Goal: Task Accomplishment & Management: Manage account settings

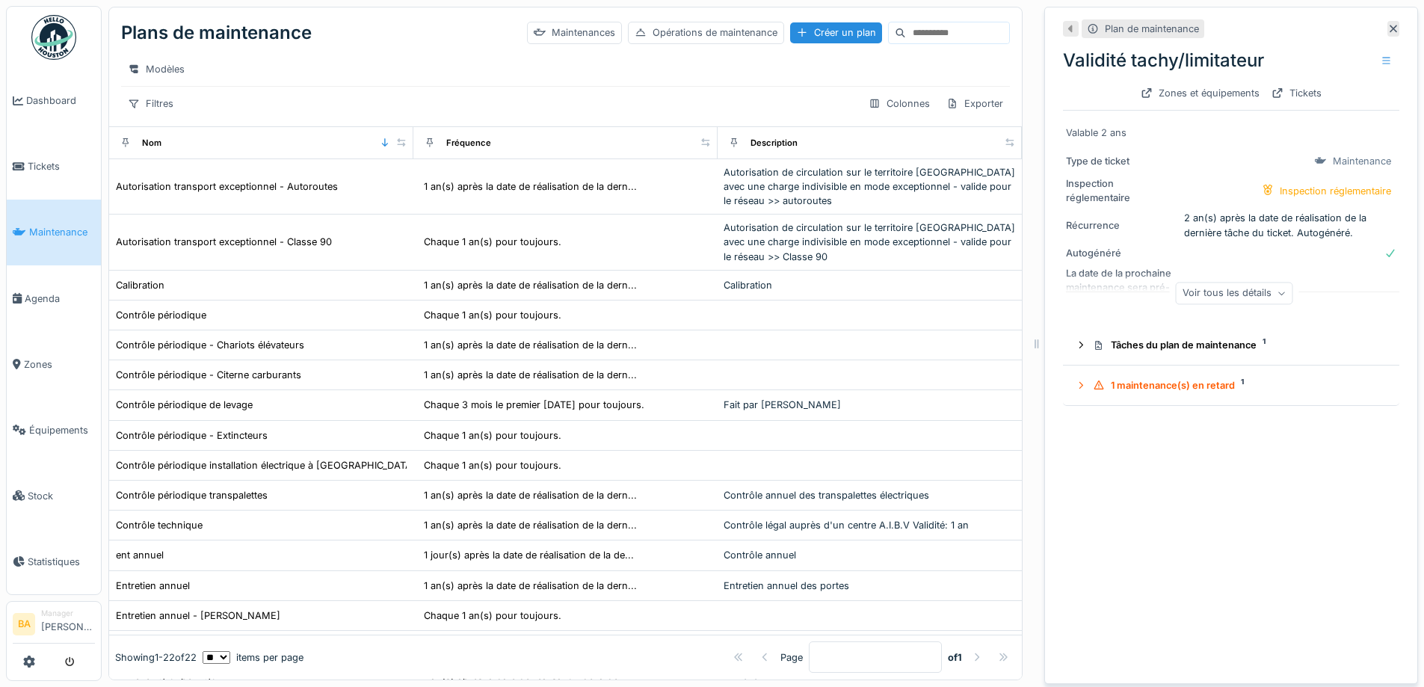
scroll to position [258, 0]
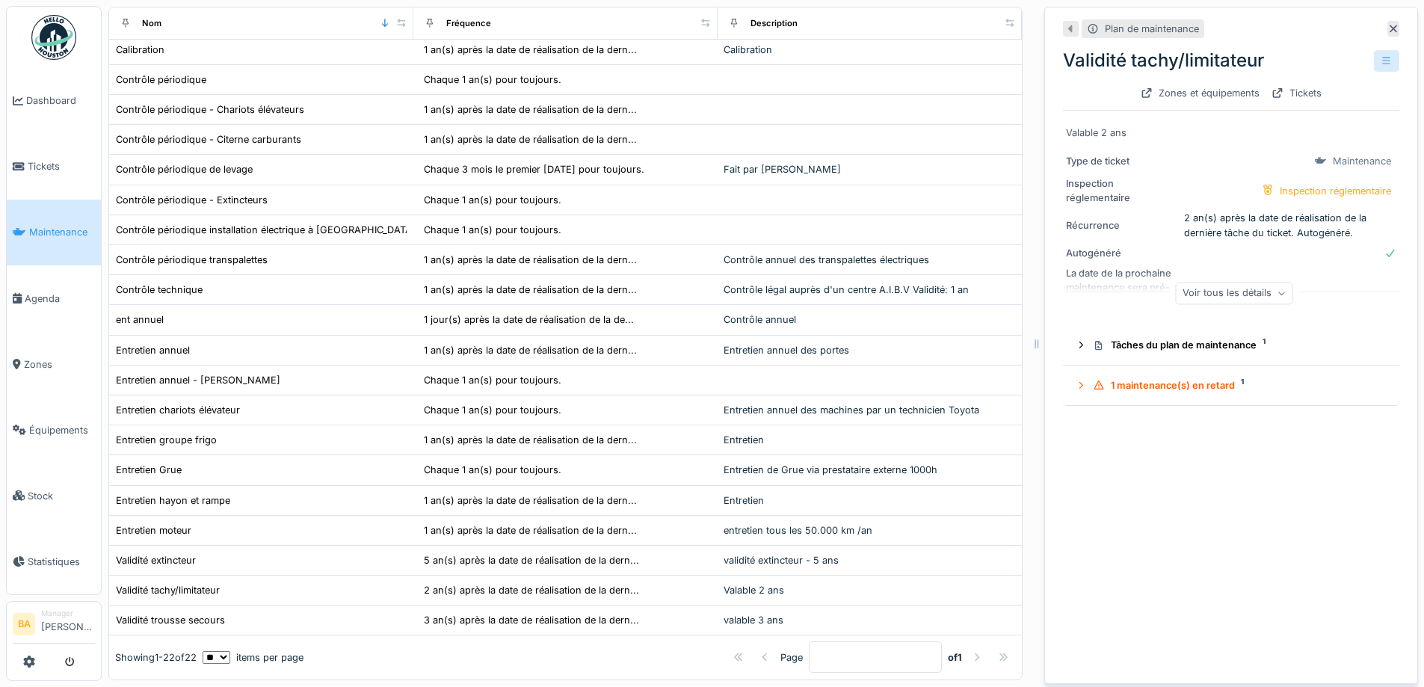
click at [1381, 67] on div at bounding box center [1387, 61] width 12 height 14
click at [1279, 113] on div "Gérer les équipements" at bounding box center [1294, 116] width 135 height 22
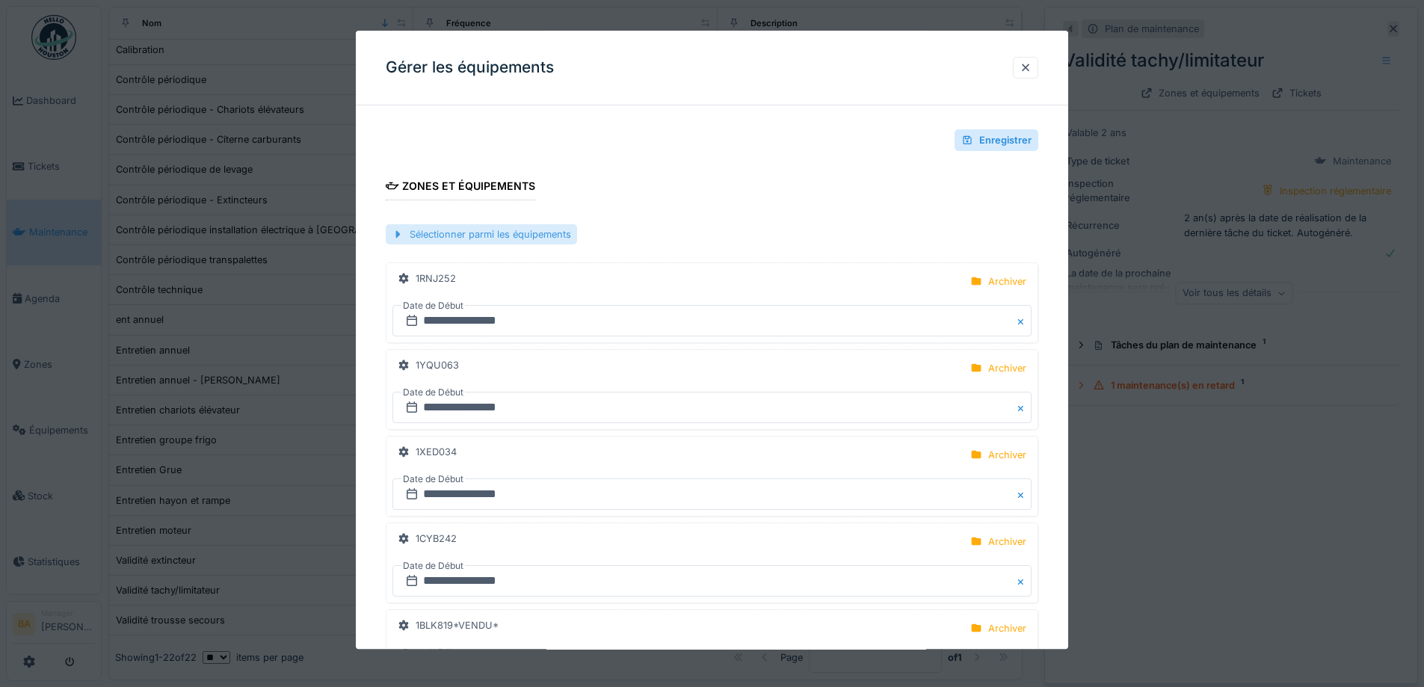
click at [438, 235] on div "Sélectionner parmi les équipements" at bounding box center [481, 235] width 191 height 20
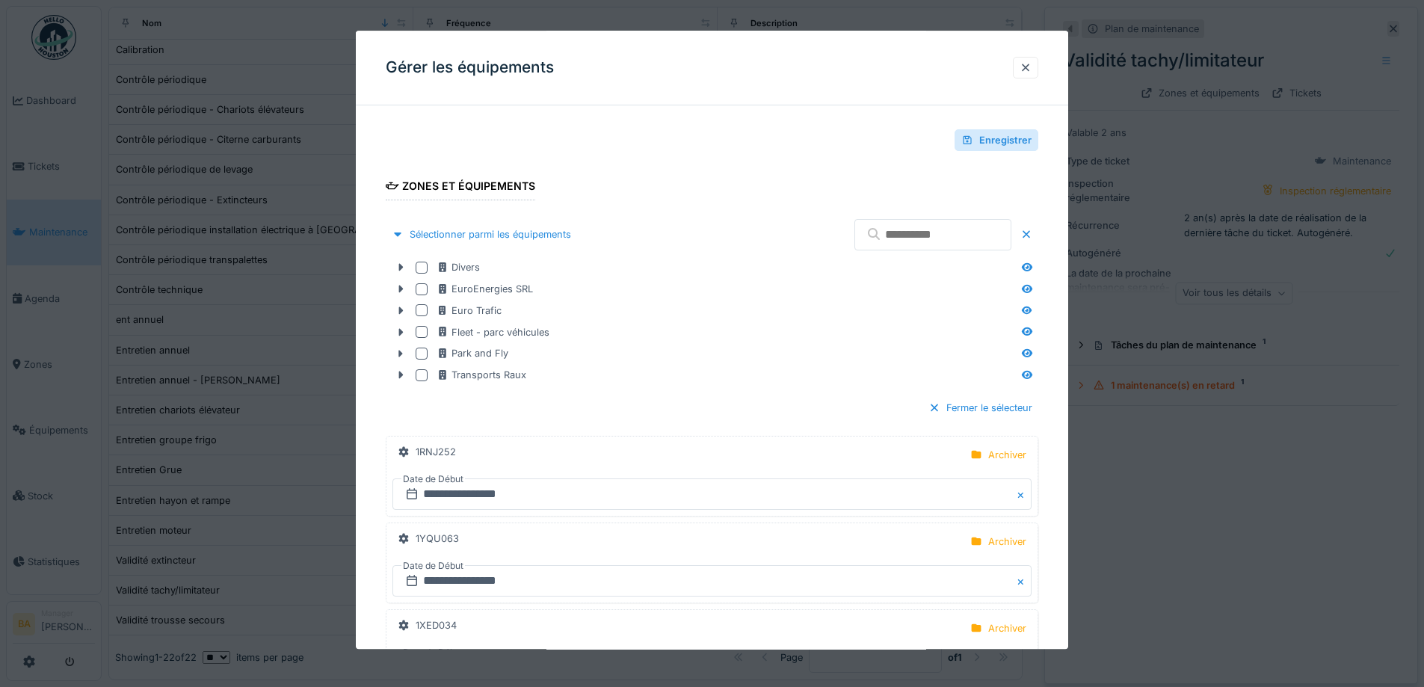
click at [917, 230] on input "text" at bounding box center [933, 234] width 157 height 31
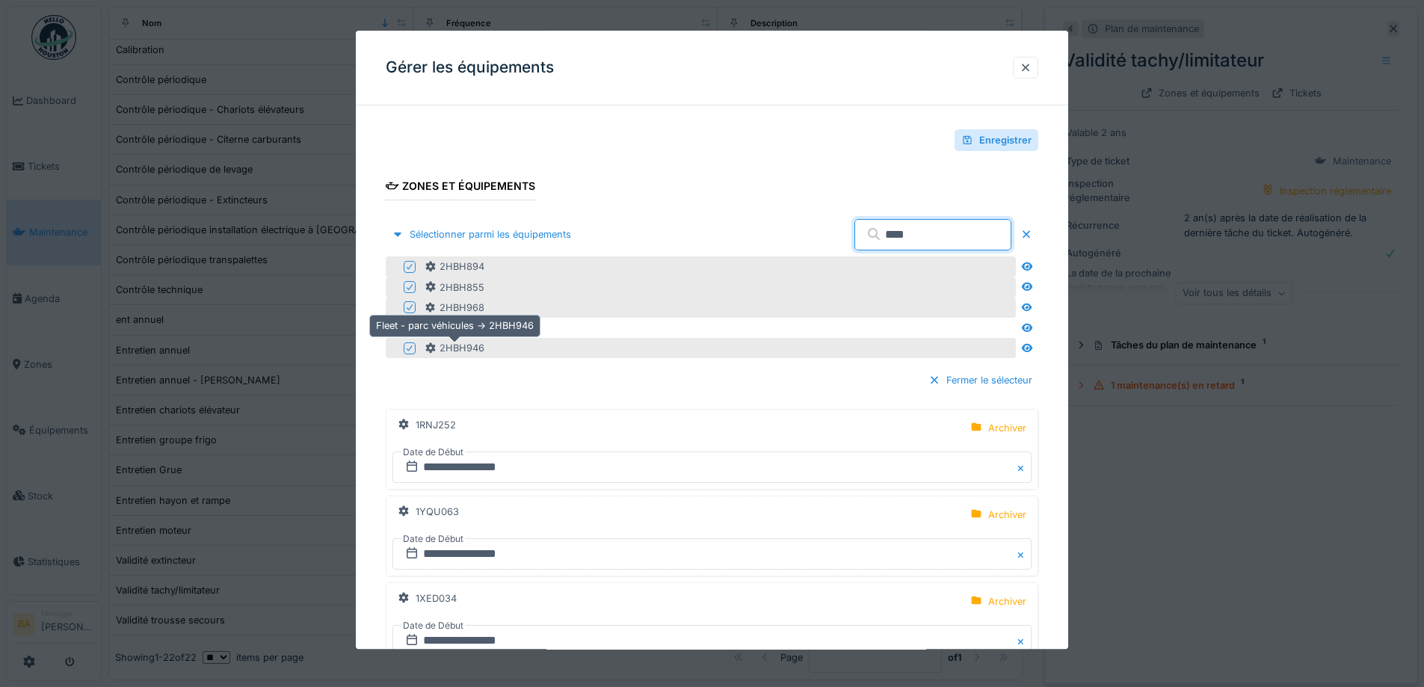
type input "****"
click at [468, 351] on div "2HBH946" at bounding box center [455, 349] width 60 height 14
click at [414, 352] on div at bounding box center [410, 348] width 12 height 12
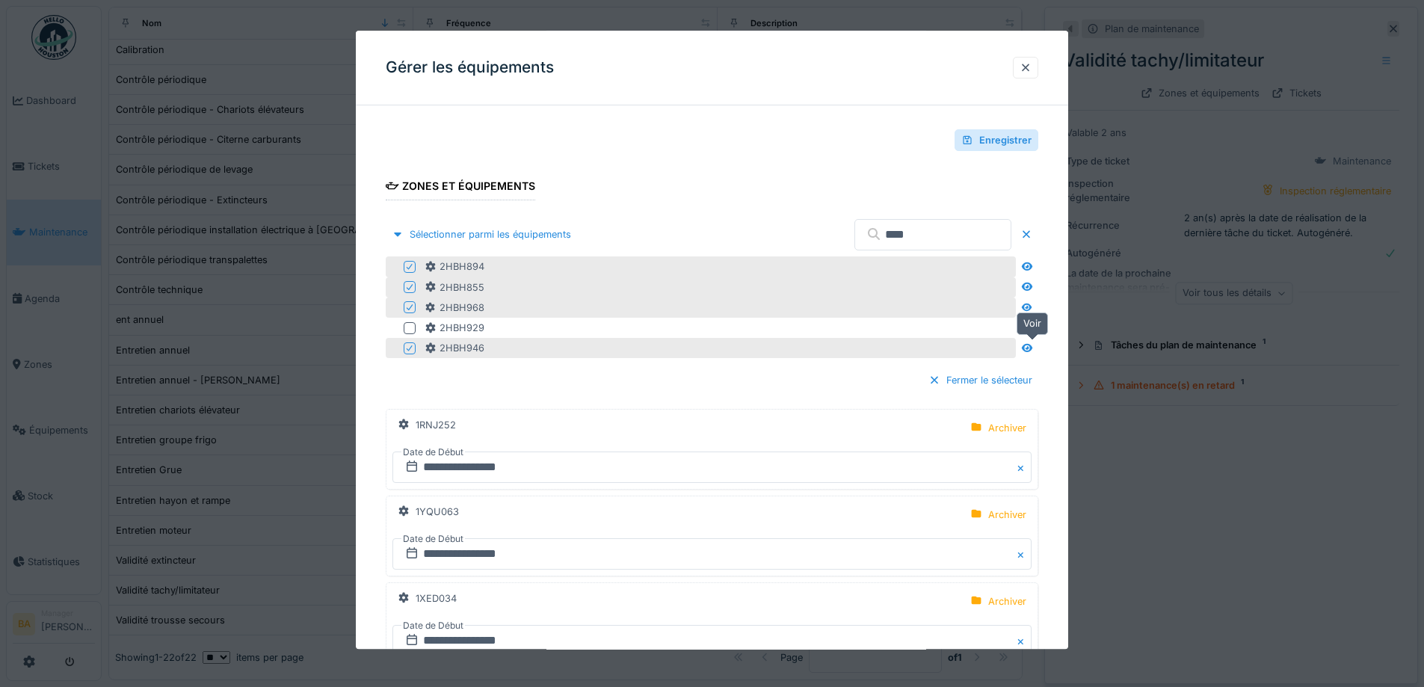
click at [1033, 350] on icon at bounding box center [1027, 348] width 12 height 10
click at [1030, 348] on icon at bounding box center [1027, 348] width 12 height 10
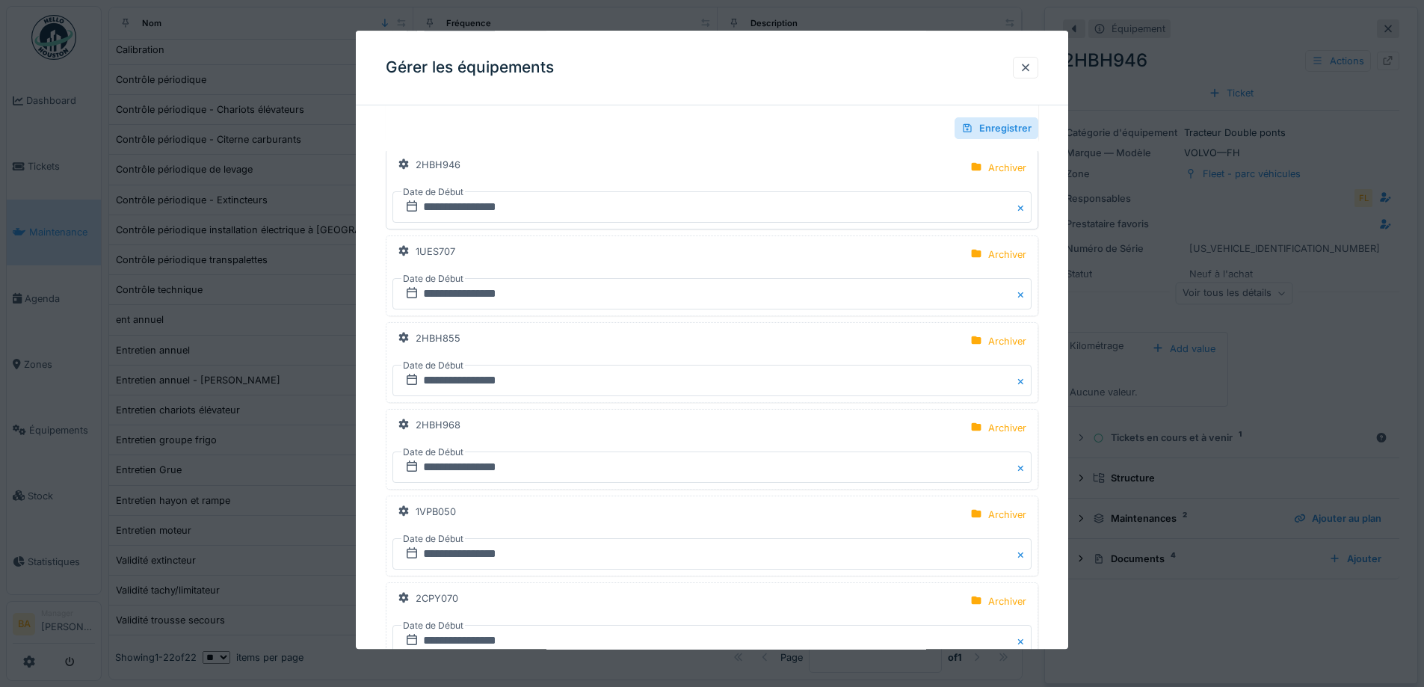
scroll to position [8523, 0]
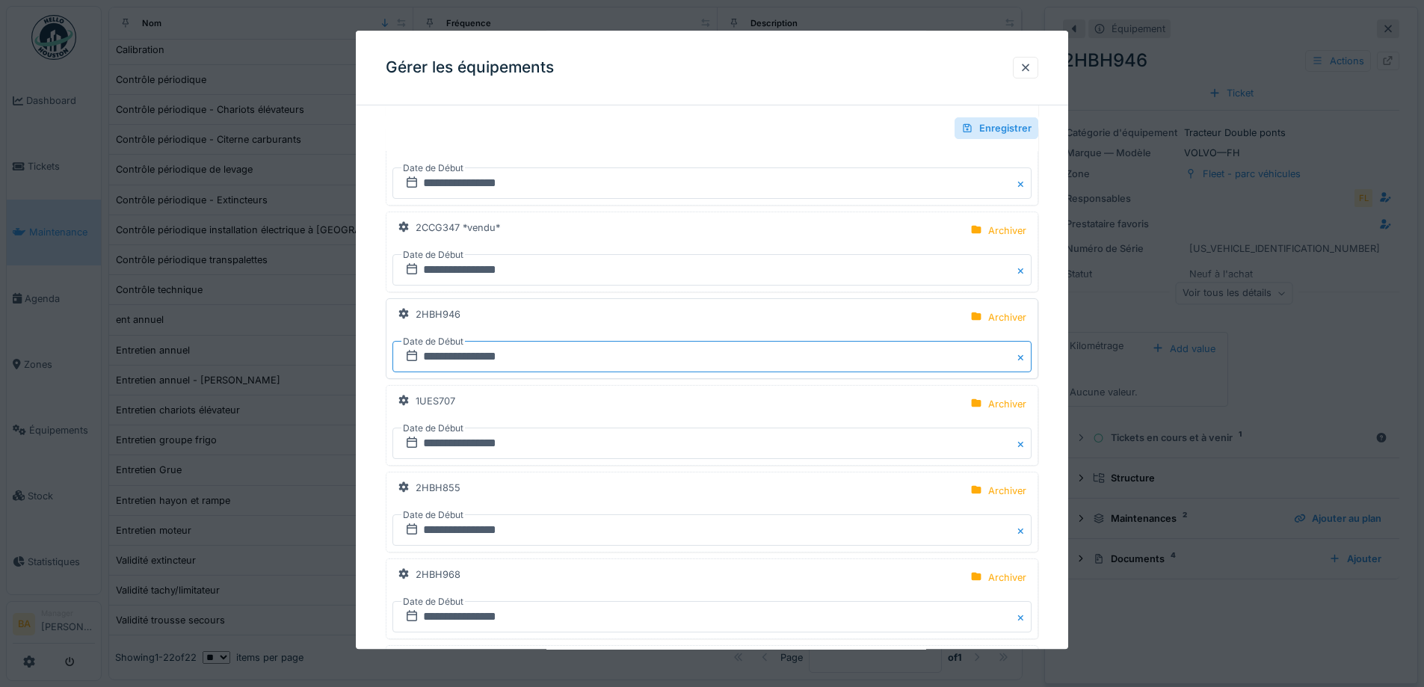
click at [452, 360] on input "**********" at bounding box center [712, 356] width 639 height 31
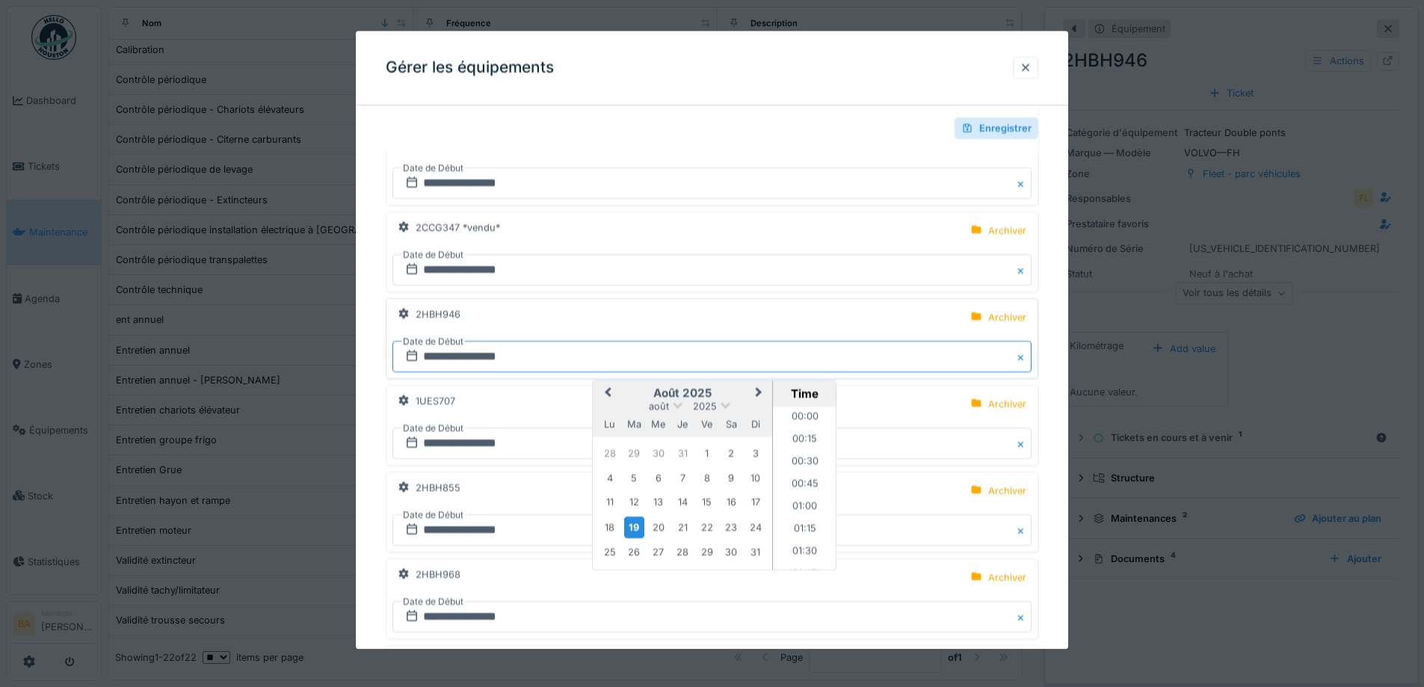
scroll to position [109, 0]
click at [660, 454] on div "30" at bounding box center [658, 454] width 20 height 20
click at [795, 321] on div "2HBH946 Archiver" at bounding box center [712, 323] width 639 height 36
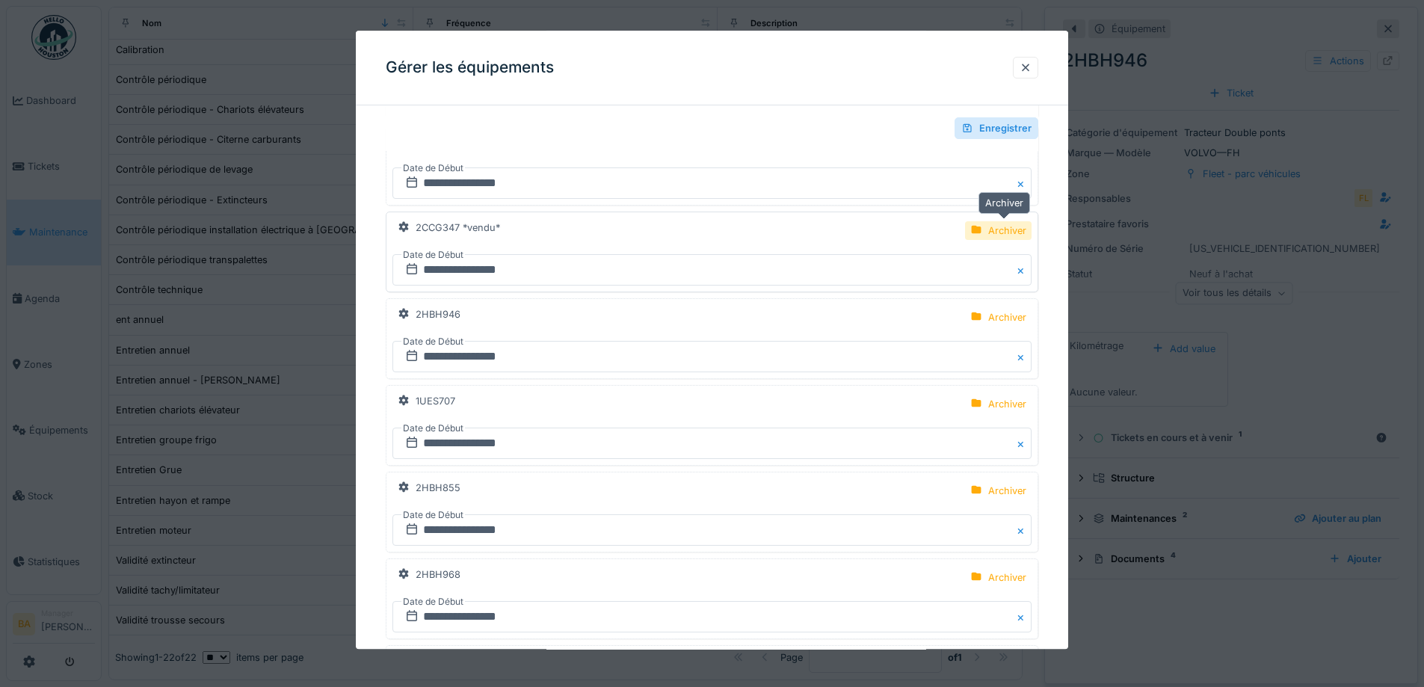
click at [1000, 230] on div "Archiver" at bounding box center [1007, 231] width 38 height 14
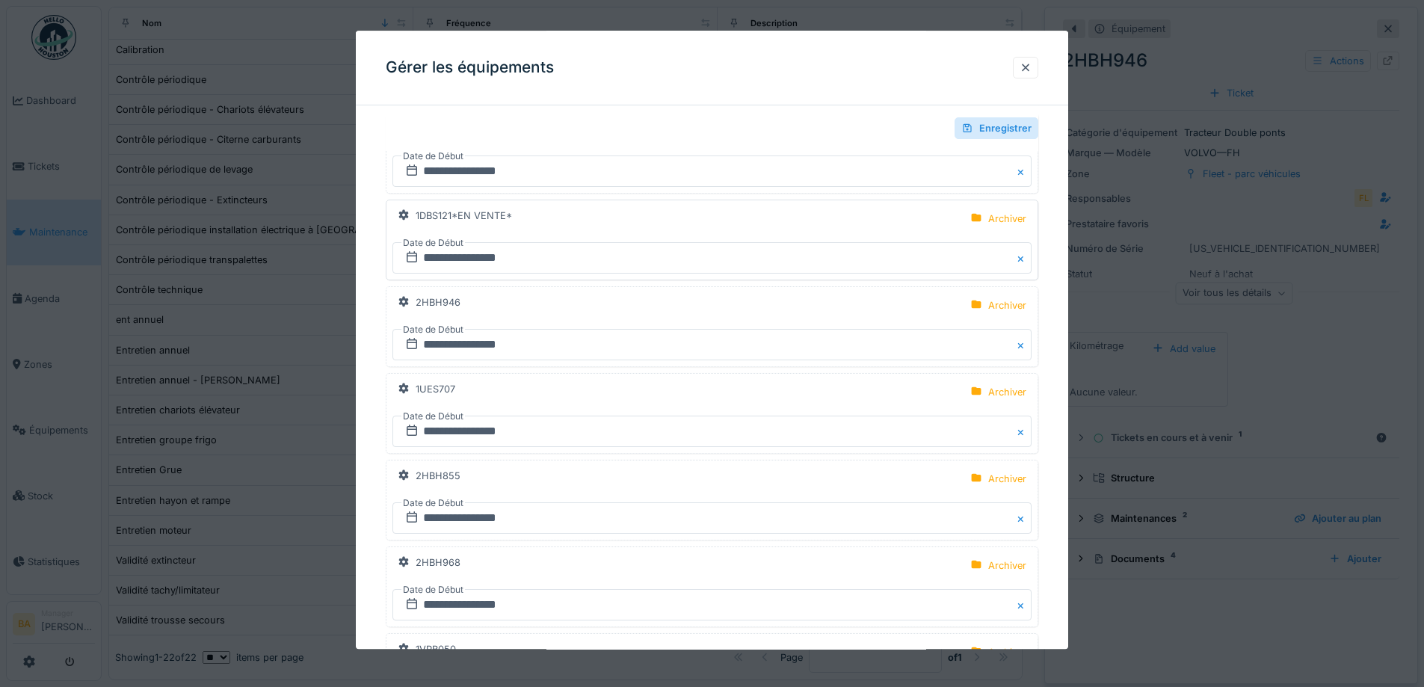
scroll to position [8374, 0]
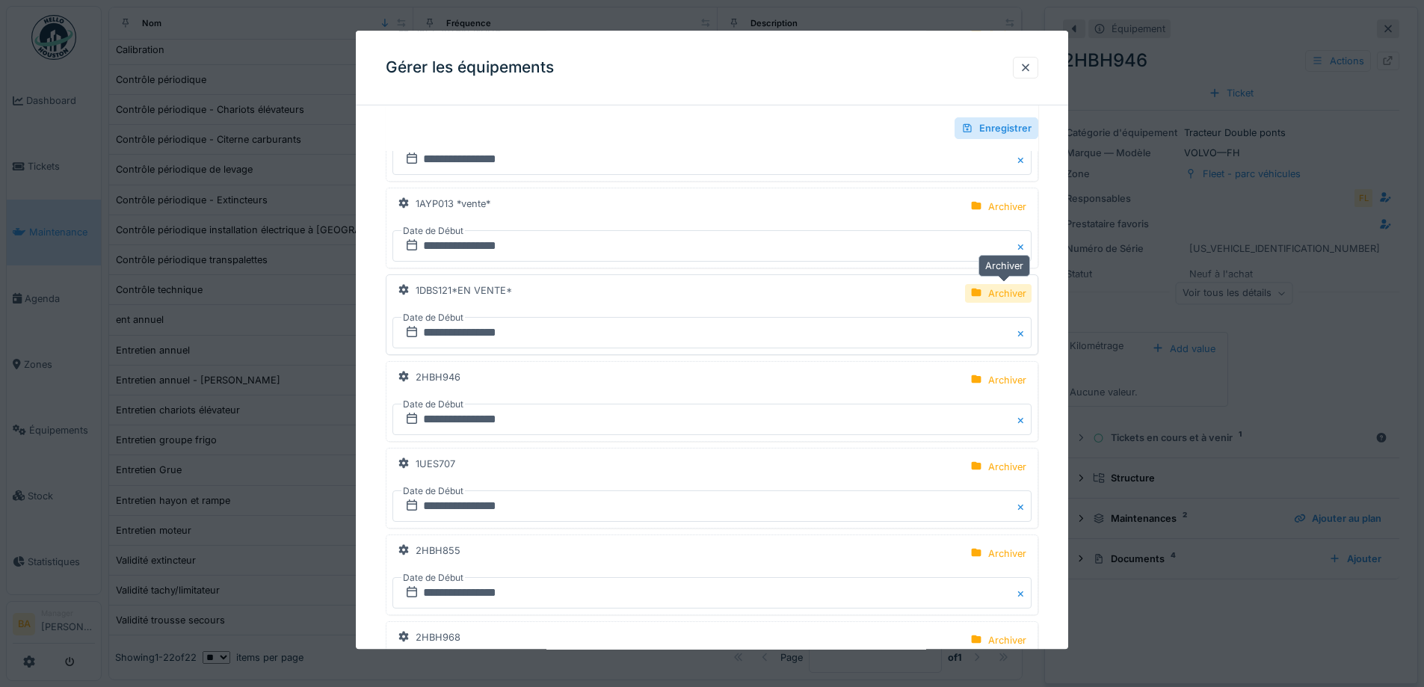
click at [1000, 289] on div "Archiver" at bounding box center [1007, 293] width 38 height 14
click at [991, 207] on div "Archiver" at bounding box center [998, 206] width 67 height 19
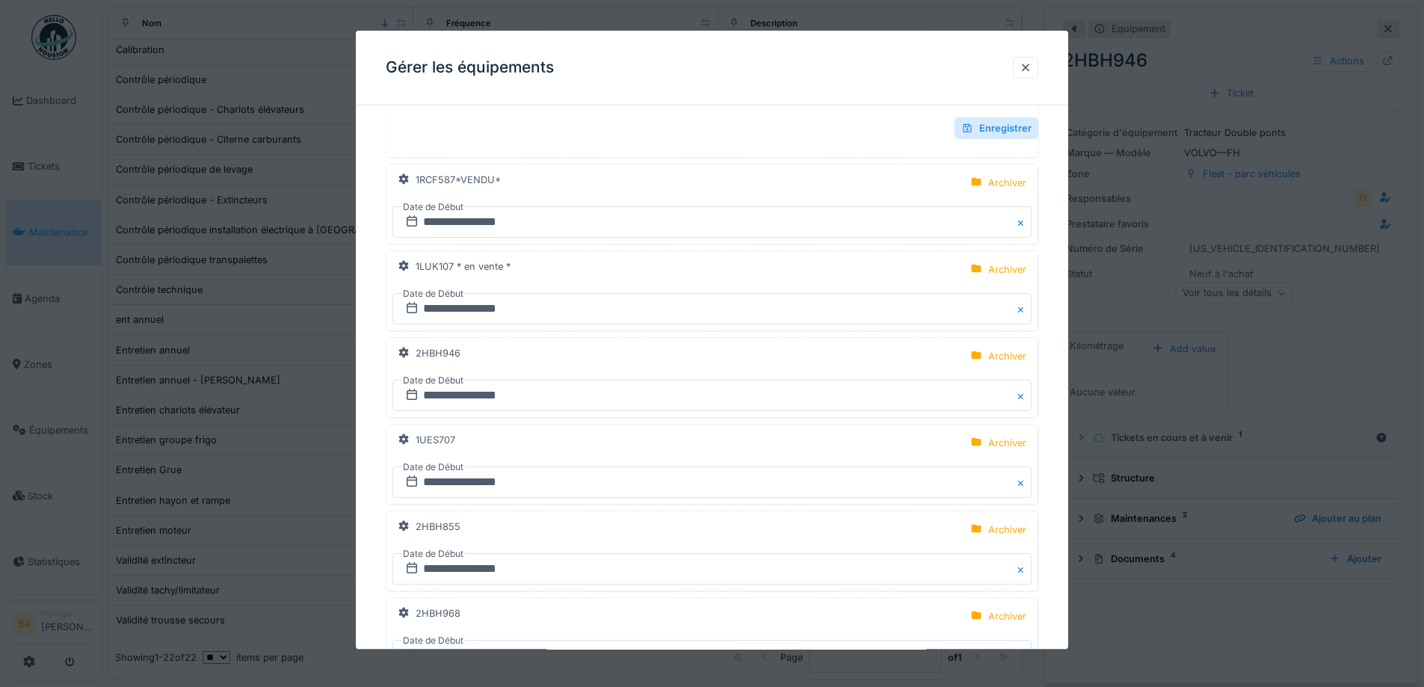
scroll to position [8149, 0]
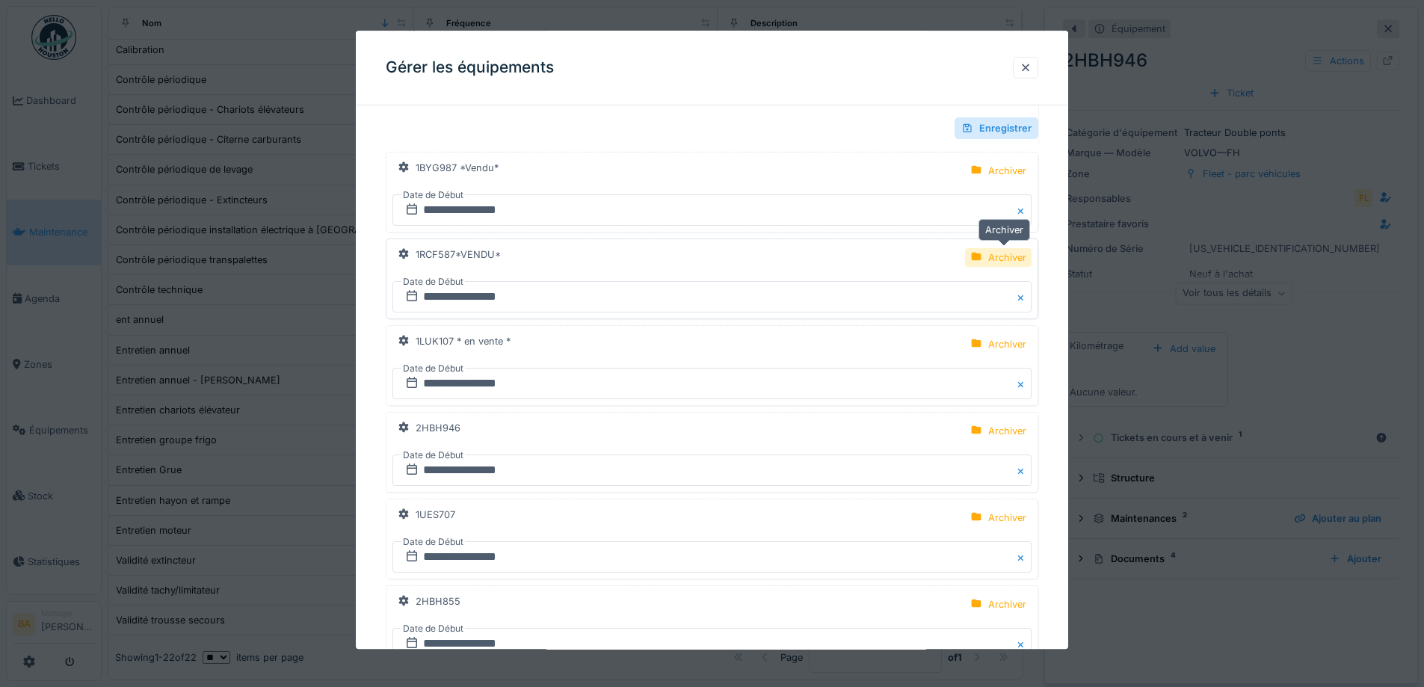
click at [1009, 260] on div "Archiver" at bounding box center [1007, 257] width 38 height 14
click at [1003, 177] on div "Archiver" at bounding box center [1007, 171] width 38 height 14
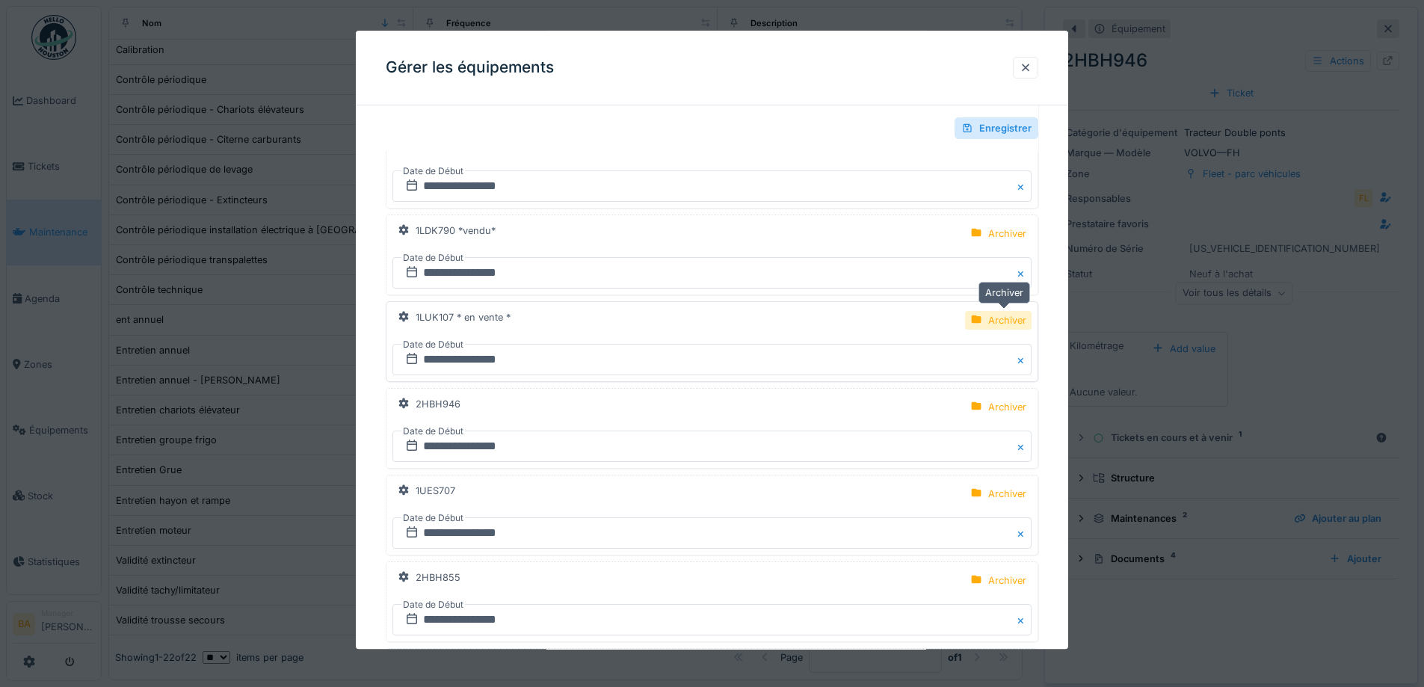
click at [981, 319] on icon at bounding box center [976, 319] width 10 height 7
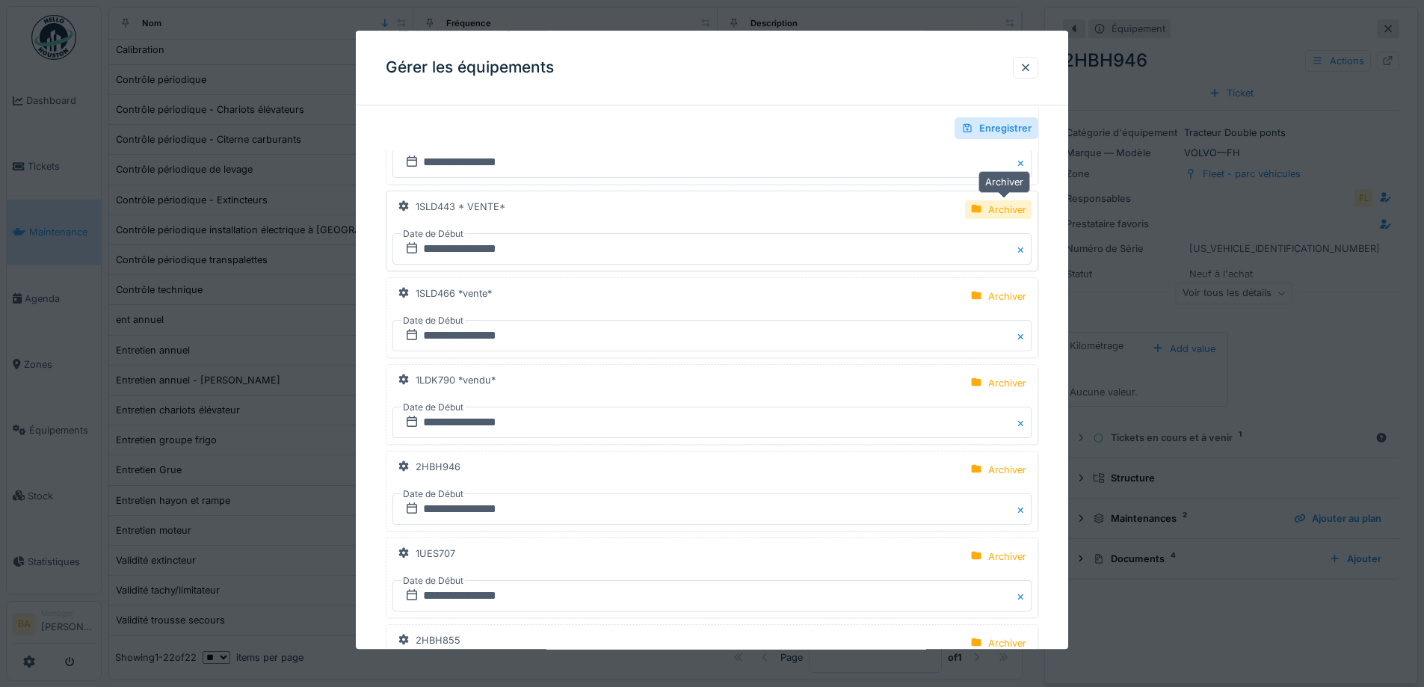
click at [1006, 214] on div "Archiver" at bounding box center [1007, 210] width 38 height 14
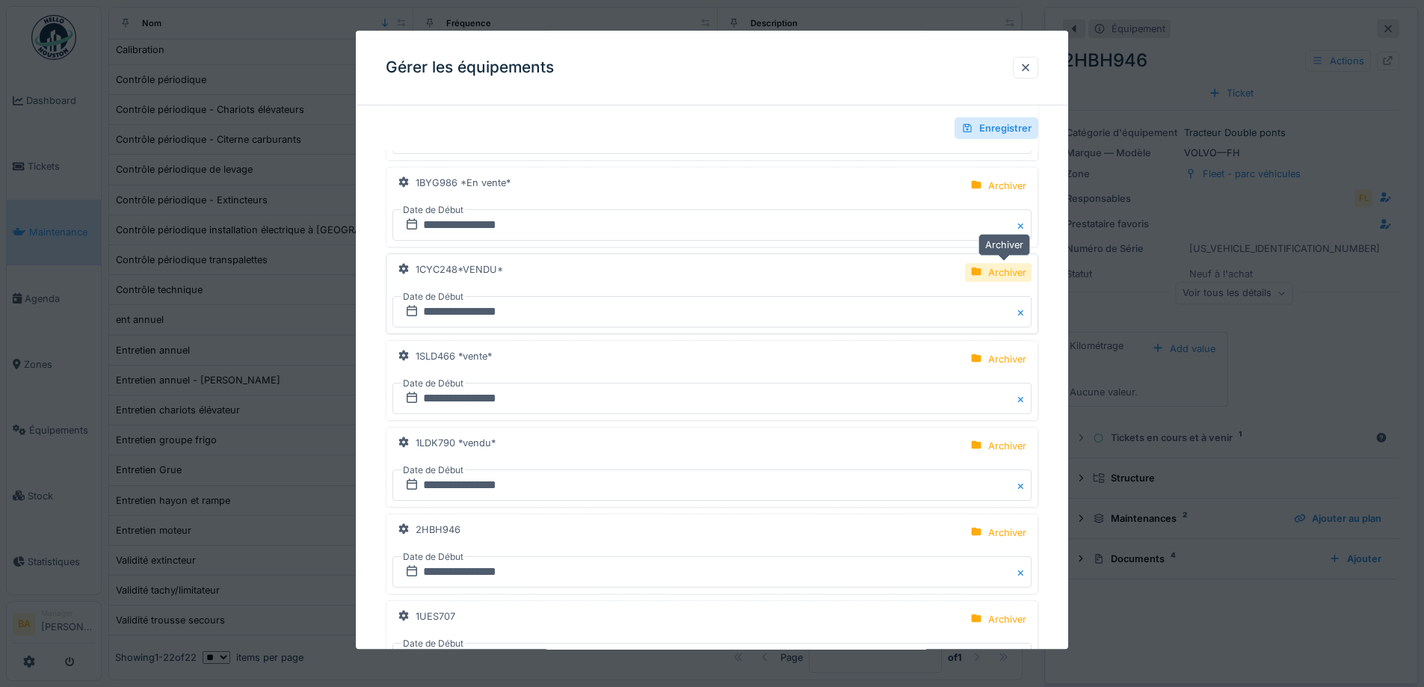
click at [1015, 268] on div "Archiver" at bounding box center [1007, 272] width 38 height 14
click at [1007, 186] on div "Archiver" at bounding box center [1007, 186] width 38 height 14
click at [1016, 185] on div "Archiver" at bounding box center [1007, 186] width 38 height 14
click at [1006, 186] on div "Archiver" at bounding box center [1007, 186] width 38 height 14
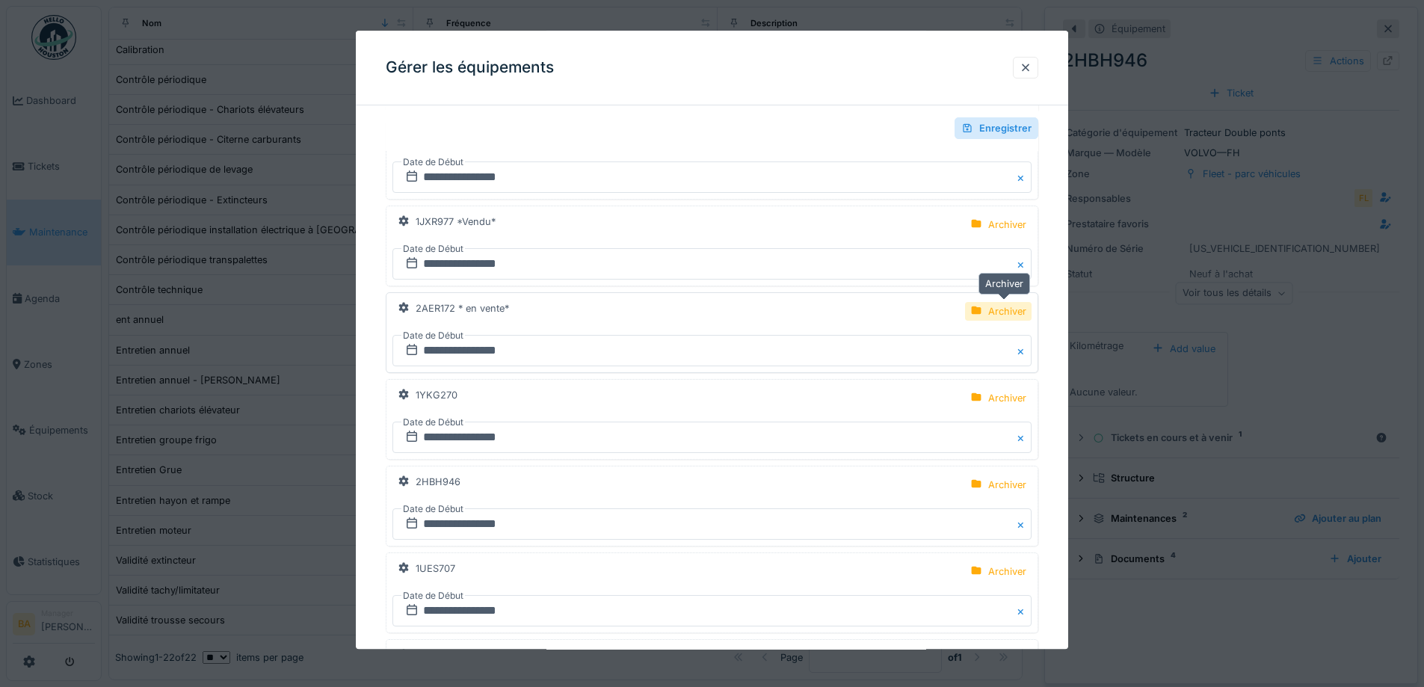
click at [1014, 310] on div "Archiver" at bounding box center [1007, 311] width 38 height 14
click at [994, 227] on div "Archiver" at bounding box center [1007, 225] width 38 height 14
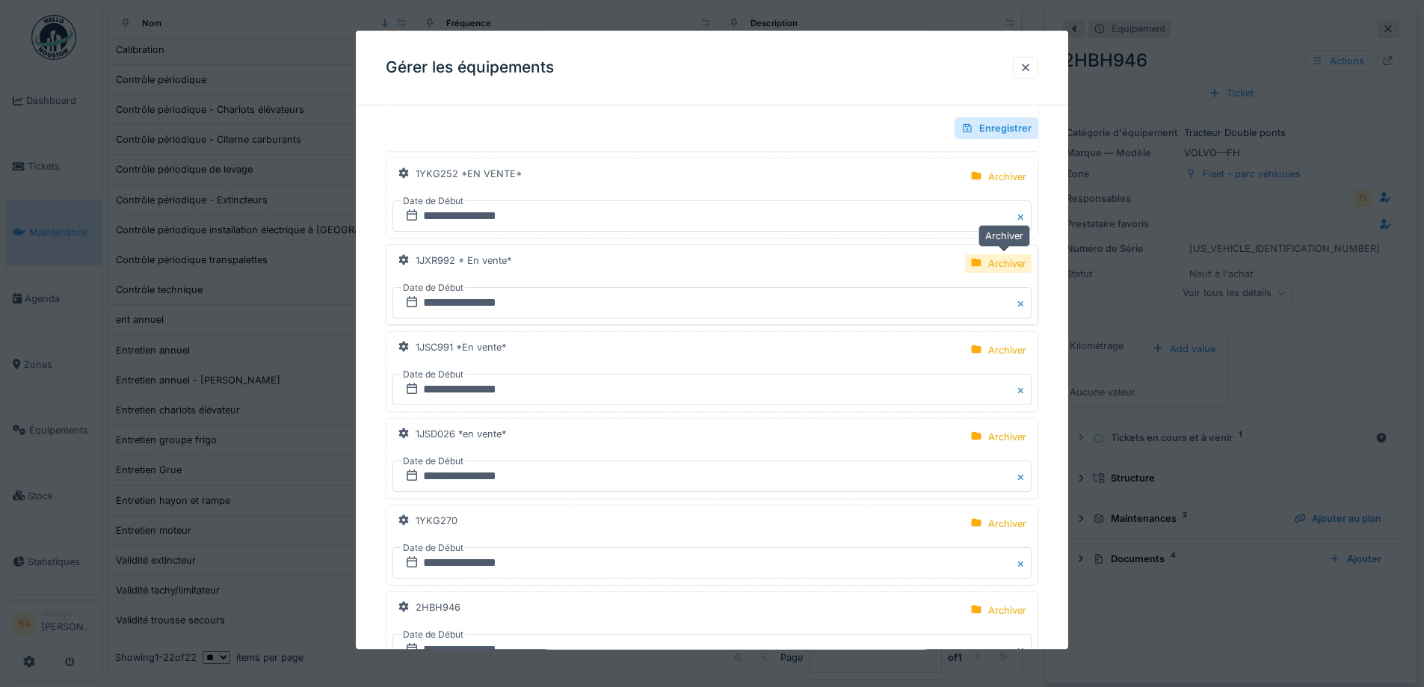
click at [997, 265] on div "Archiver" at bounding box center [1007, 263] width 38 height 14
click at [993, 264] on div "Archiver" at bounding box center [998, 263] width 67 height 19
click at [994, 268] on div "Archiver" at bounding box center [1007, 263] width 38 height 14
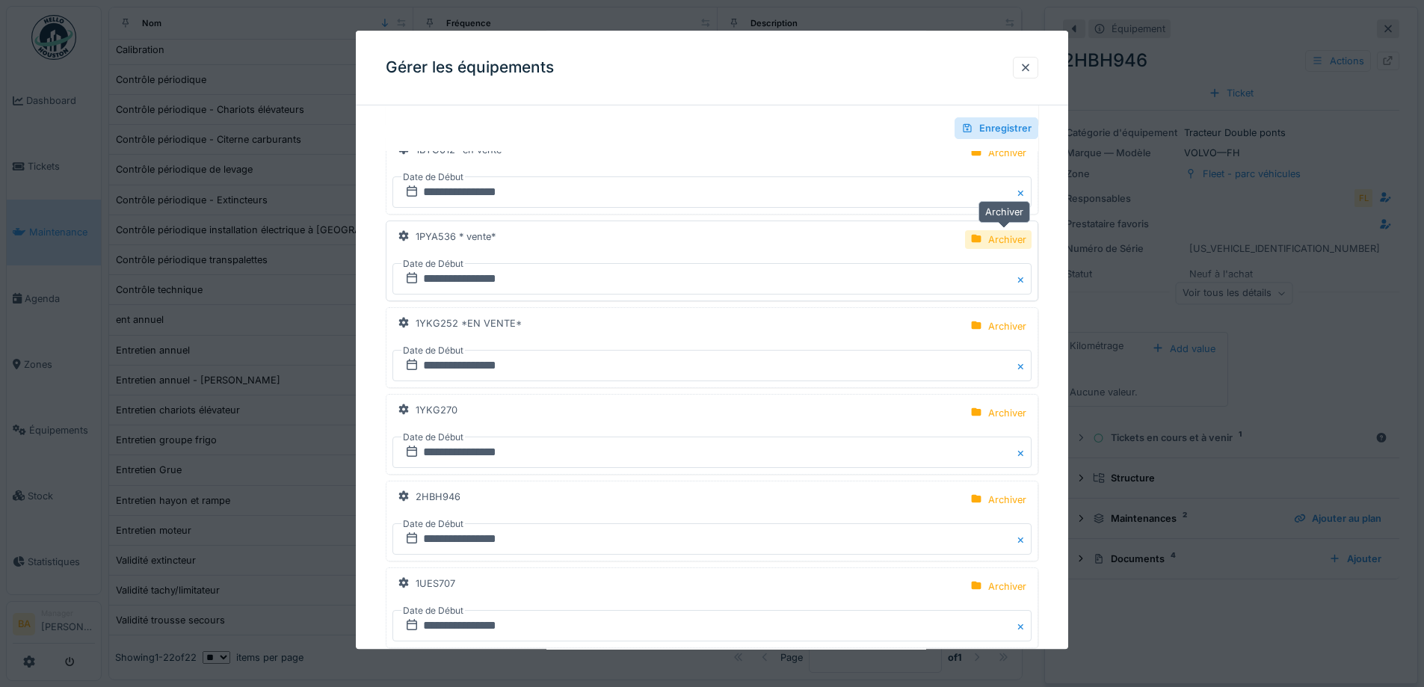
click at [1004, 240] on div "Archiver" at bounding box center [1007, 240] width 38 height 14
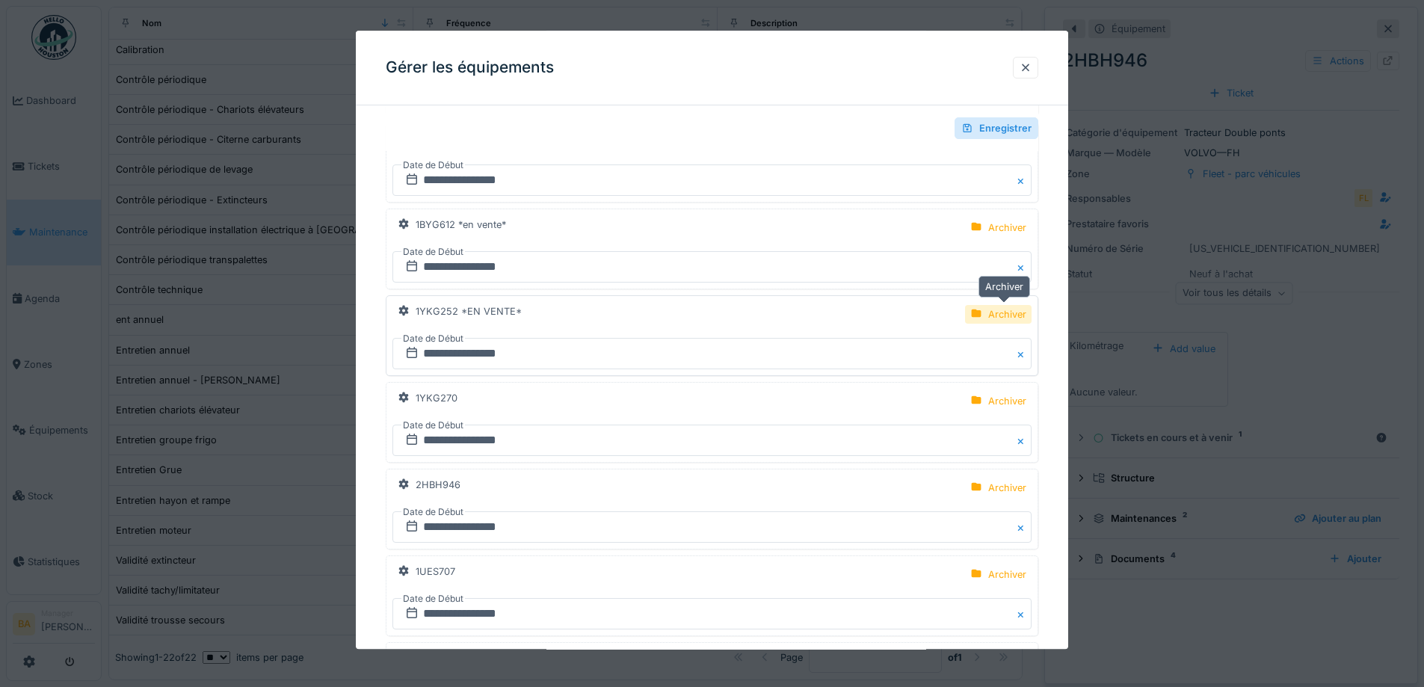
click at [991, 315] on div "Archiver" at bounding box center [998, 314] width 67 height 19
click at [996, 230] on div "Archiver" at bounding box center [1007, 228] width 38 height 14
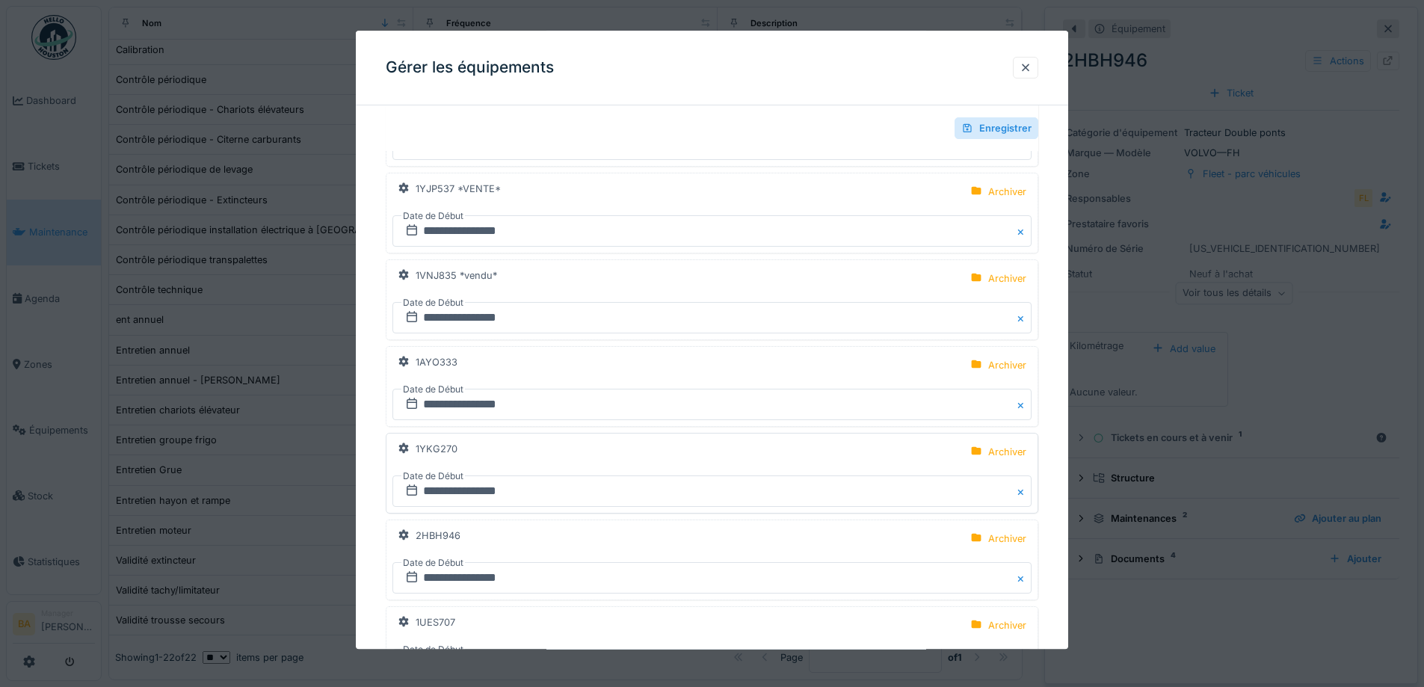
scroll to position [6579, 0]
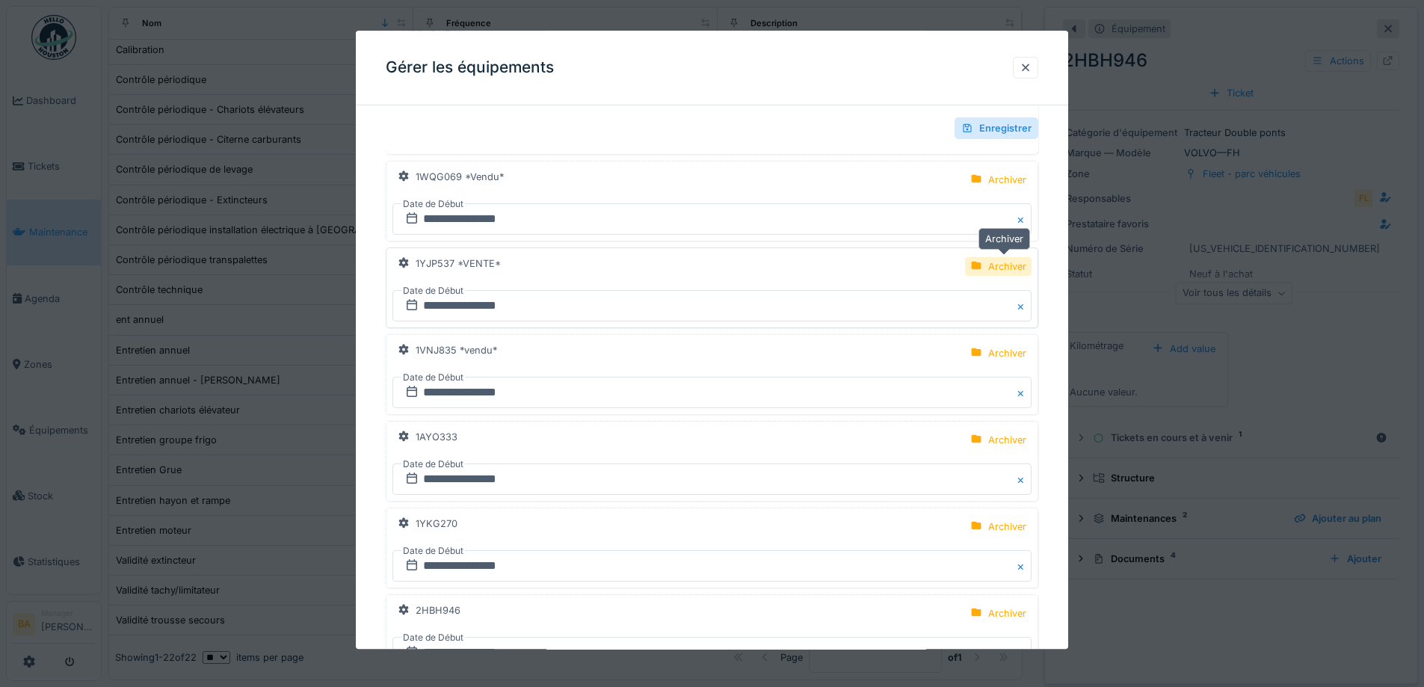
click at [1020, 268] on div "Archiver" at bounding box center [1007, 266] width 38 height 14
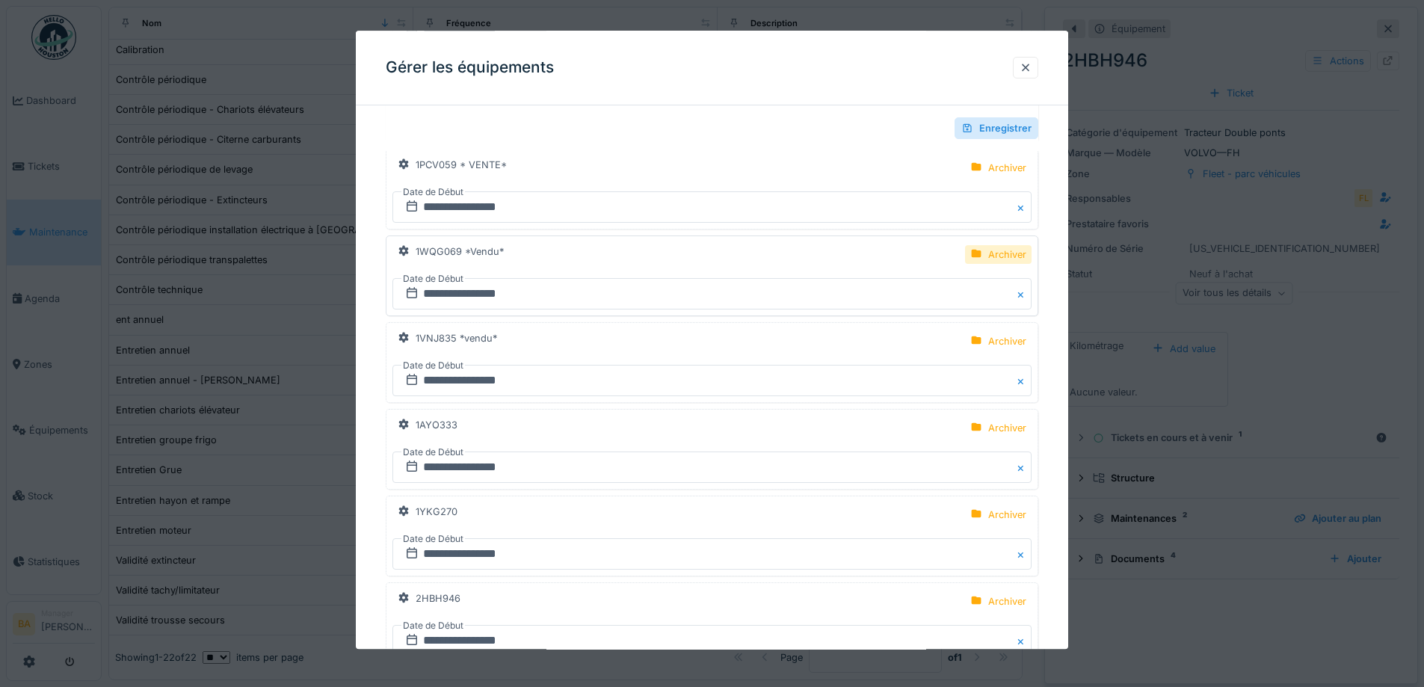
click at [992, 253] on div "Archiver" at bounding box center [998, 254] width 67 height 19
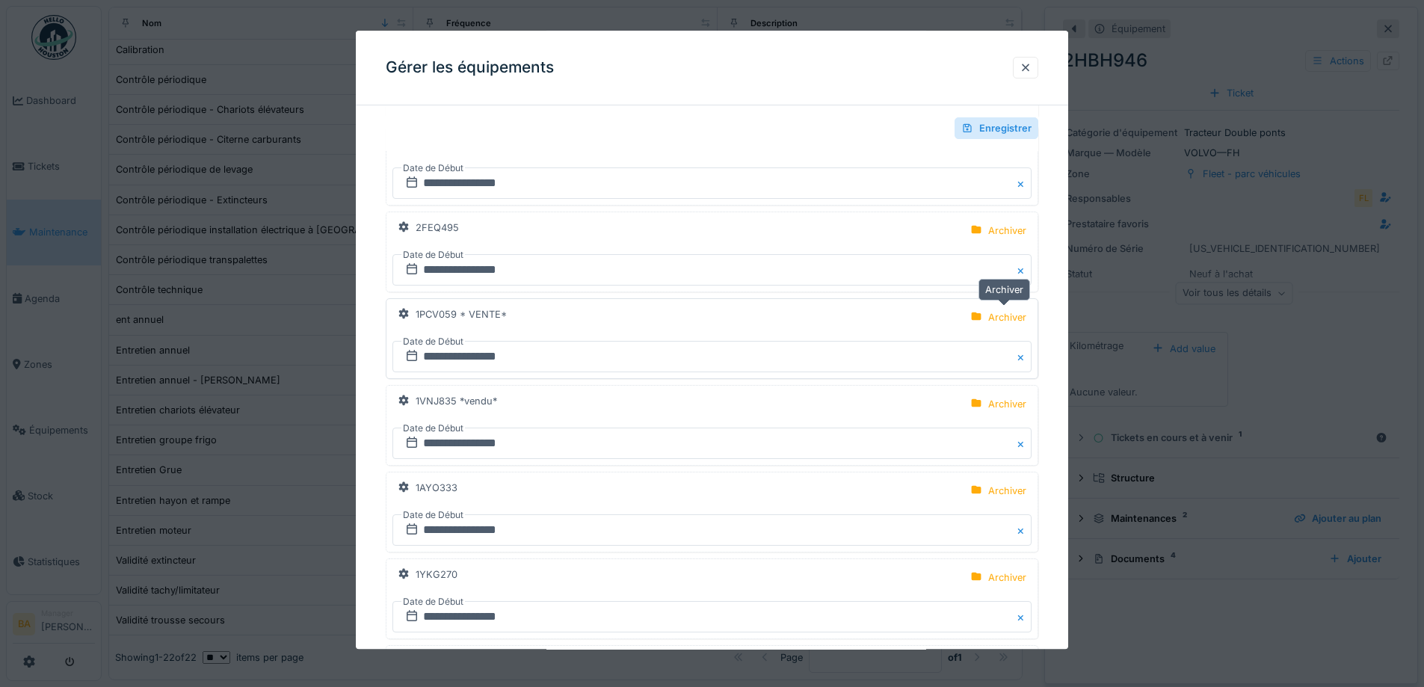
click at [1001, 307] on div "Archiver" at bounding box center [998, 317] width 67 height 25
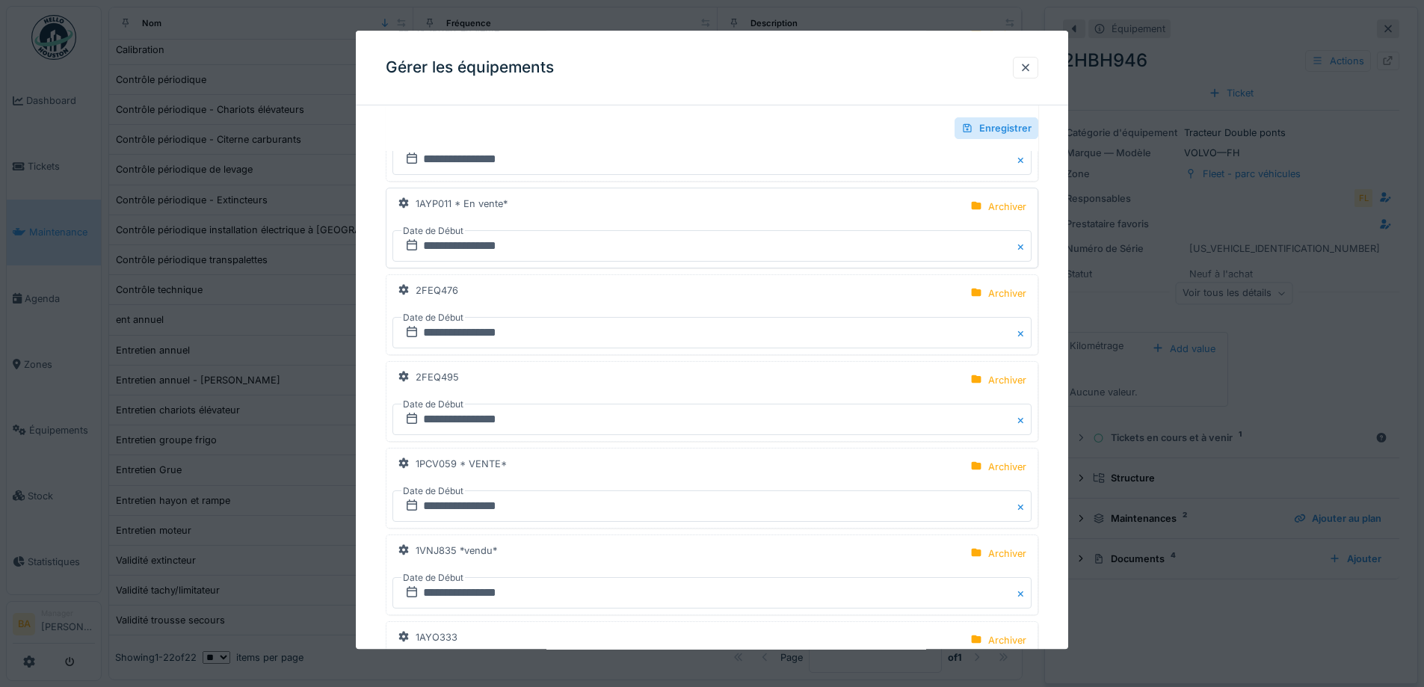
scroll to position [6056, 0]
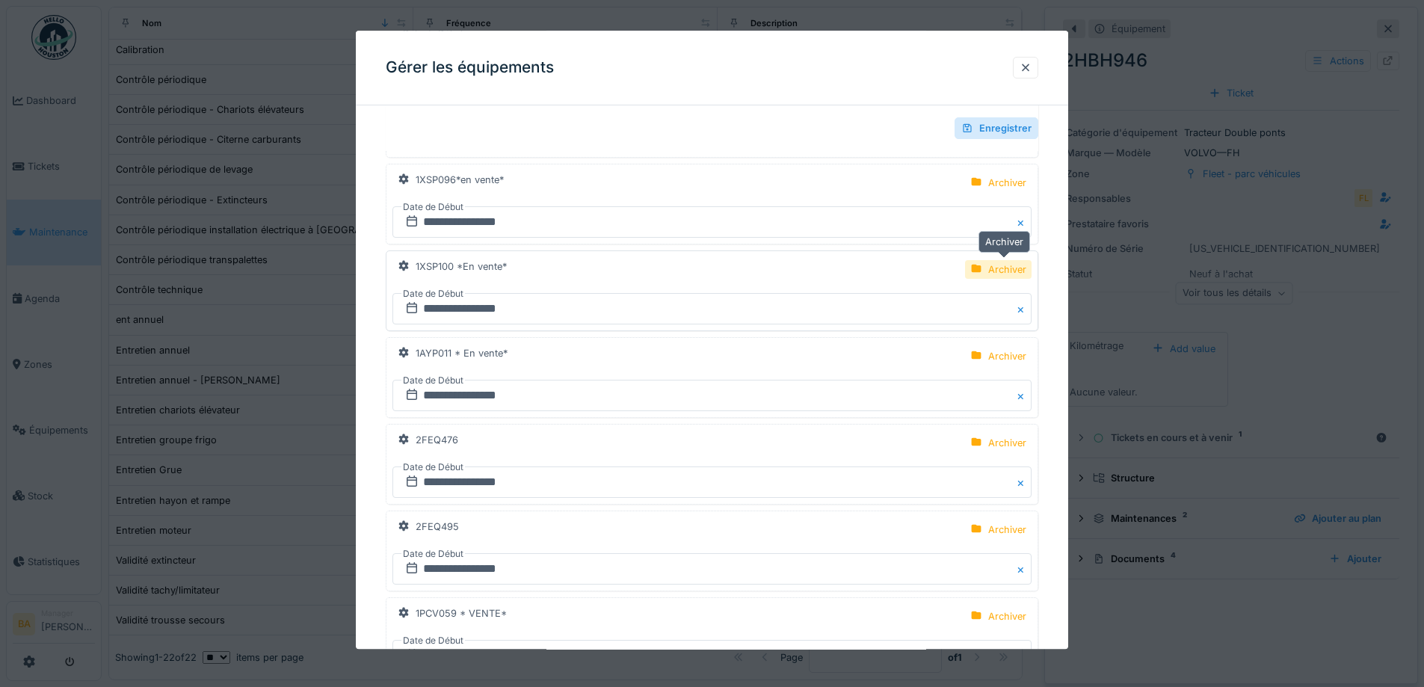
click at [997, 271] on div "Archiver" at bounding box center [1007, 269] width 38 height 14
click at [1011, 179] on div "Archiver" at bounding box center [1007, 183] width 38 height 14
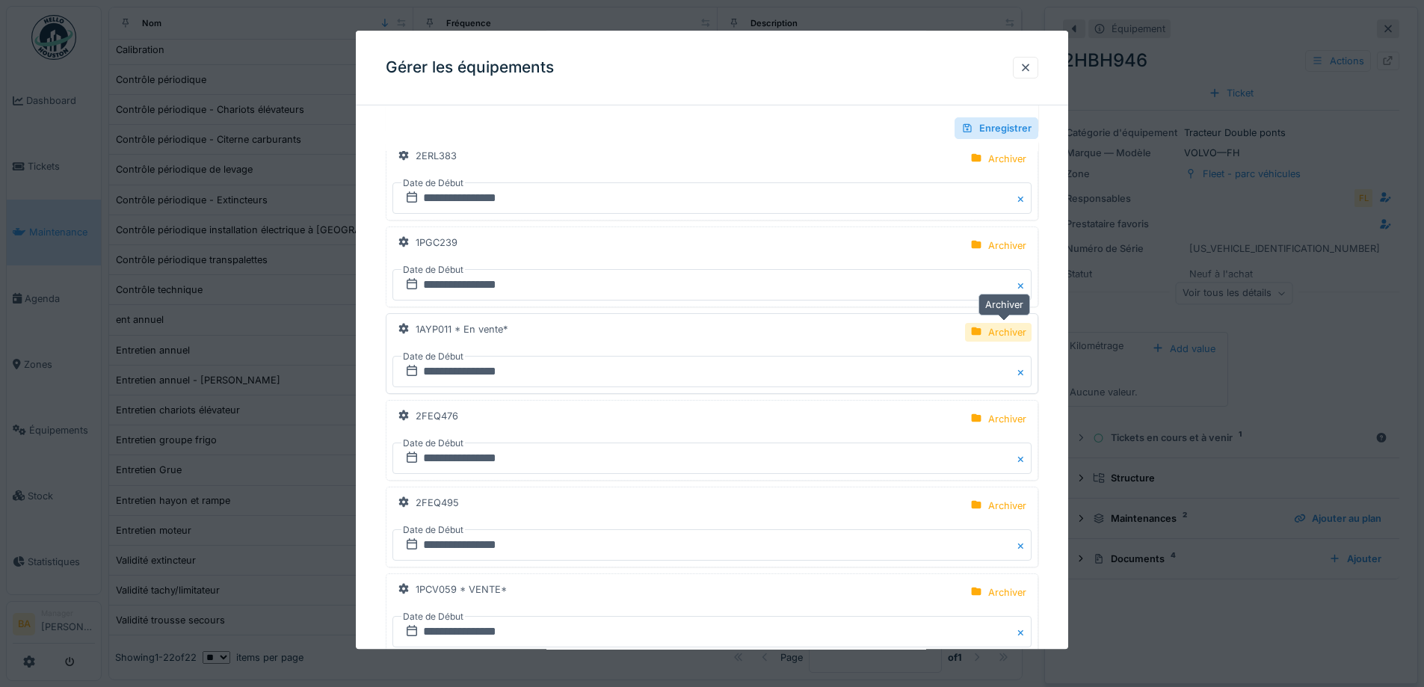
click at [994, 338] on div "Archiver" at bounding box center [1007, 332] width 38 height 14
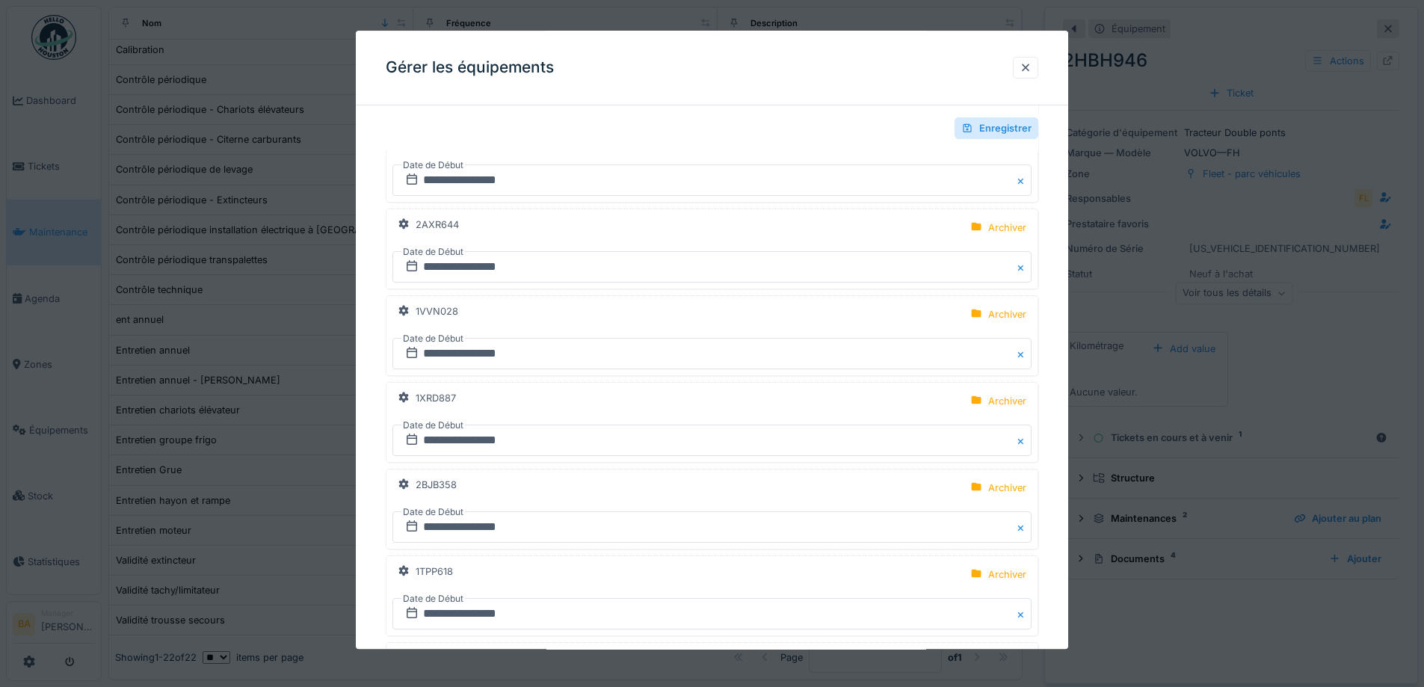
scroll to position [4486, 0]
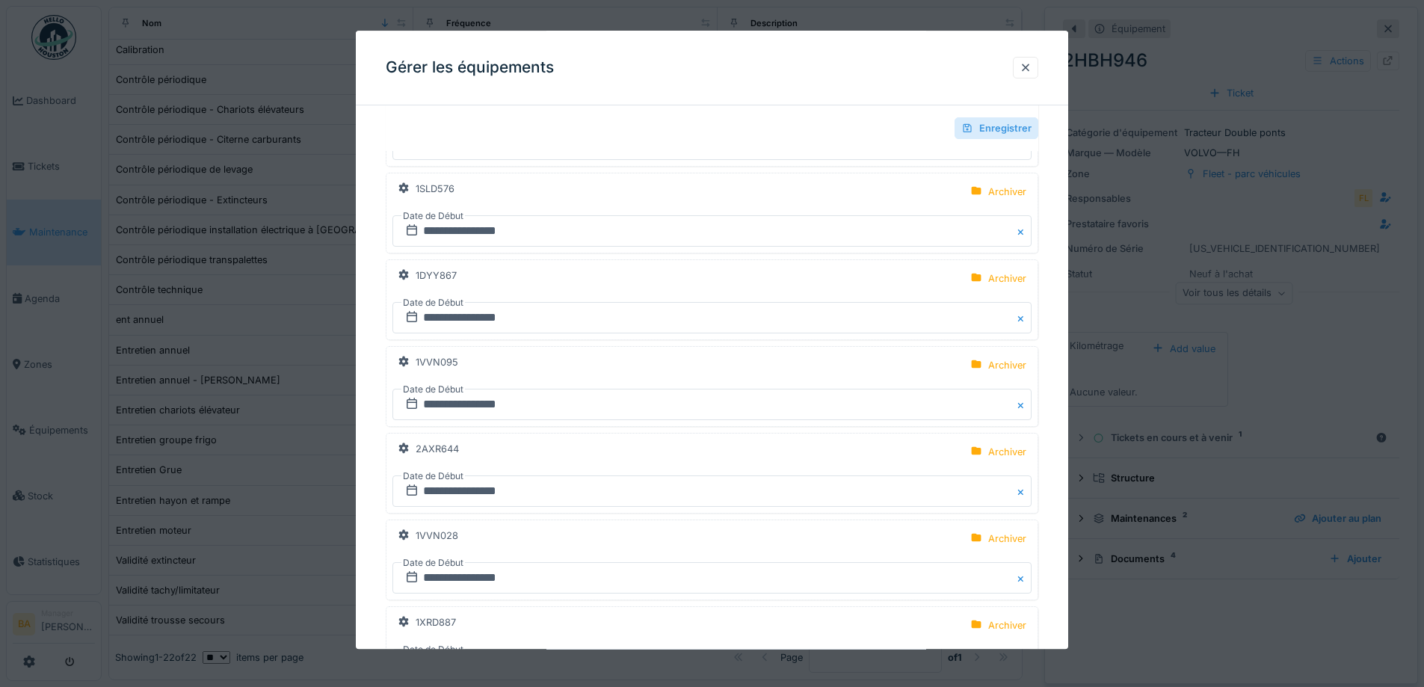
click at [983, 132] on div "Enregistrer" at bounding box center [997, 128] width 84 height 22
click at [1030, 67] on div at bounding box center [1026, 68] width 12 height 14
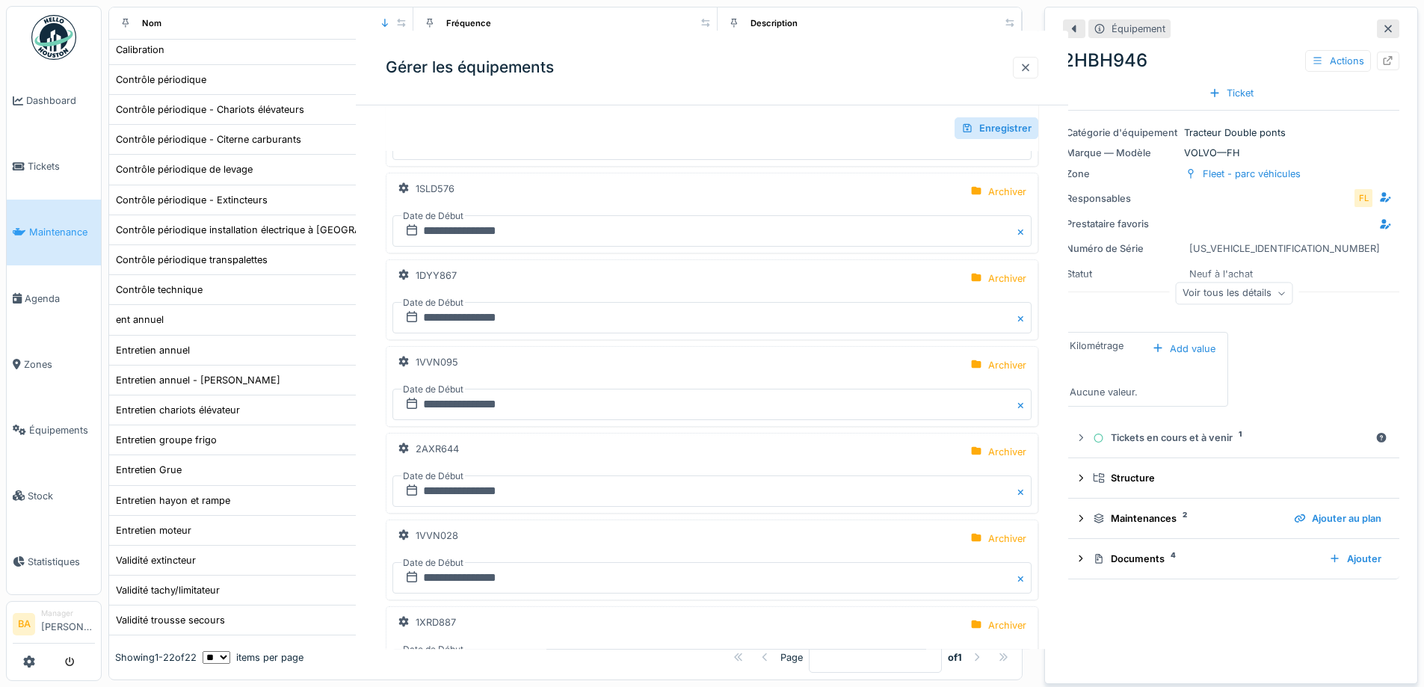
scroll to position [0, 0]
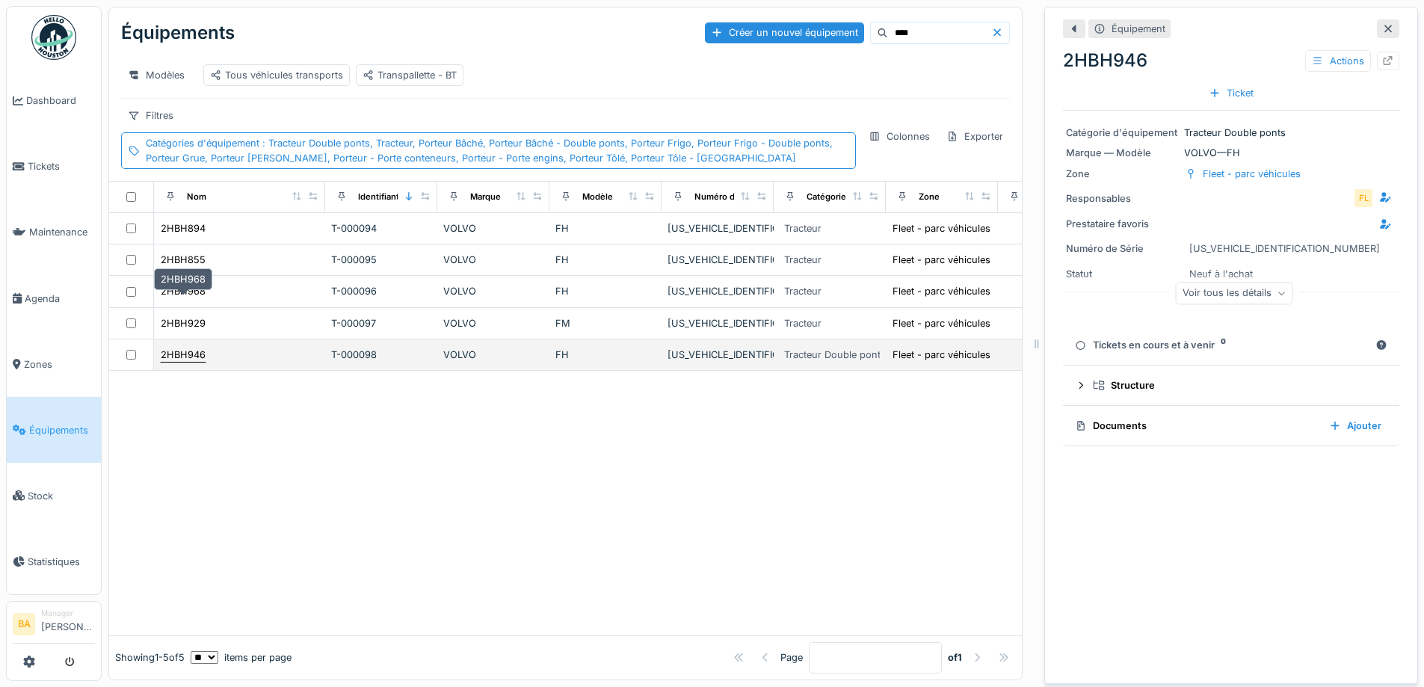
scroll to position [11, 0]
click at [184, 351] on div "2HBH946" at bounding box center [183, 355] width 45 height 14
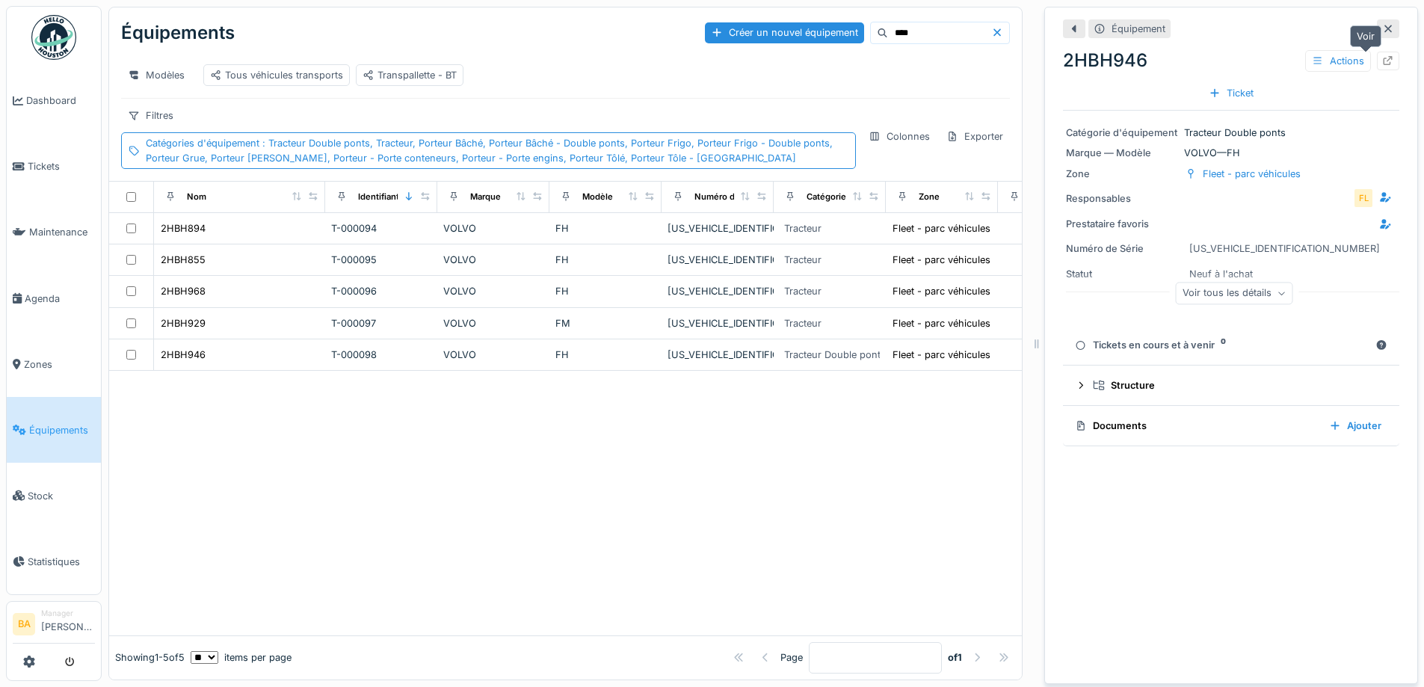
click at [1384, 56] on icon at bounding box center [1389, 61] width 10 height 10
click at [36, 357] on span "Zones" at bounding box center [59, 364] width 71 height 14
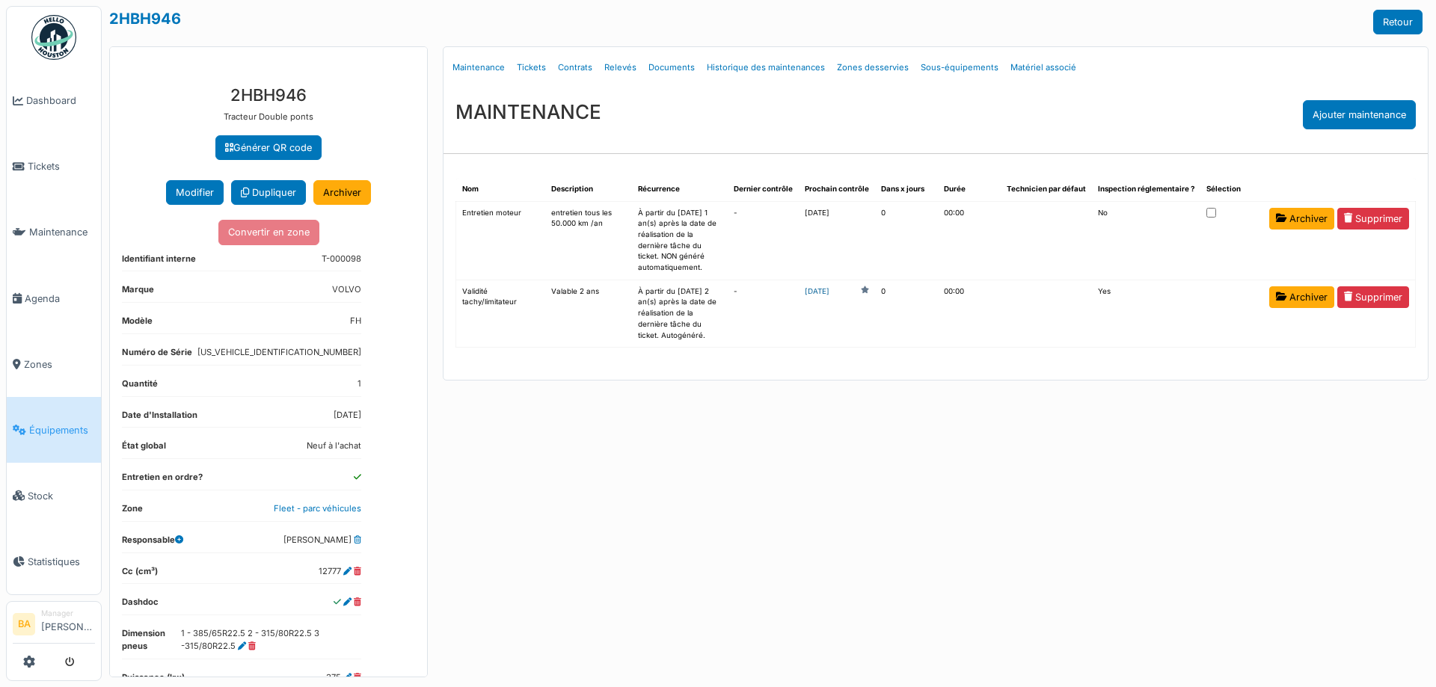
click at [829, 290] on link "[DATE]" at bounding box center [816, 291] width 25 height 11
click at [829, 293] on link "[DATE]" at bounding box center [816, 291] width 25 height 11
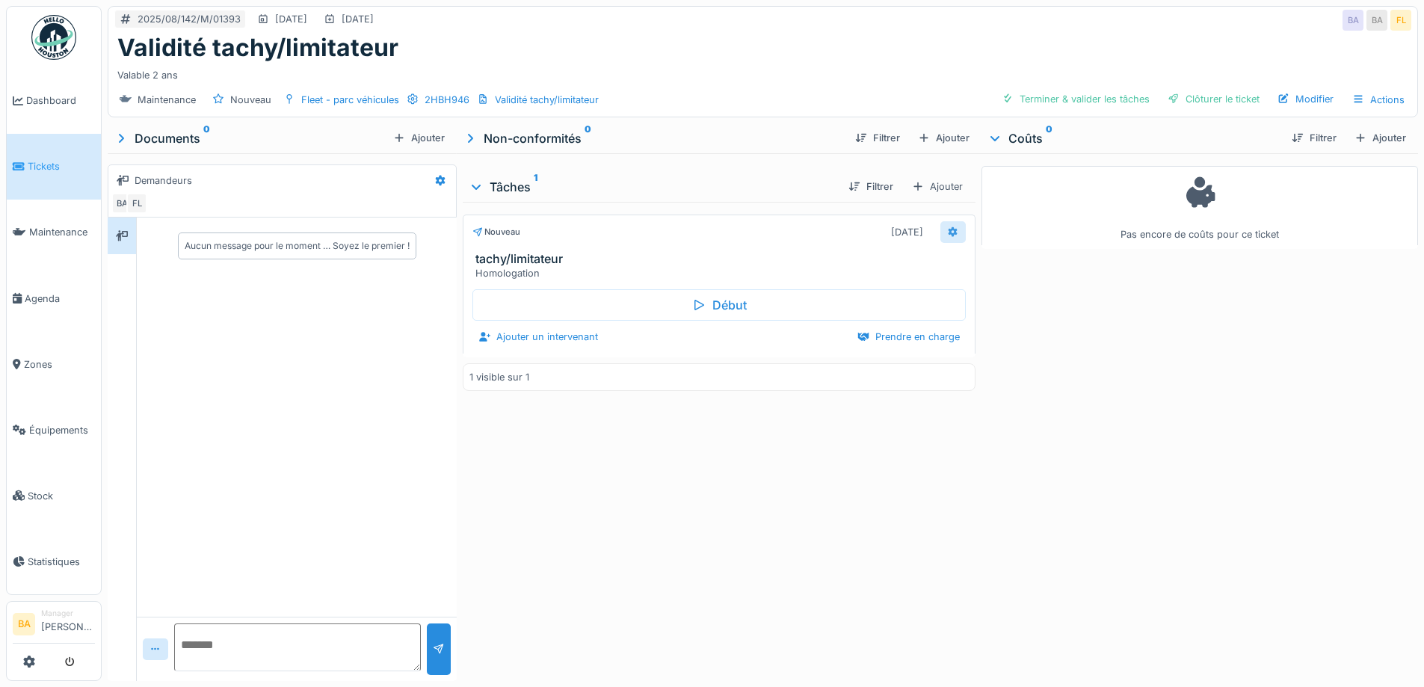
click at [948, 227] on icon at bounding box center [953, 232] width 10 height 10
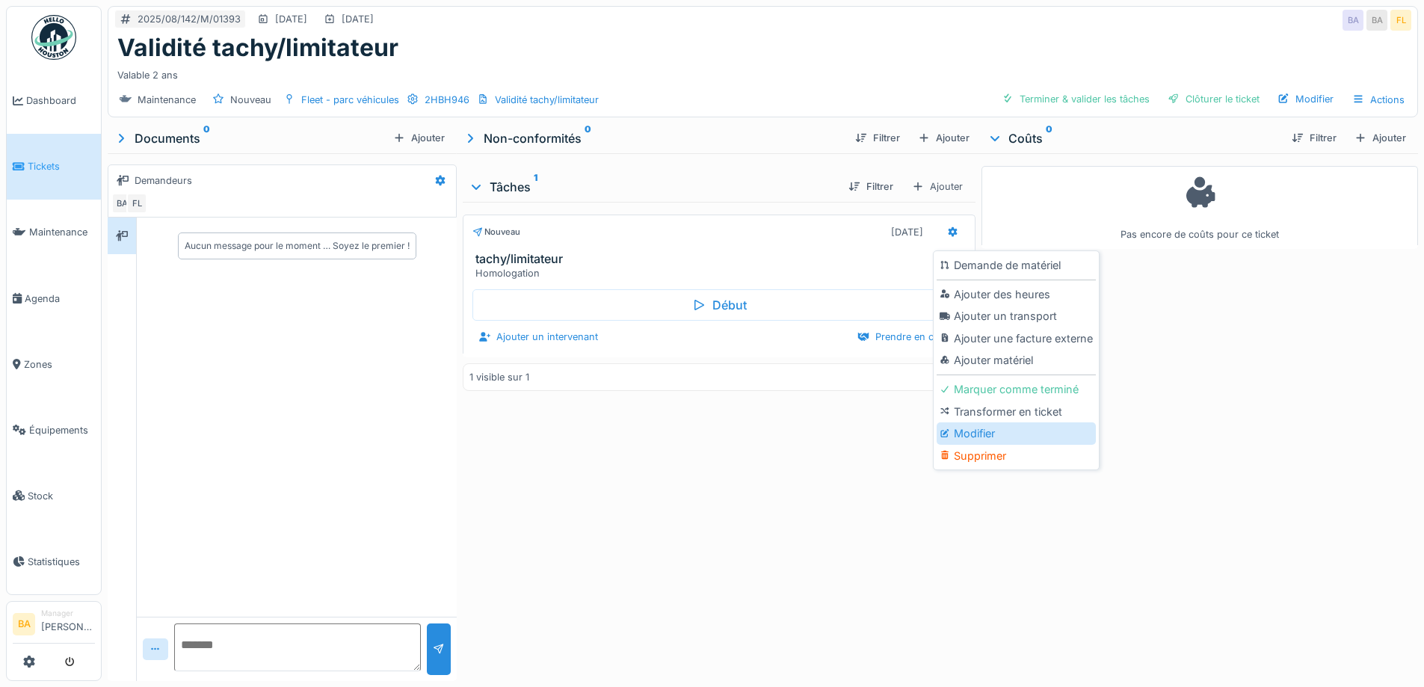
click at [976, 431] on div "Modifier" at bounding box center [1016, 433] width 159 height 22
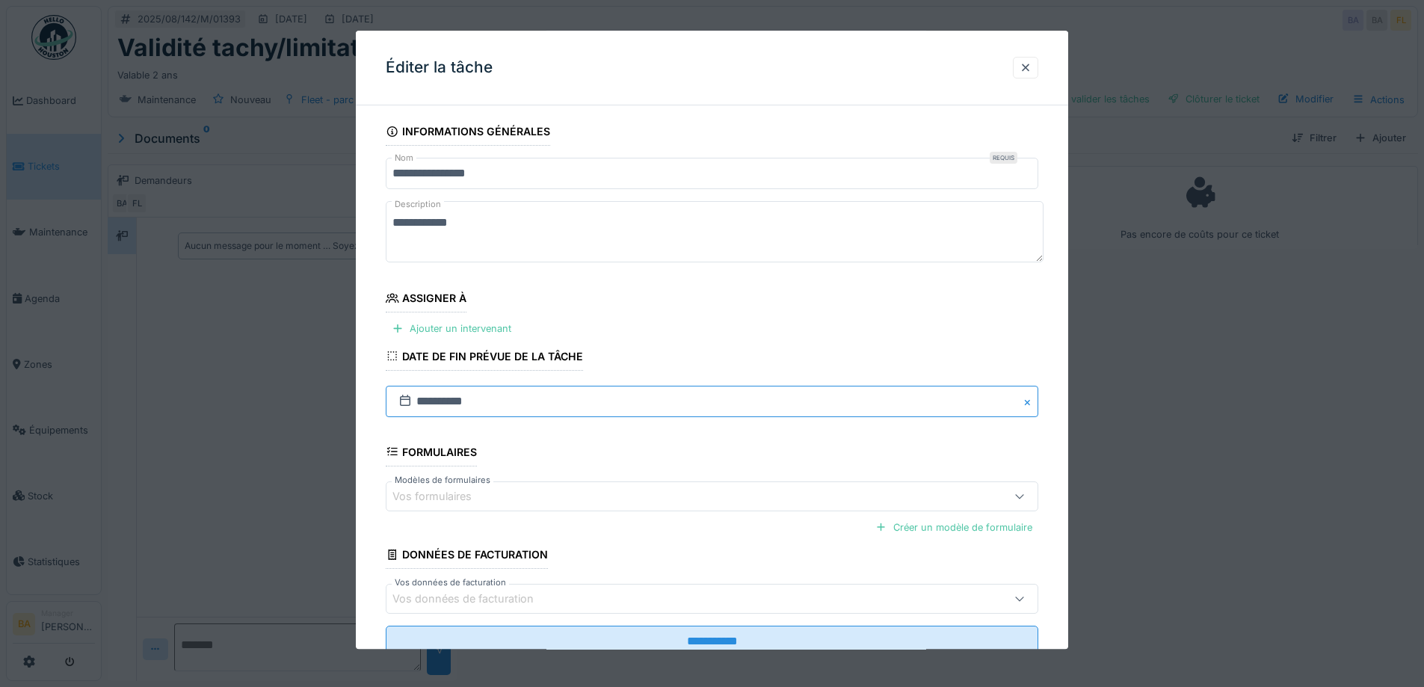
click at [419, 403] on input "**********" at bounding box center [712, 401] width 653 height 31
click at [1033, 59] on div at bounding box center [1025, 68] width 25 height 22
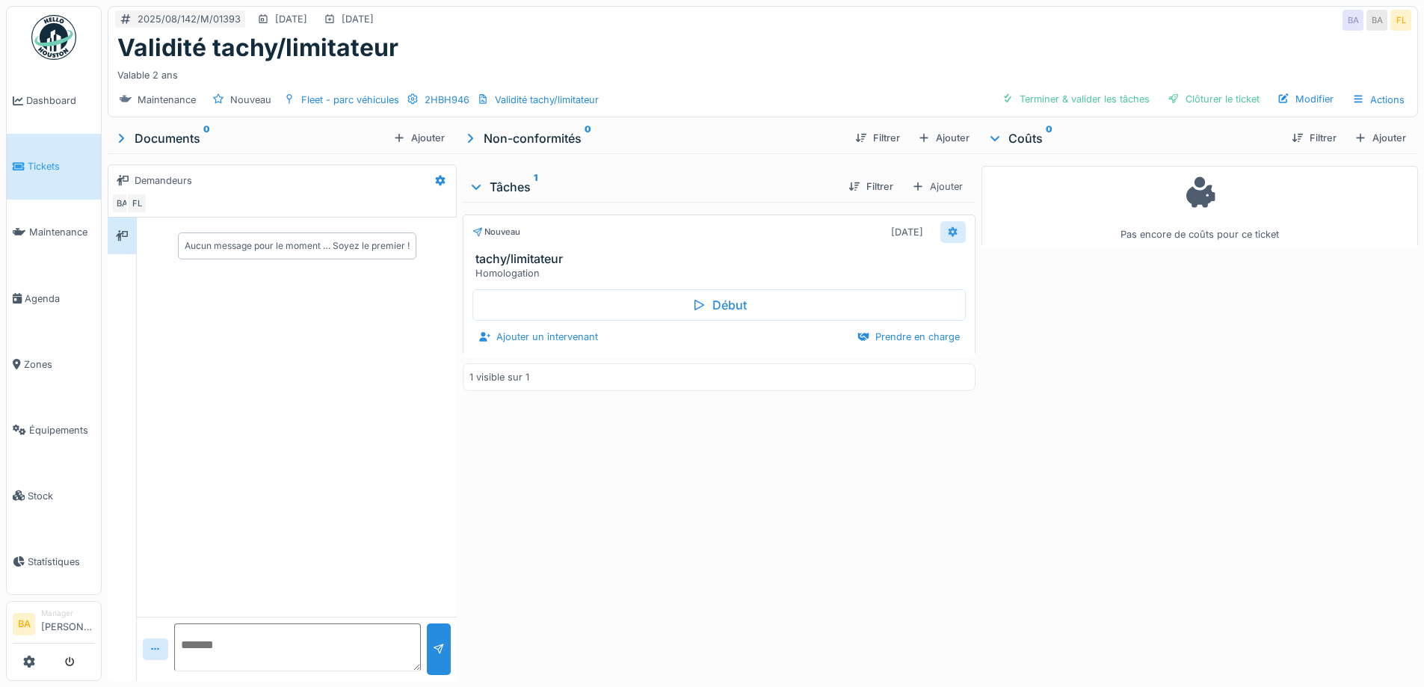
click at [948, 230] on icon at bounding box center [953, 232] width 10 height 10
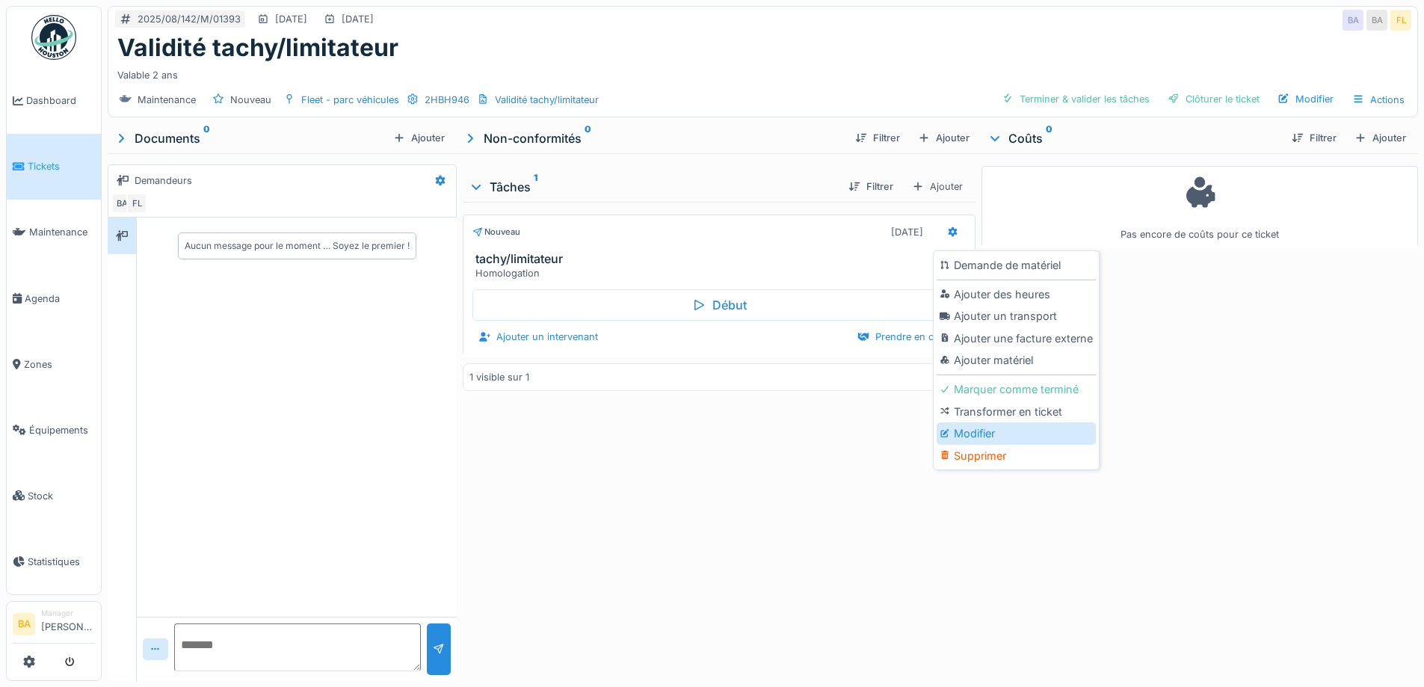
click at [978, 436] on div "Modifier" at bounding box center [1016, 433] width 159 height 22
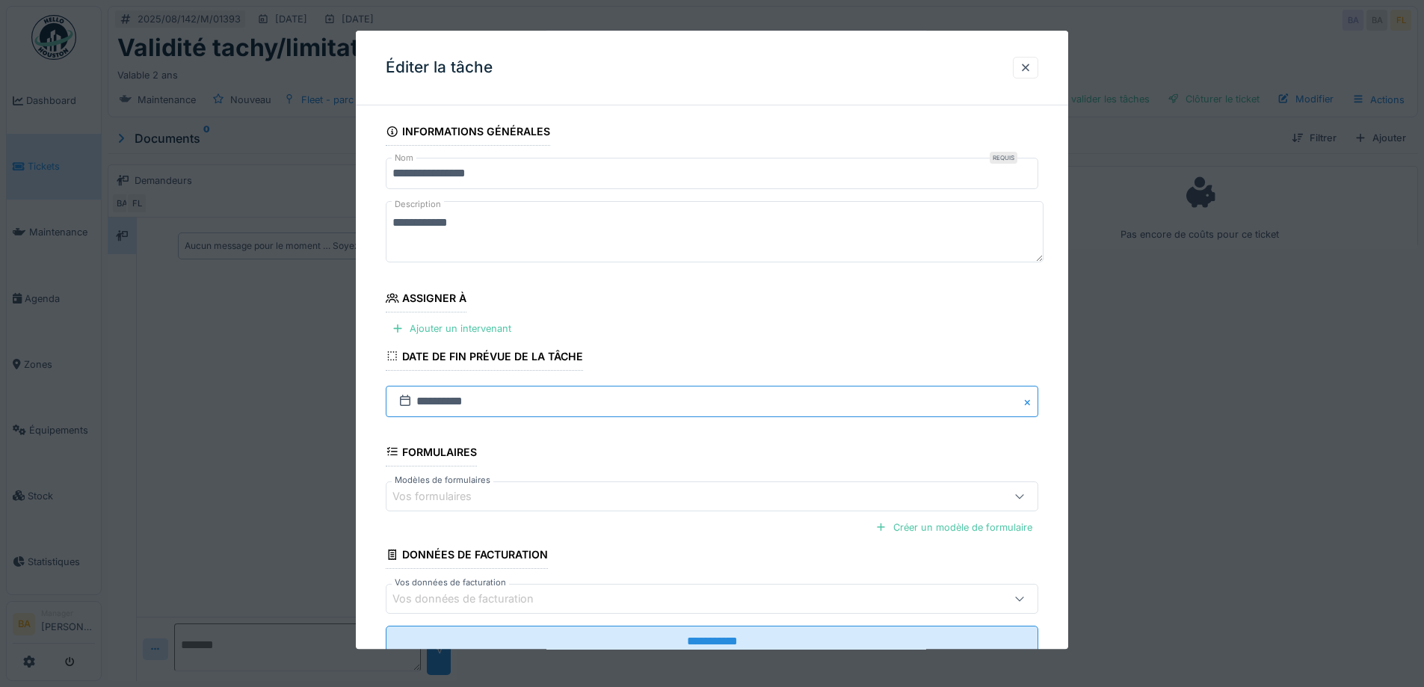
click at [446, 400] on input "**********" at bounding box center [712, 401] width 653 height 31
click at [688, 499] on div "30" at bounding box center [690, 499] width 20 height 20
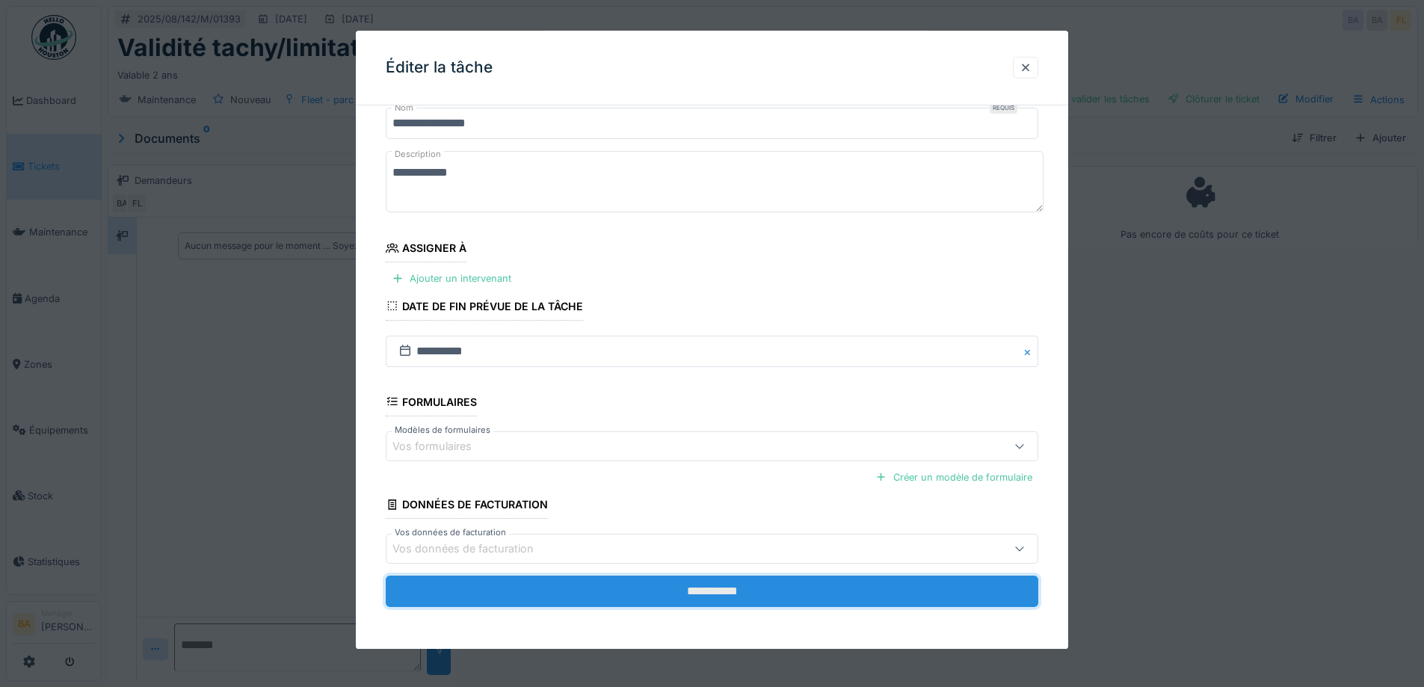
click at [696, 602] on input "**********" at bounding box center [712, 591] width 653 height 31
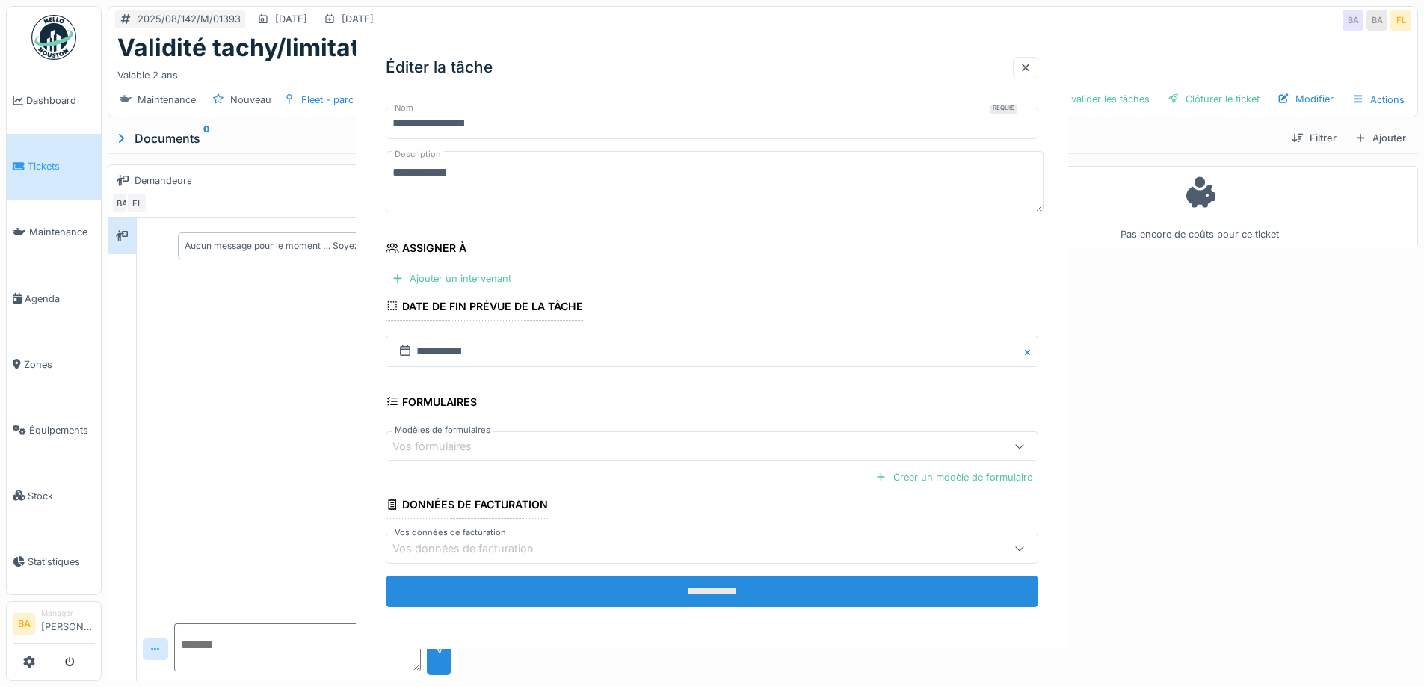
scroll to position [0, 0]
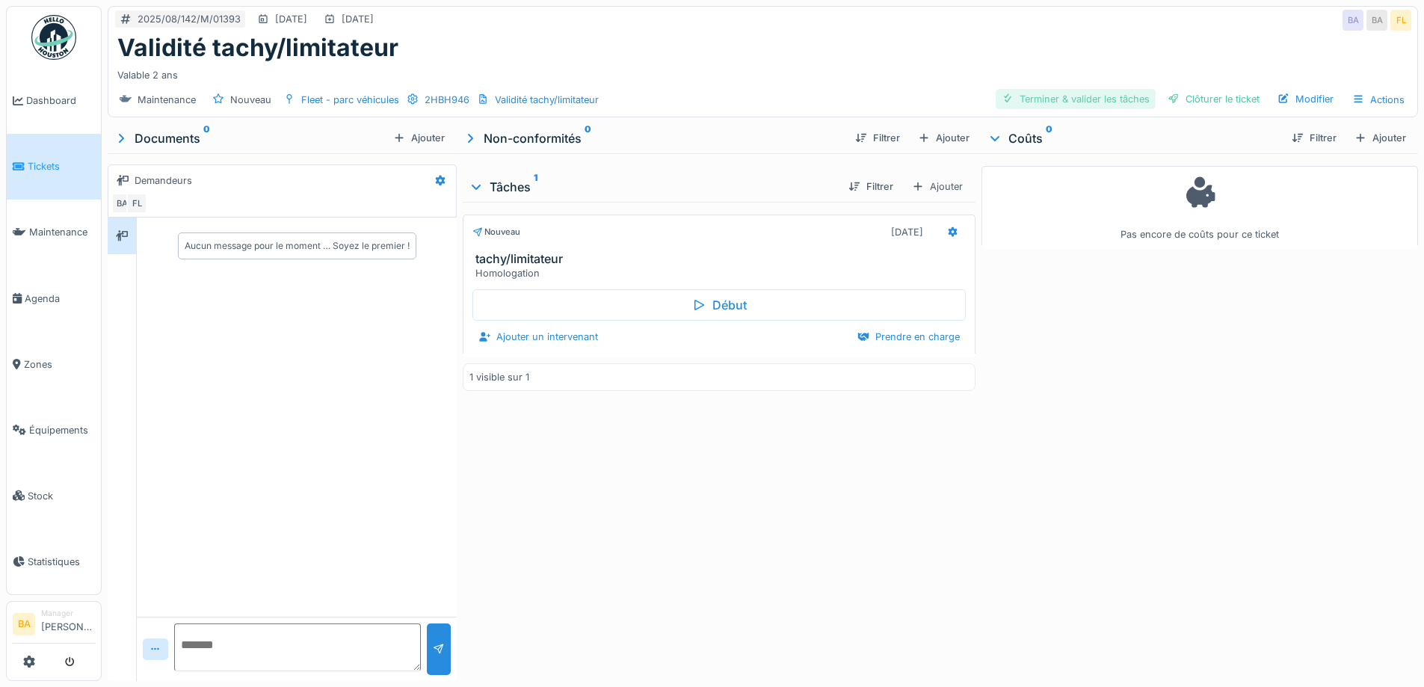
click at [1029, 106] on div "Terminer & valider les tâches" at bounding box center [1076, 99] width 160 height 20
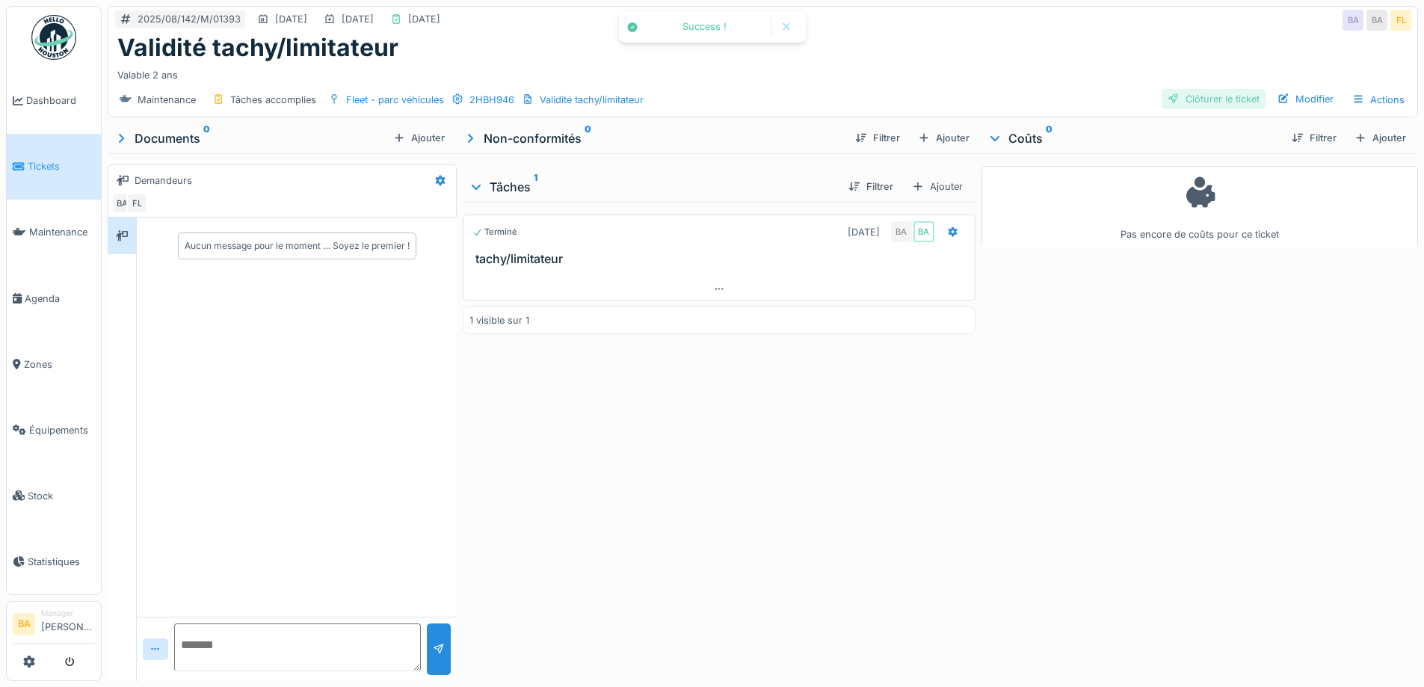
click at [1190, 104] on div "Clôturer le ticket" at bounding box center [1214, 99] width 104 height 20
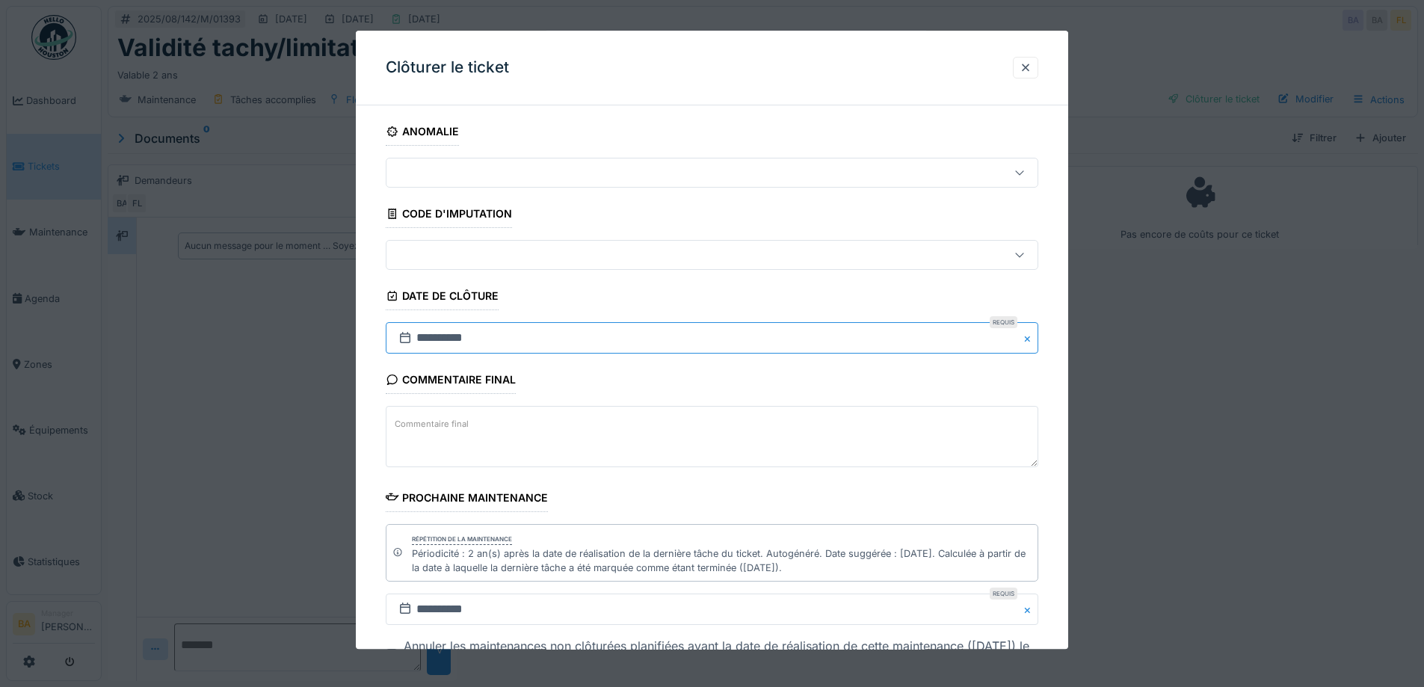
click at [424, 331] on input "**********" at bounding box center [712, 338] width 653 height 31
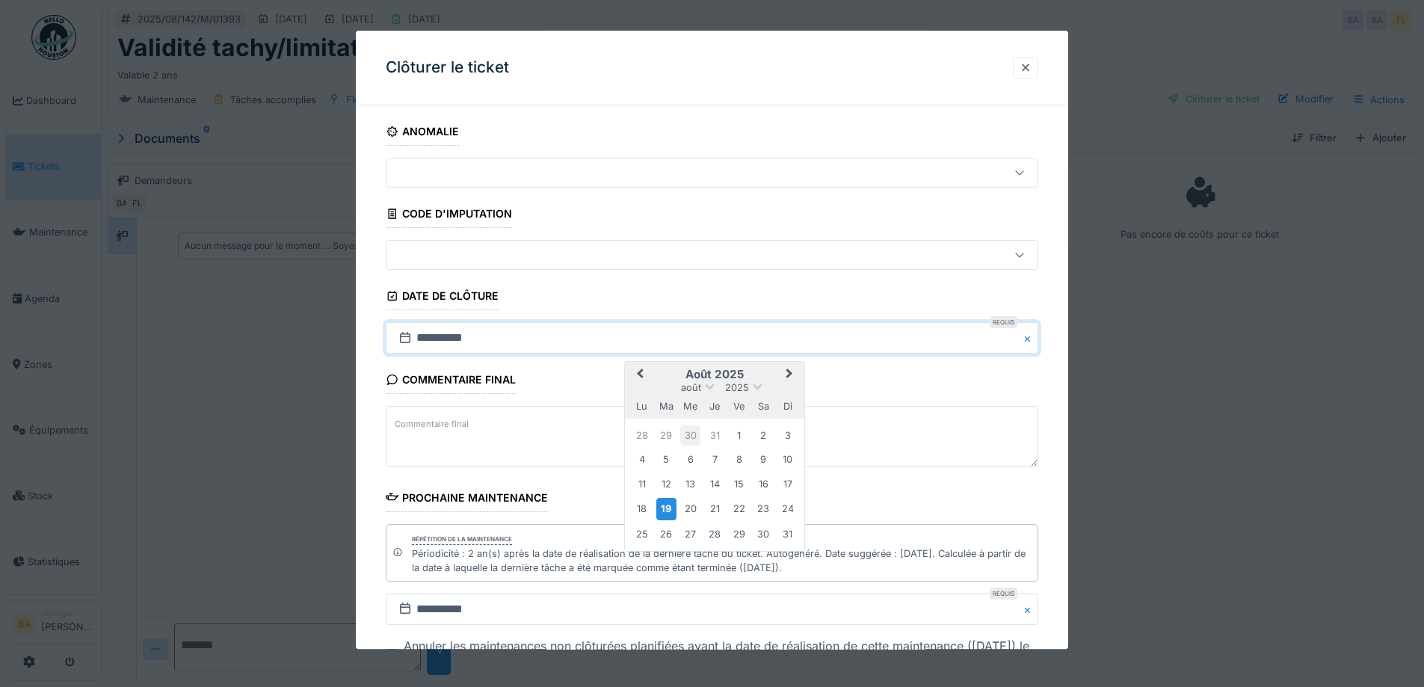
click at [689, 439] on div "30" at bounding box center [690, 435] width 20 height 20
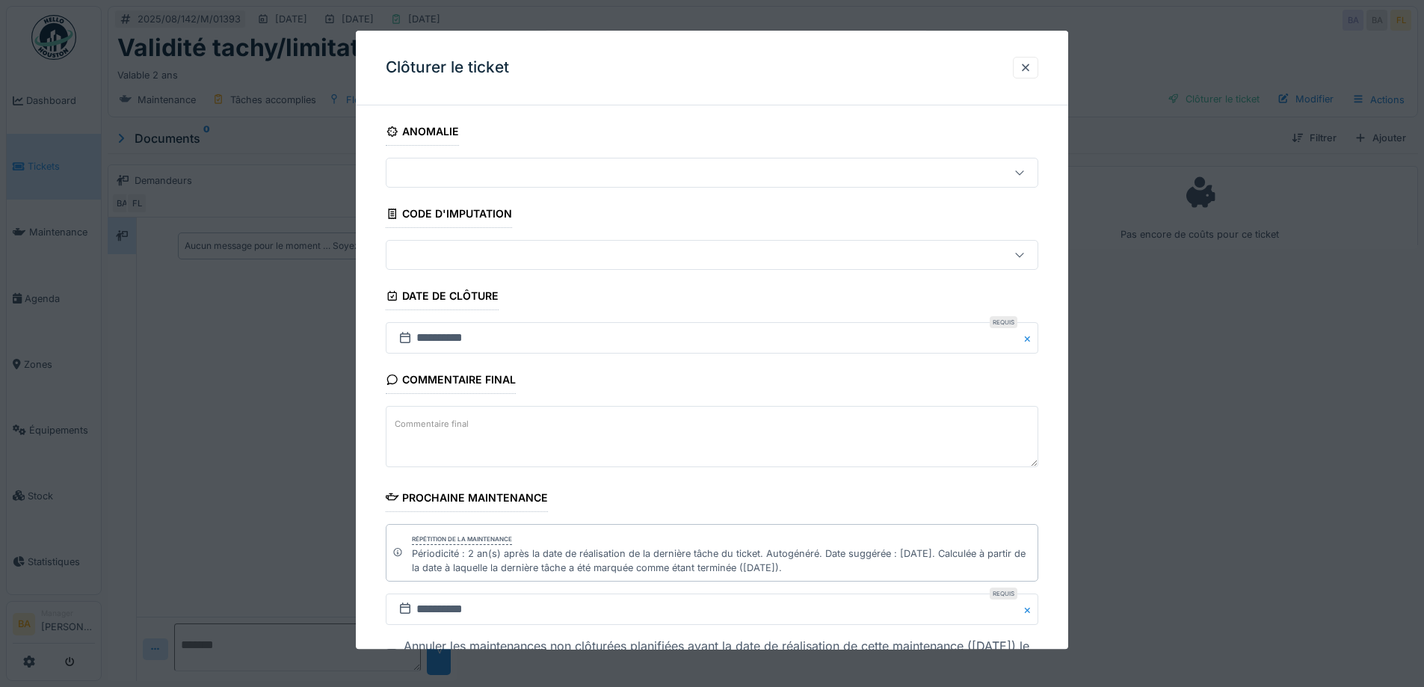
scroll to position [115, 0]
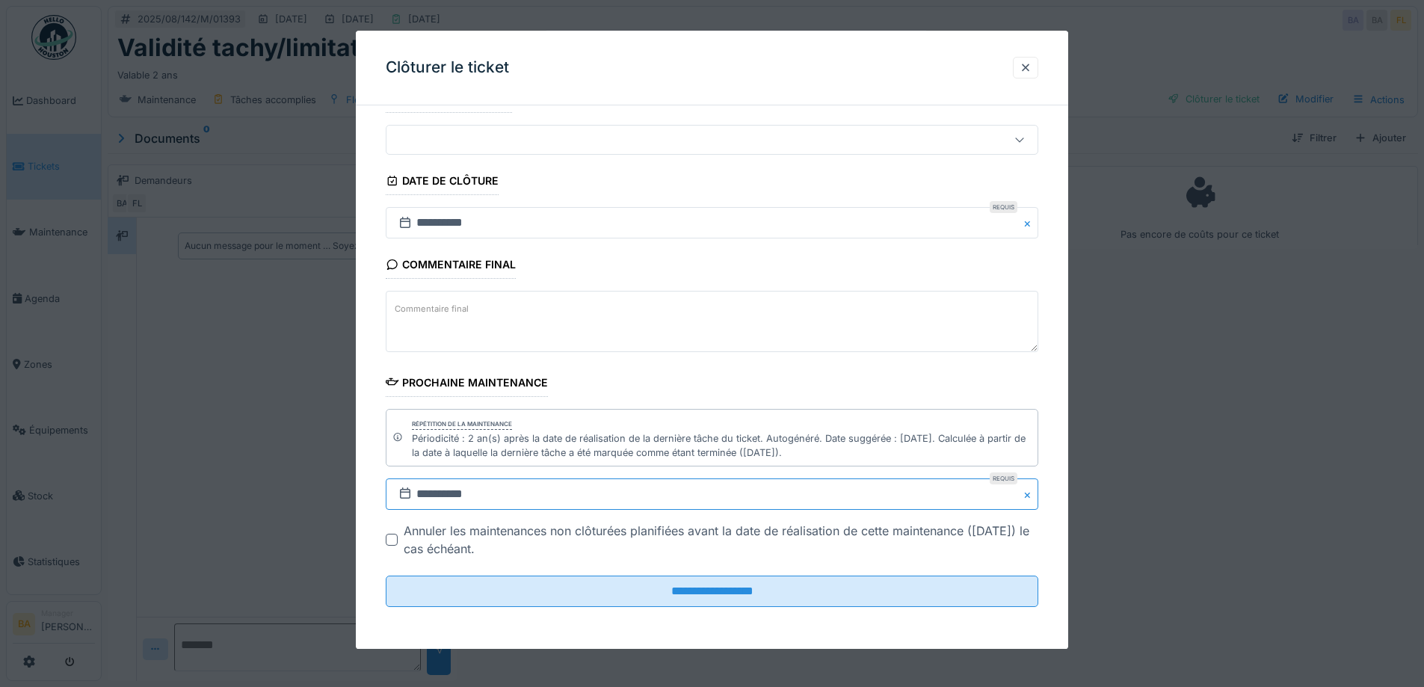
click at [437, 499] on input "**********" at bounding box center [712, 494] width 653 height 31
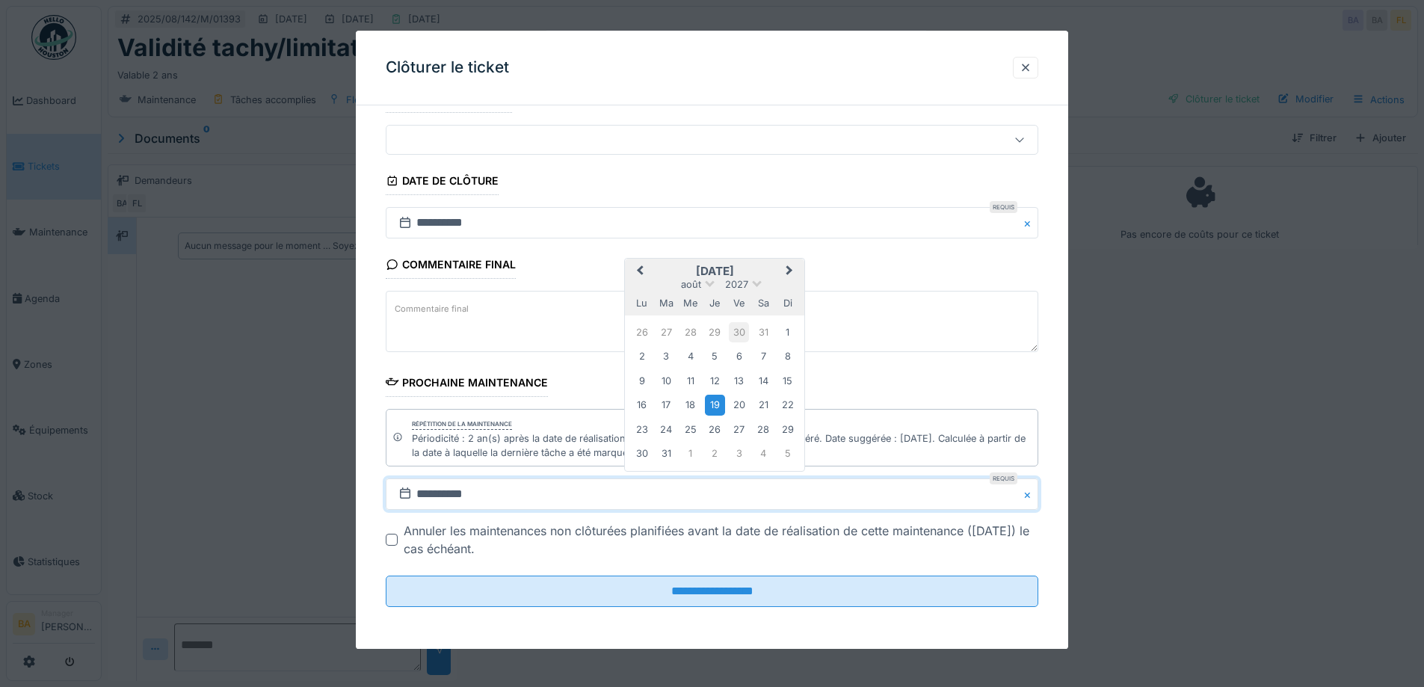
click at [736, 334] on div "30" at bounding box center [739, 332] width 20 height 20
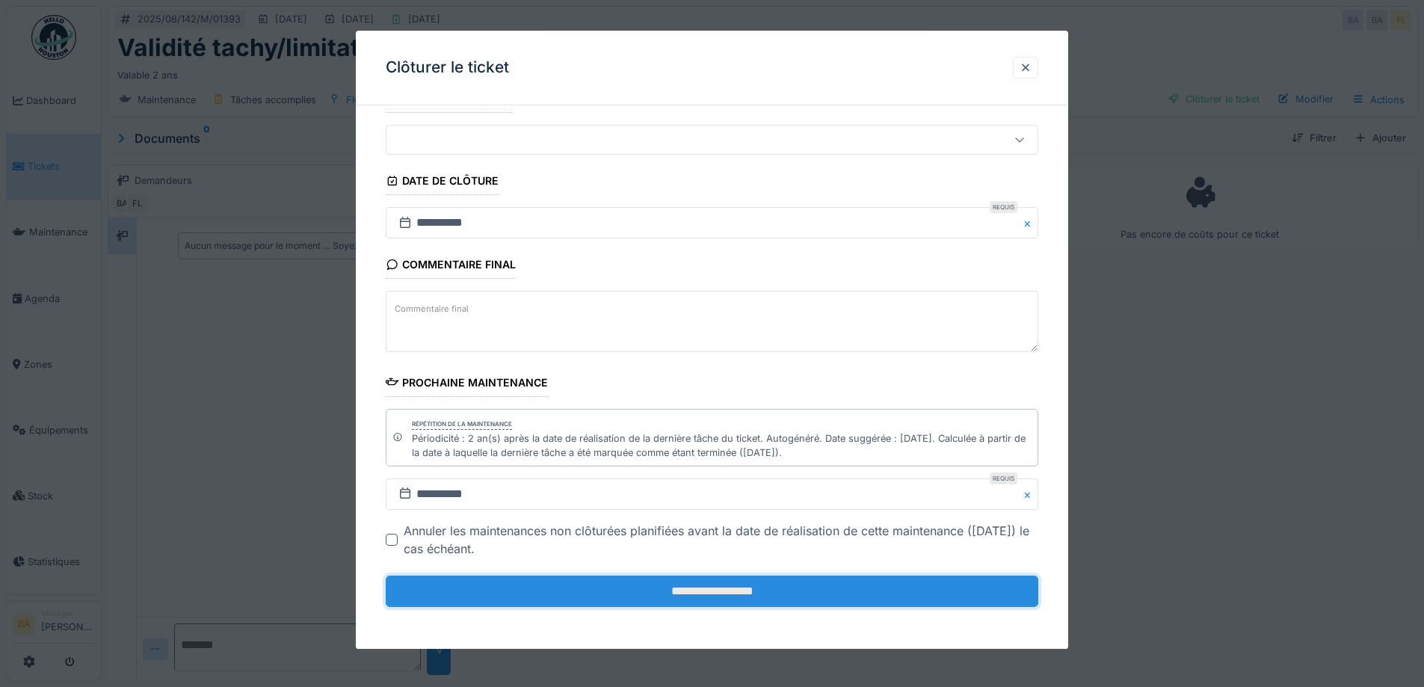
click at [656, 590] on input "**********" at bounding box center [712, 591] width 653 height 31
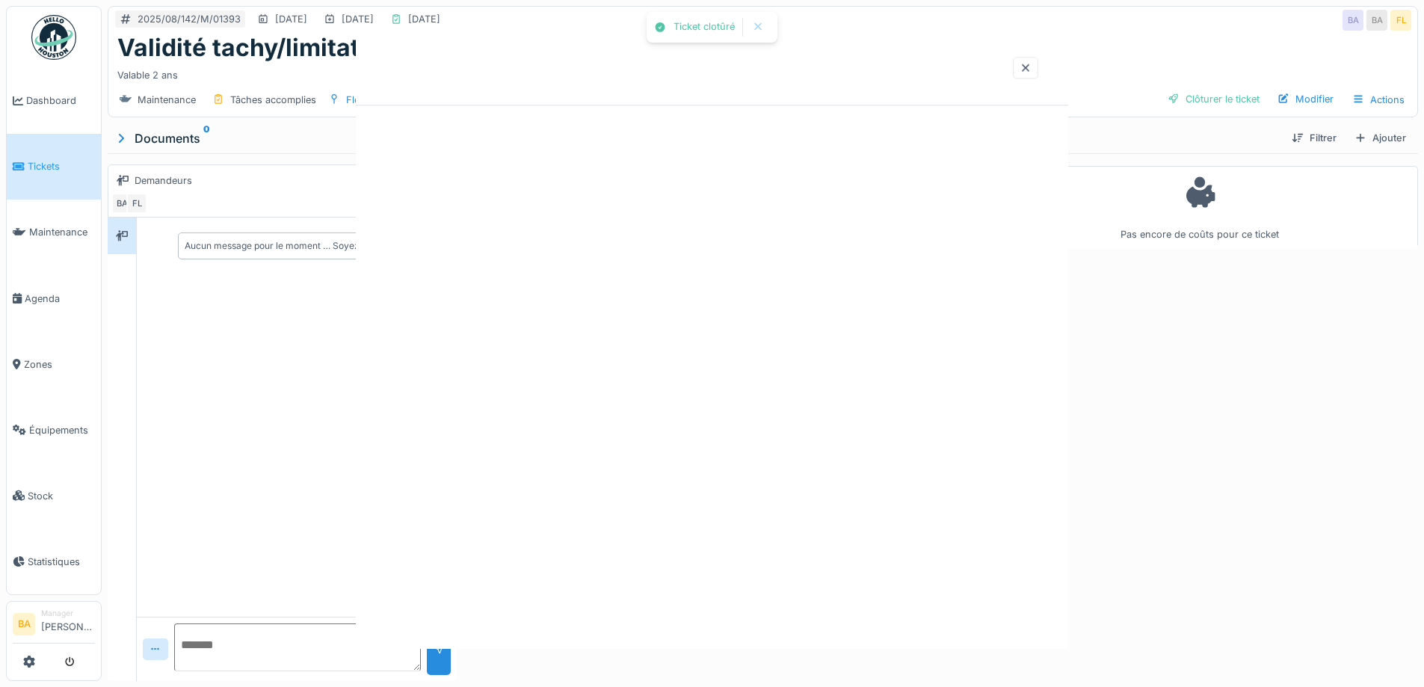
scroll to position [0, 0]
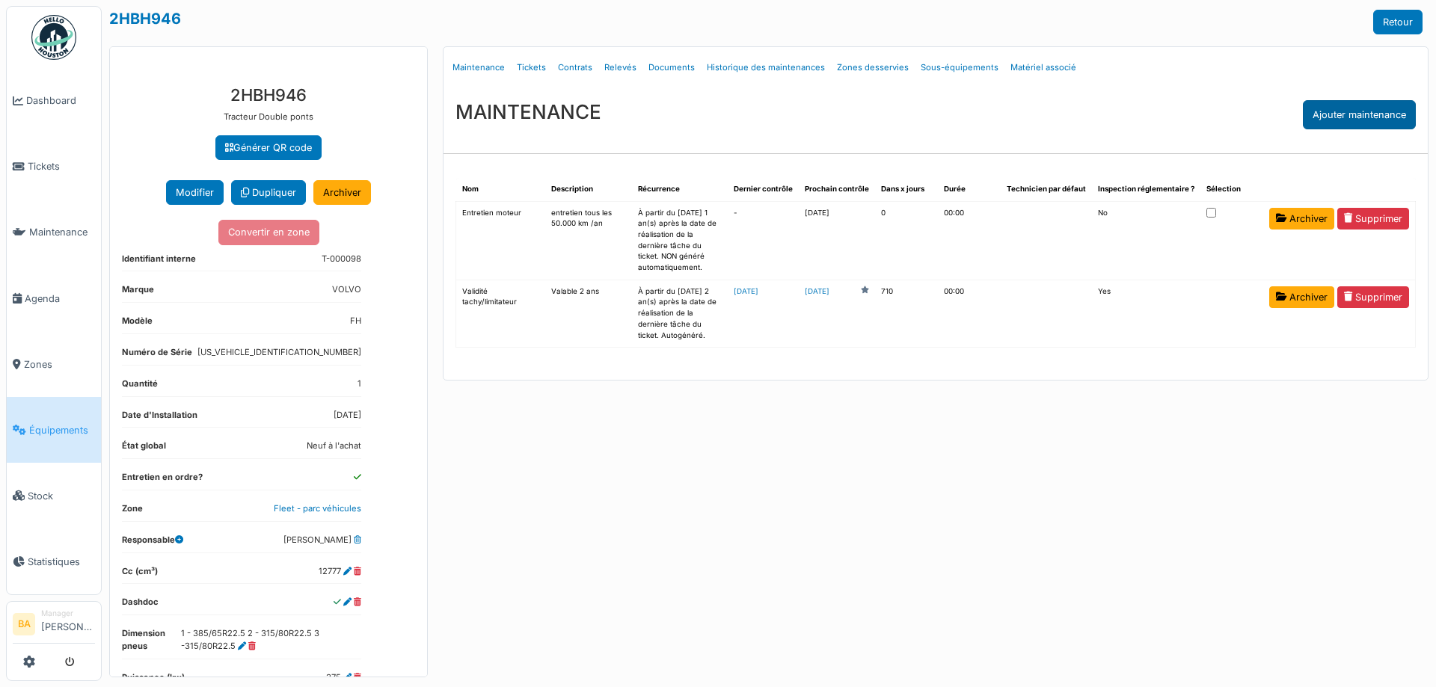
click at [1325, 123] on div "Ajouter maintenance" at bounding box center [1358, 114] width 113 height 29
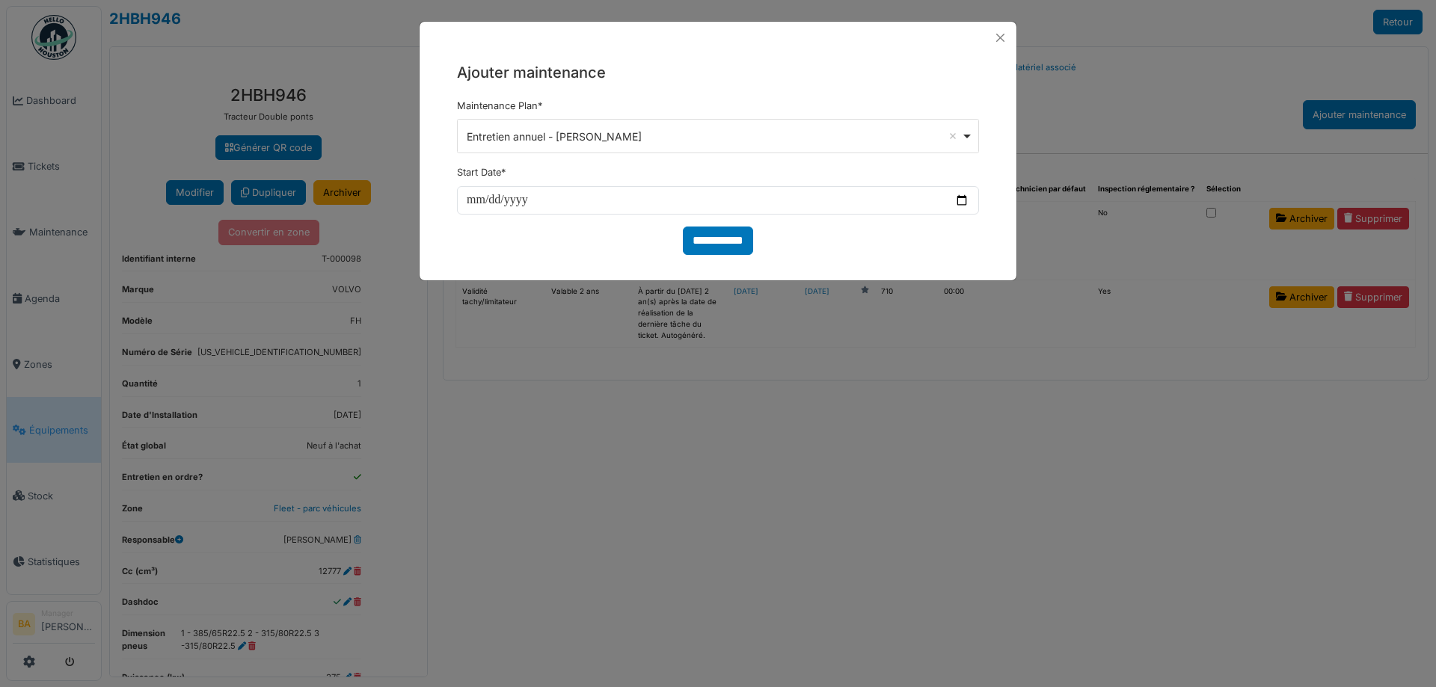
click at [969, 135] on div "Entretien annuel - [PERSON_NAME] Remove item" at bounding box center [718, 137] width 509 height 22
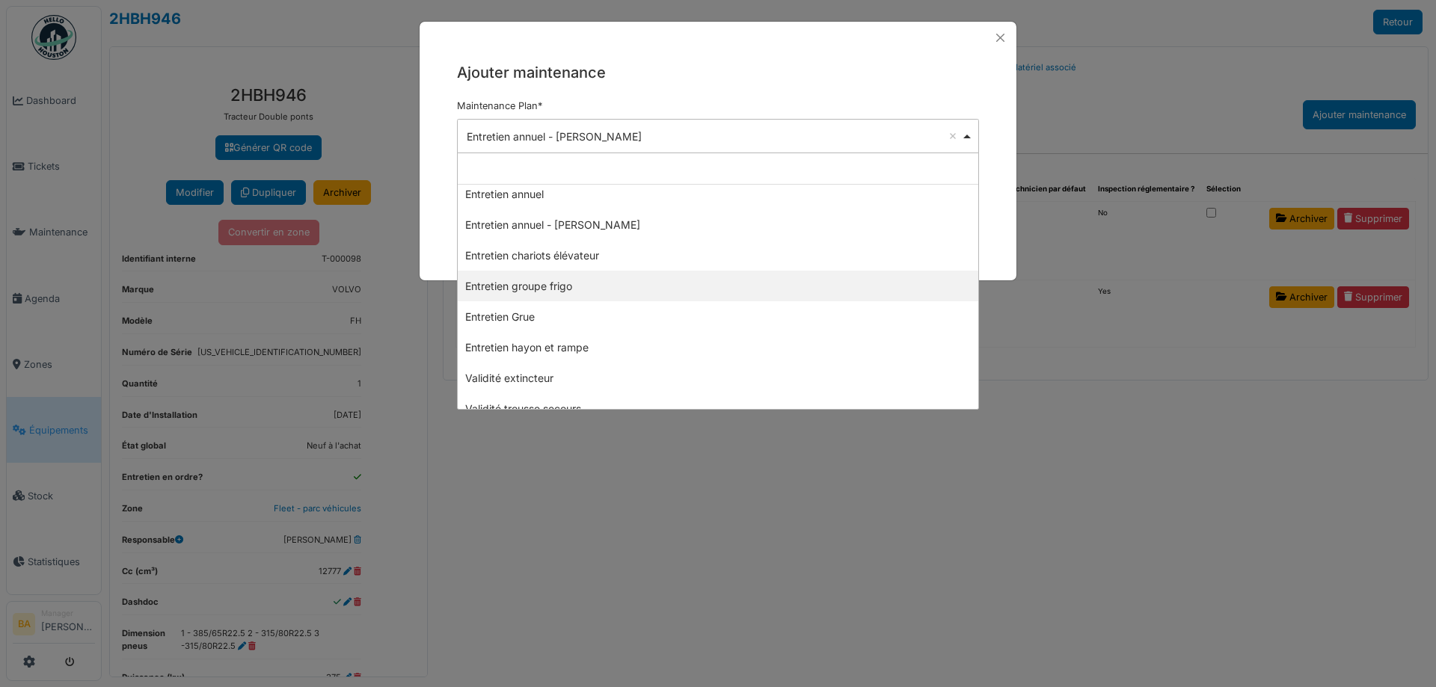
scroll to position [389, 0]
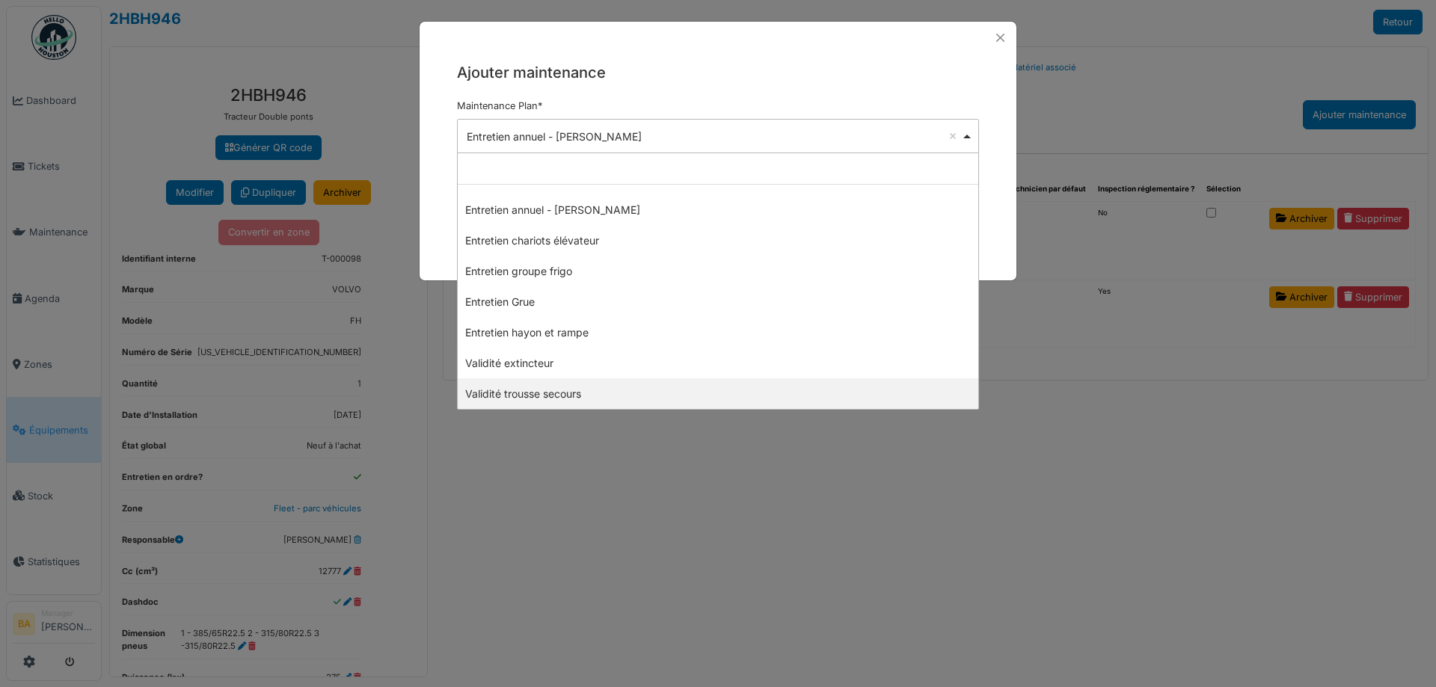
select select "****"
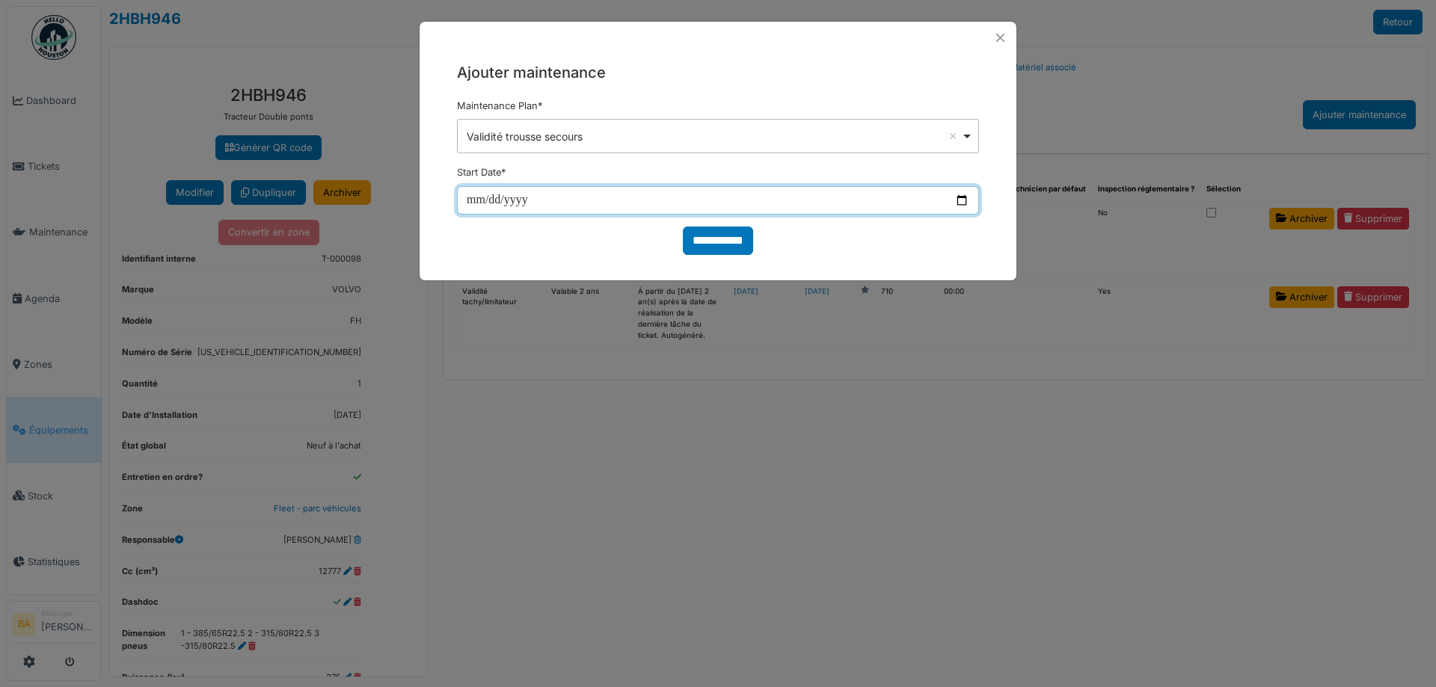
click at [467, 205] on input "date" at bounding box center [718, 200] width 522 height 28
type input "**********"
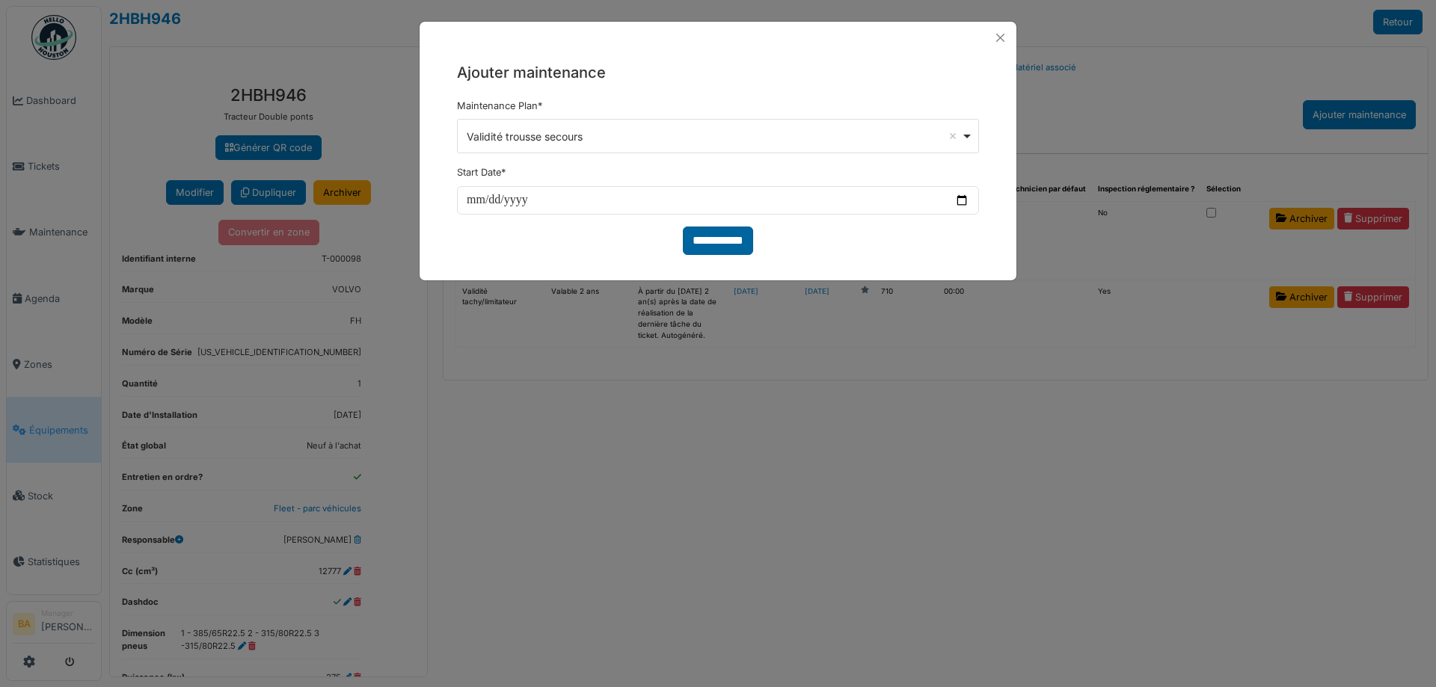
click at [710, 244] on input "**********" at bounding box center [718, 241] width 70 height 28
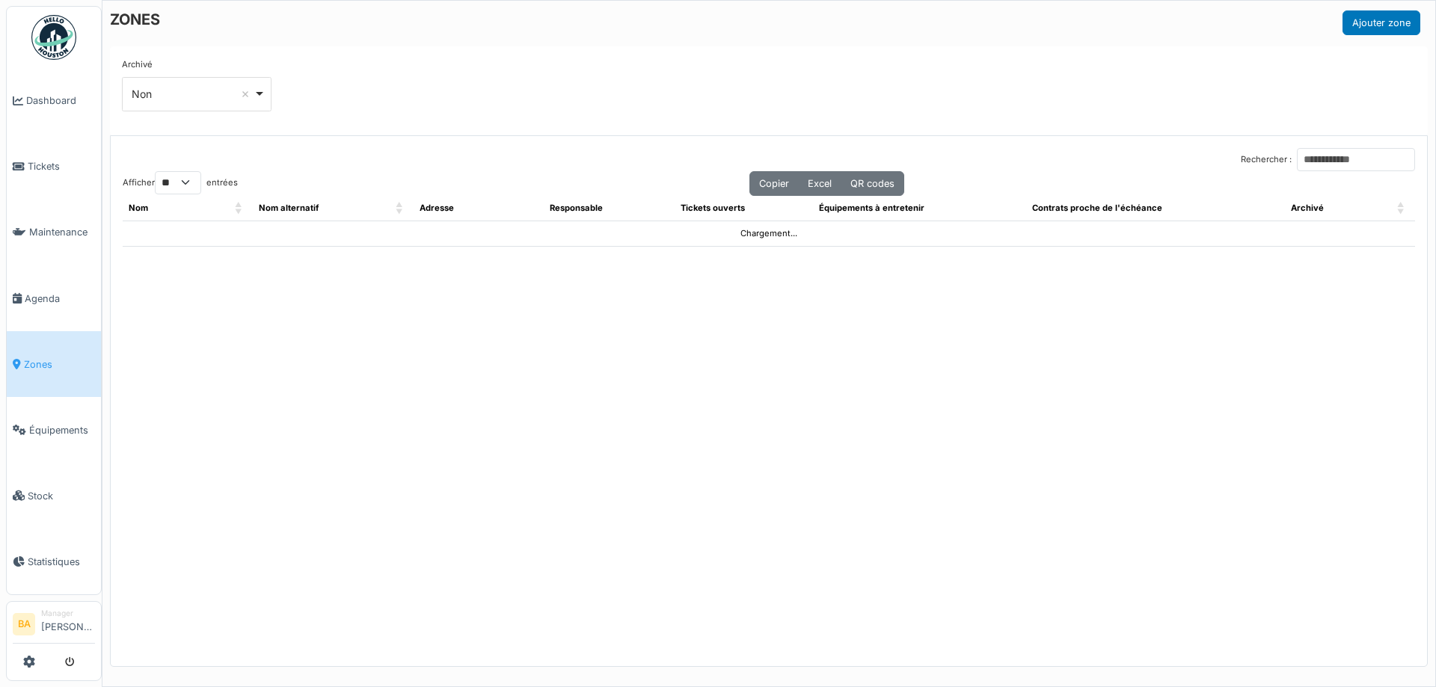
select select "**"
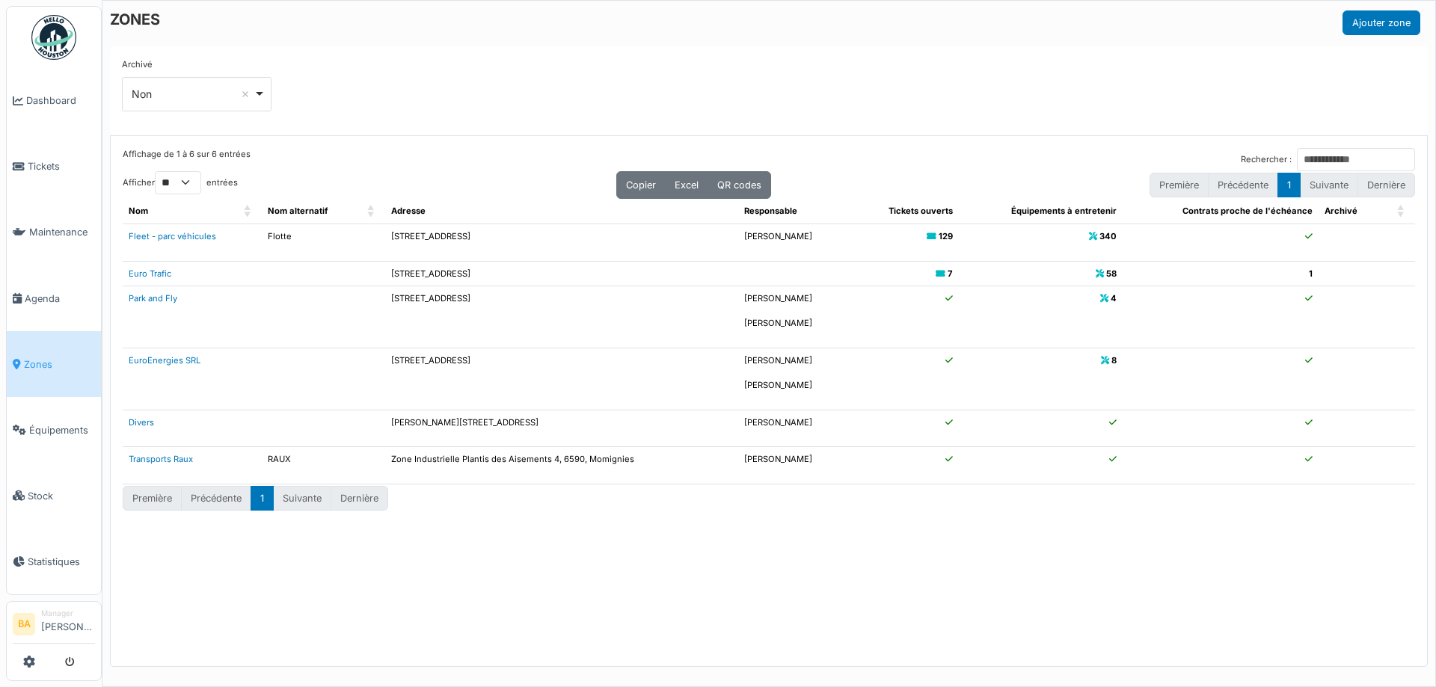
drag, startPoint x: 392, startPoint y: 421, endPoint x: 537, endPoint y: 421, distance: 145.0
click at [404, 422] on td "Rue Arthur Oleffe 171, 6220, Heppignies" at bounding box center [561, 428] width 353 height 37
drag, startPoint x: 391, startPoint y: 422, endPoint x: 474, endPoint y: 423, distance: 83.0
click at [474, 423] on td "Rue Arthur Oleffe 171, 6220, Heppignies" at bounding box center [561, 428] width 353 height 37
copy td "Rue Arthur Oleffe 171"
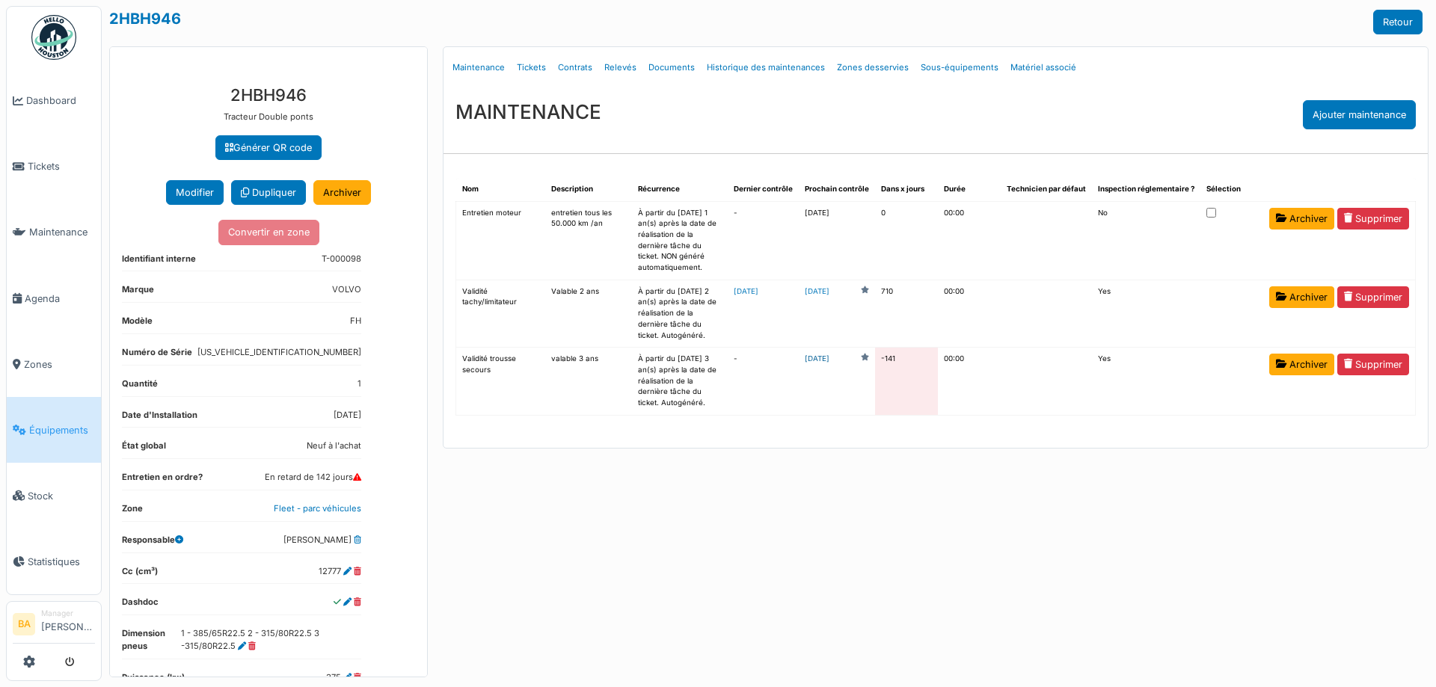
click at [829, 359] on link "[DATE]" at bounding box center [816, 359] width 25 height 11
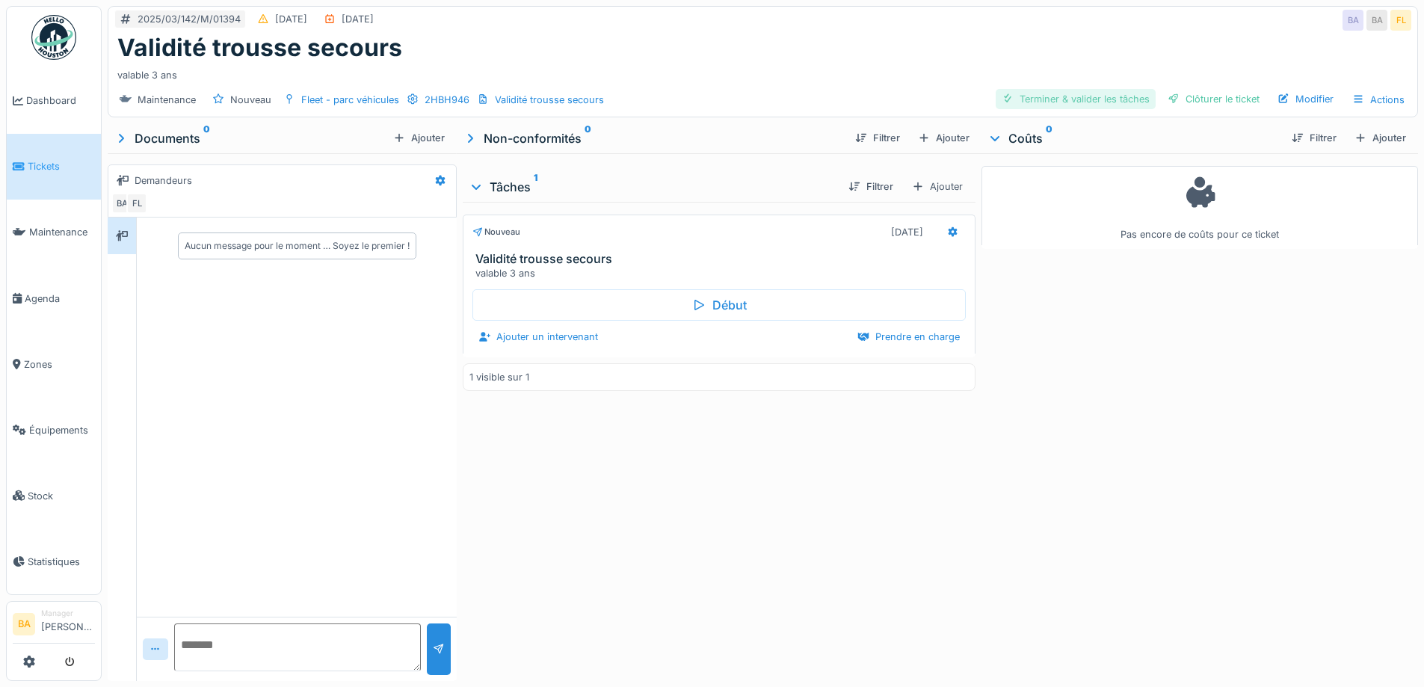
click at [1029, 99] on div "Terminer & valider les tâches" at bounding box center [1076, 99] width 160 height 20
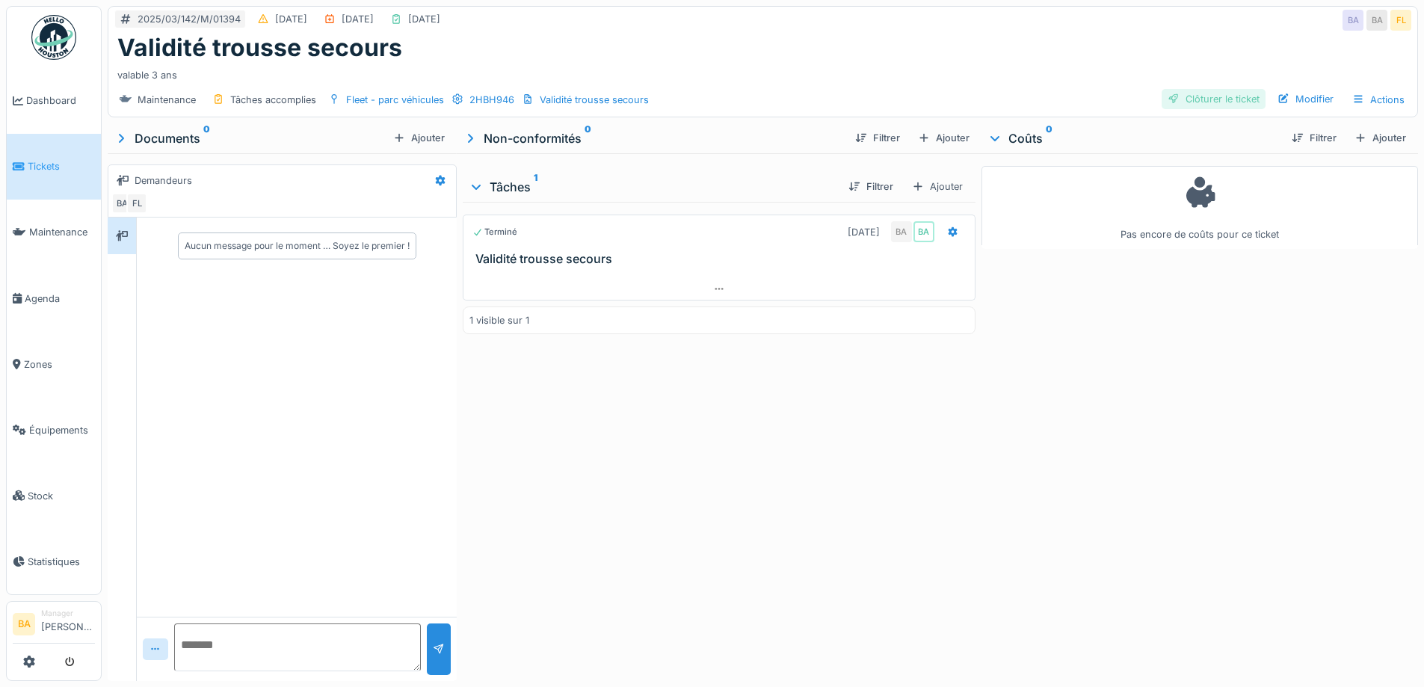
click at [1202, 99] on div "Clôturer le ticket" at bounding box center [1214, 99] width 104 height 20
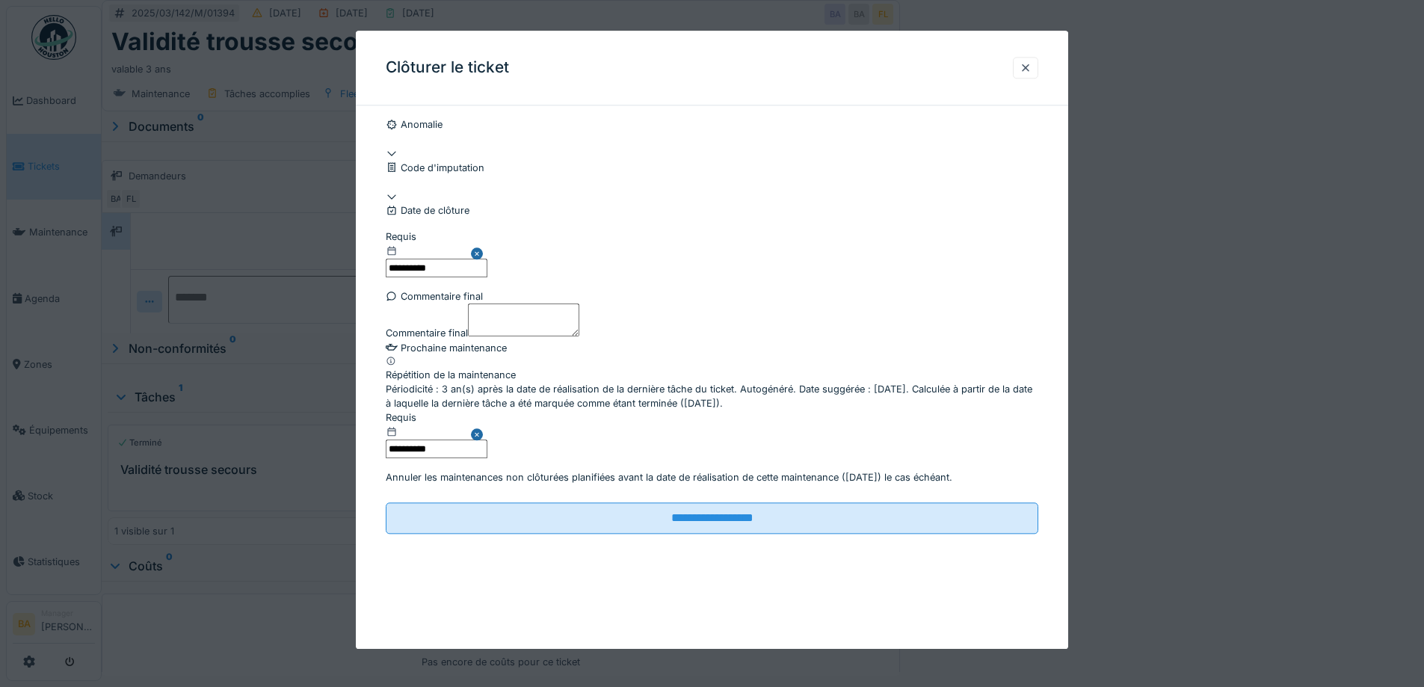
click at [436, 277] on input "**********" at bounding box center [437, 268] width 102 height 19
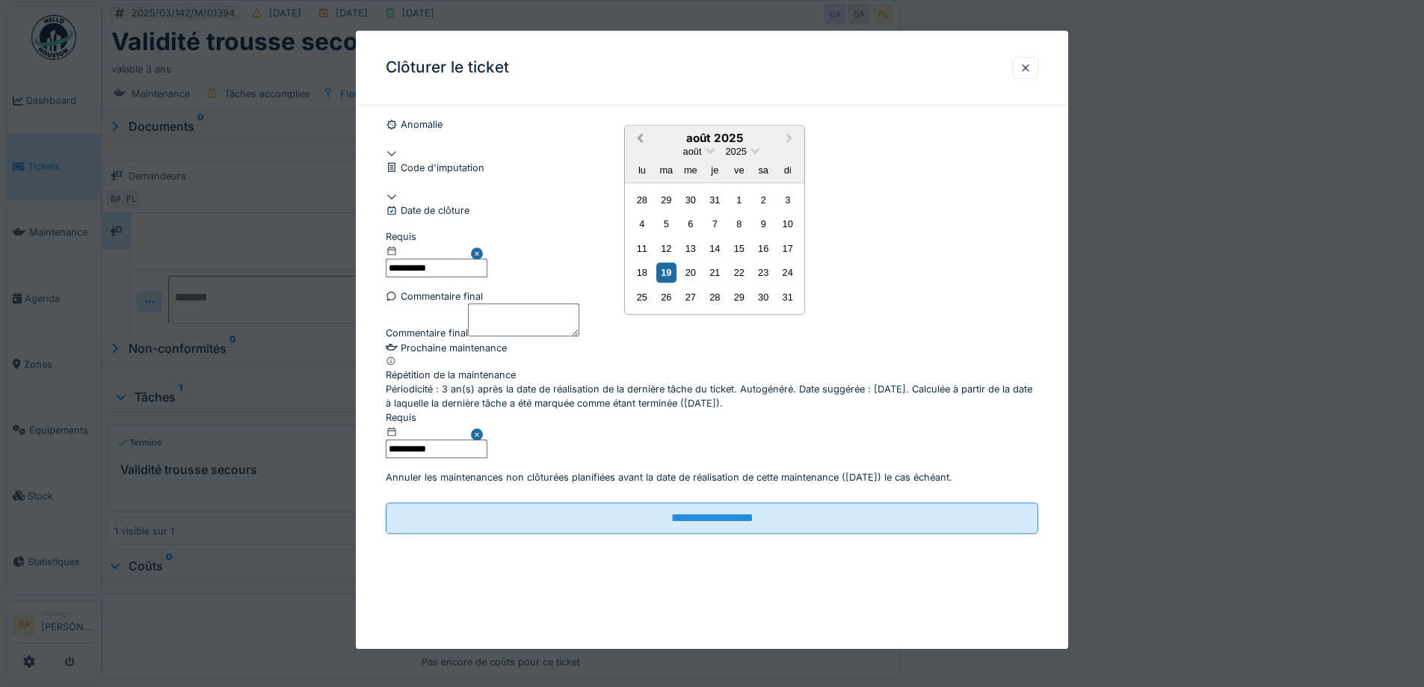
click at [640, 147] on span "Previous Month" at bounding box center [640, 138] width 0 height 17
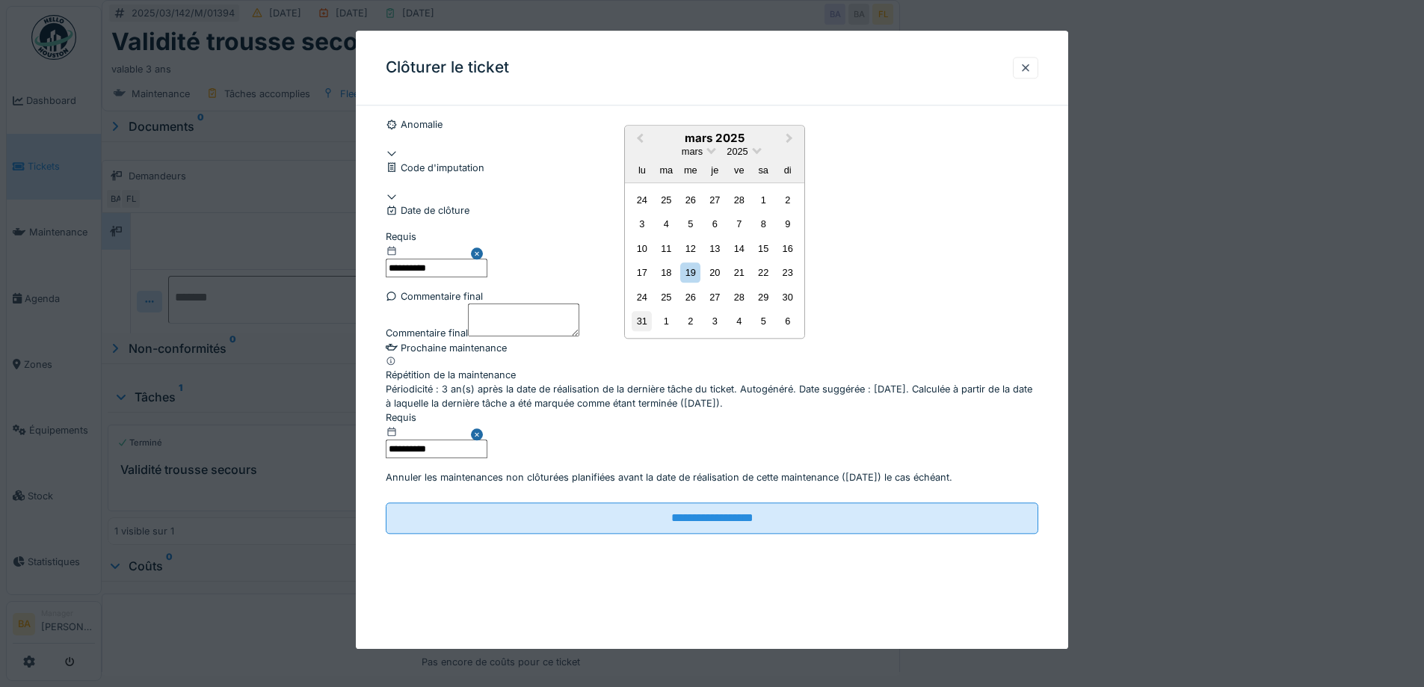
click at [645, 331] on div "31" at bounding box center [642, 321] width 20 height 20
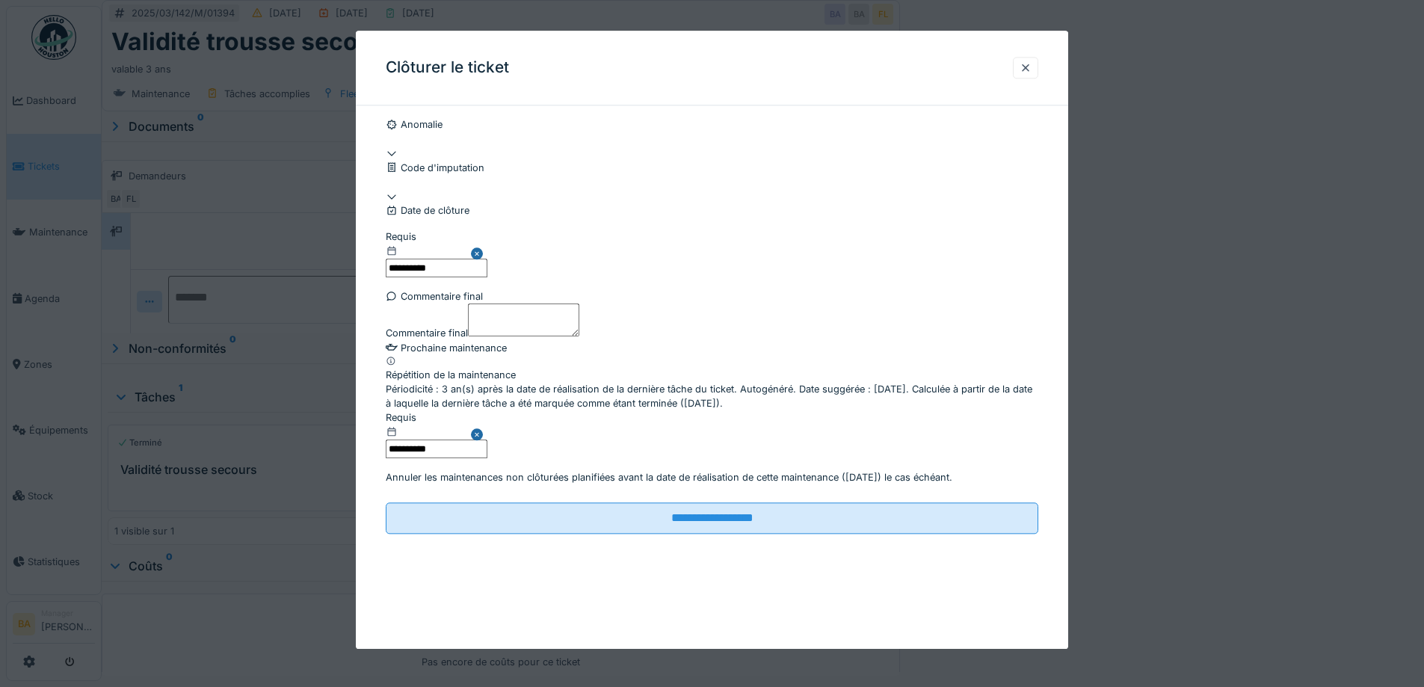
scroll to position [115, 0]
click at [446, 458] on input "**********" at bounding box center [437, 449] width 102 height 19
click at [638, 289] on div "Commentaire final Commentaire final" at bounding box center [712, 315] width 653 height 52
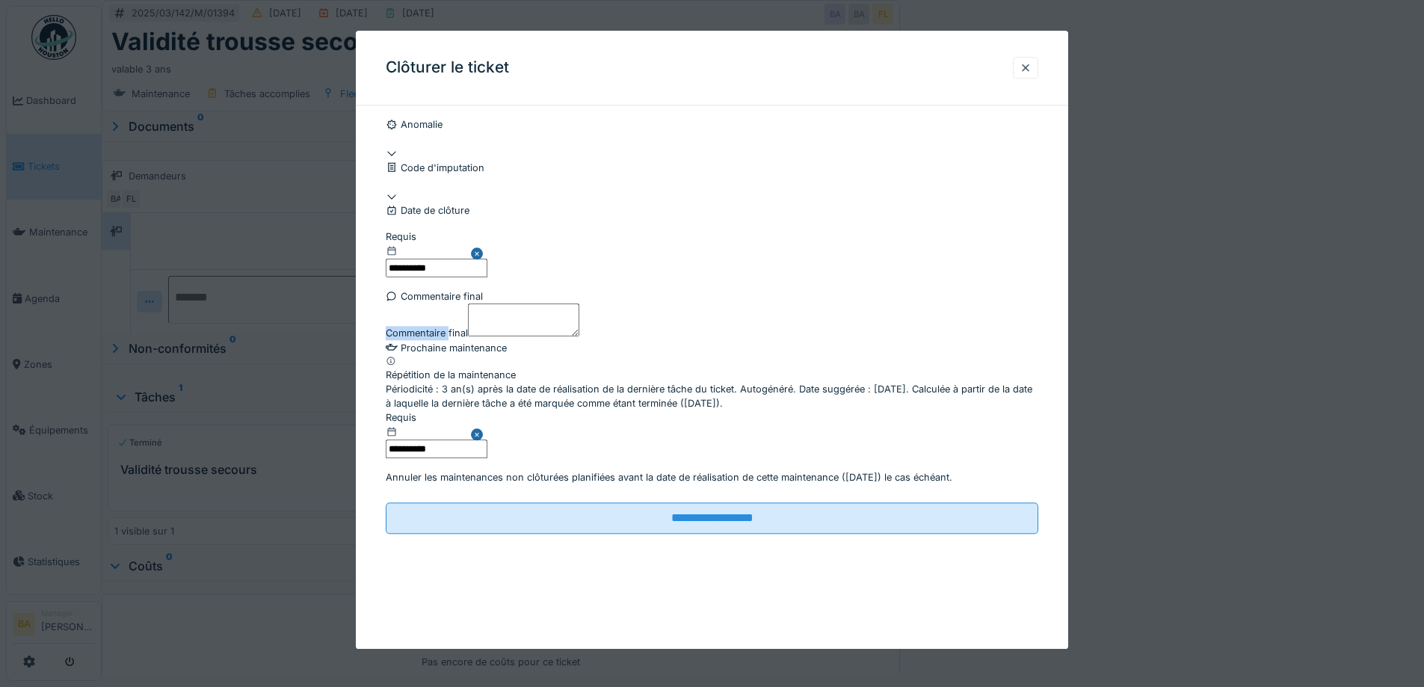
click at [487, 458] on input "**********" at bounding box center [437, 449] width 102 height 19
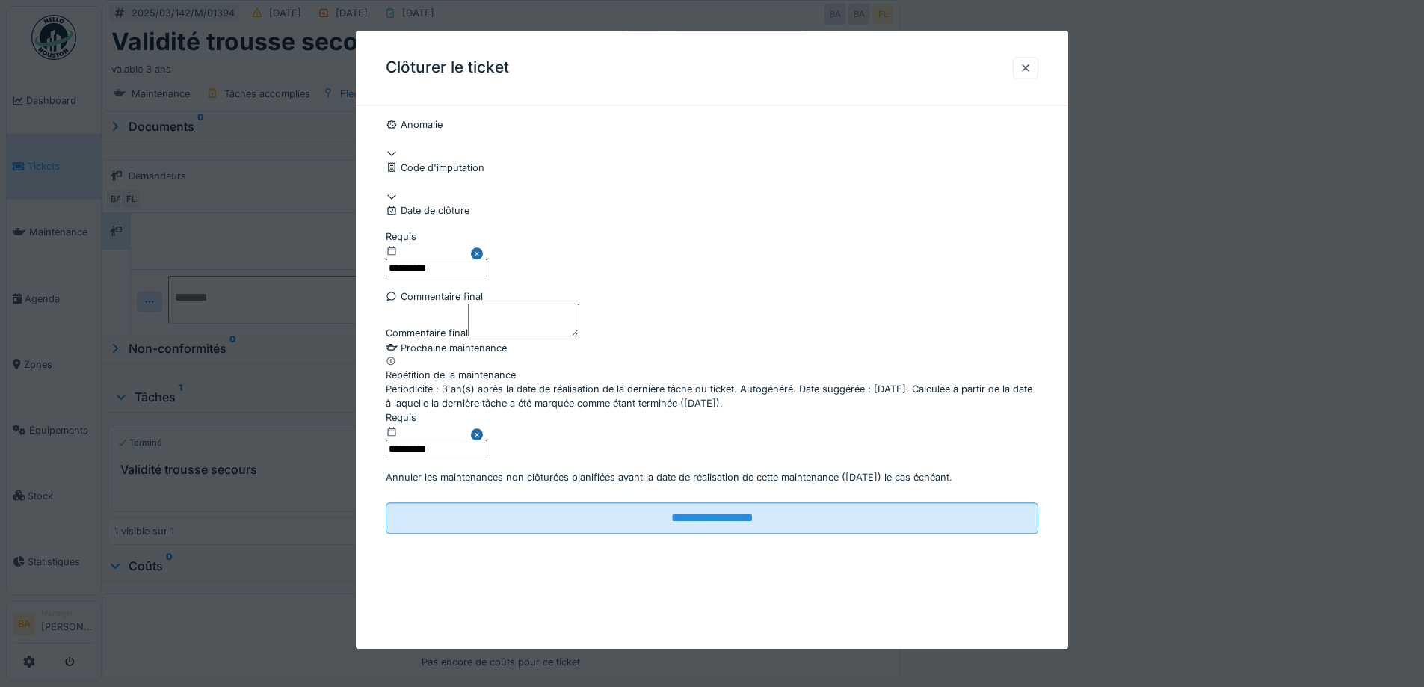
click at [736, 72] on div "31" at bounding box center [739, 62] width 20 height 20
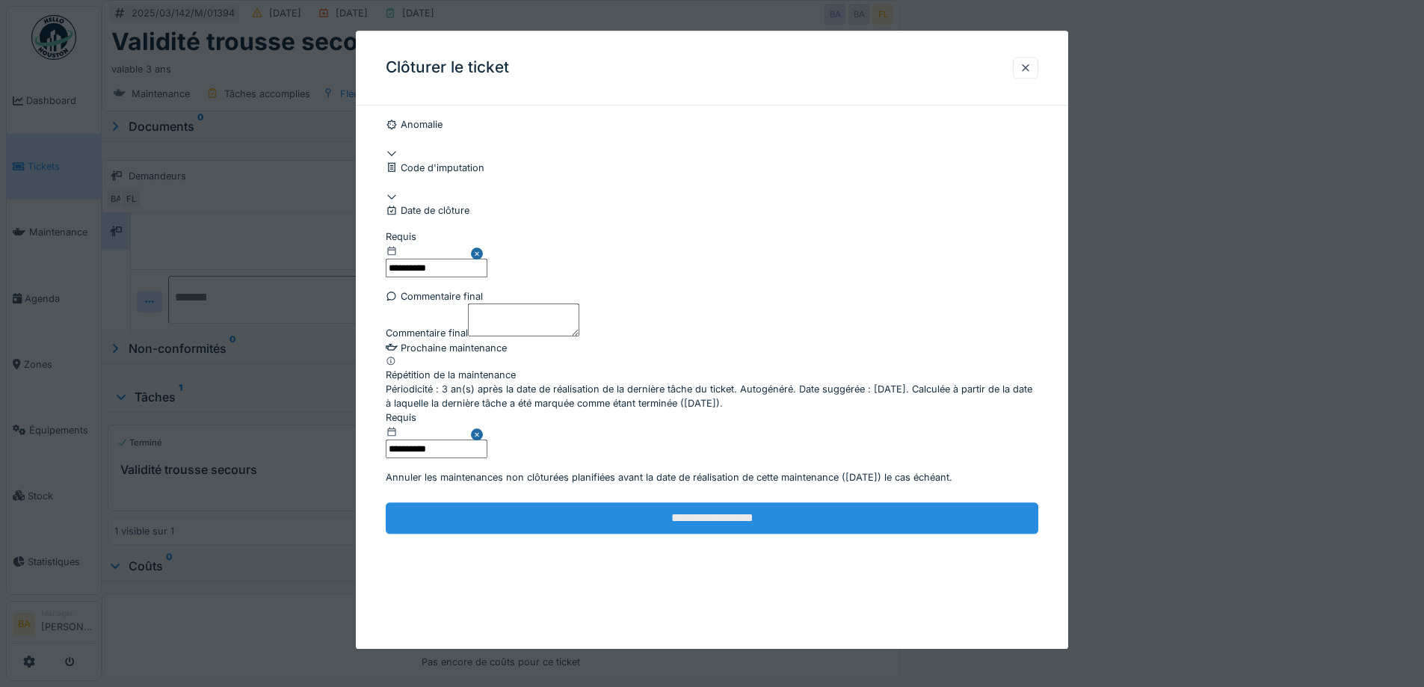
click at [721, 534] on input "**********" at bounding box center [712, 517] width 653 height 31
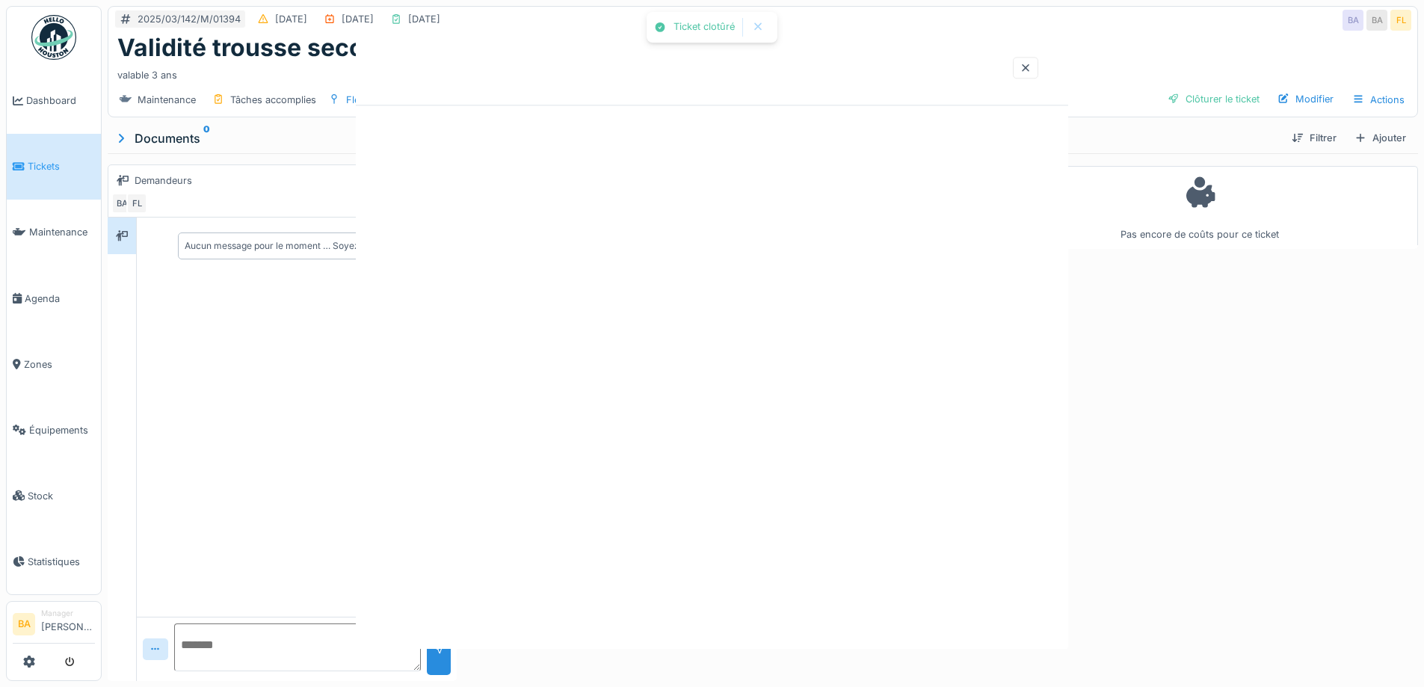
scroll to position [0, 0]
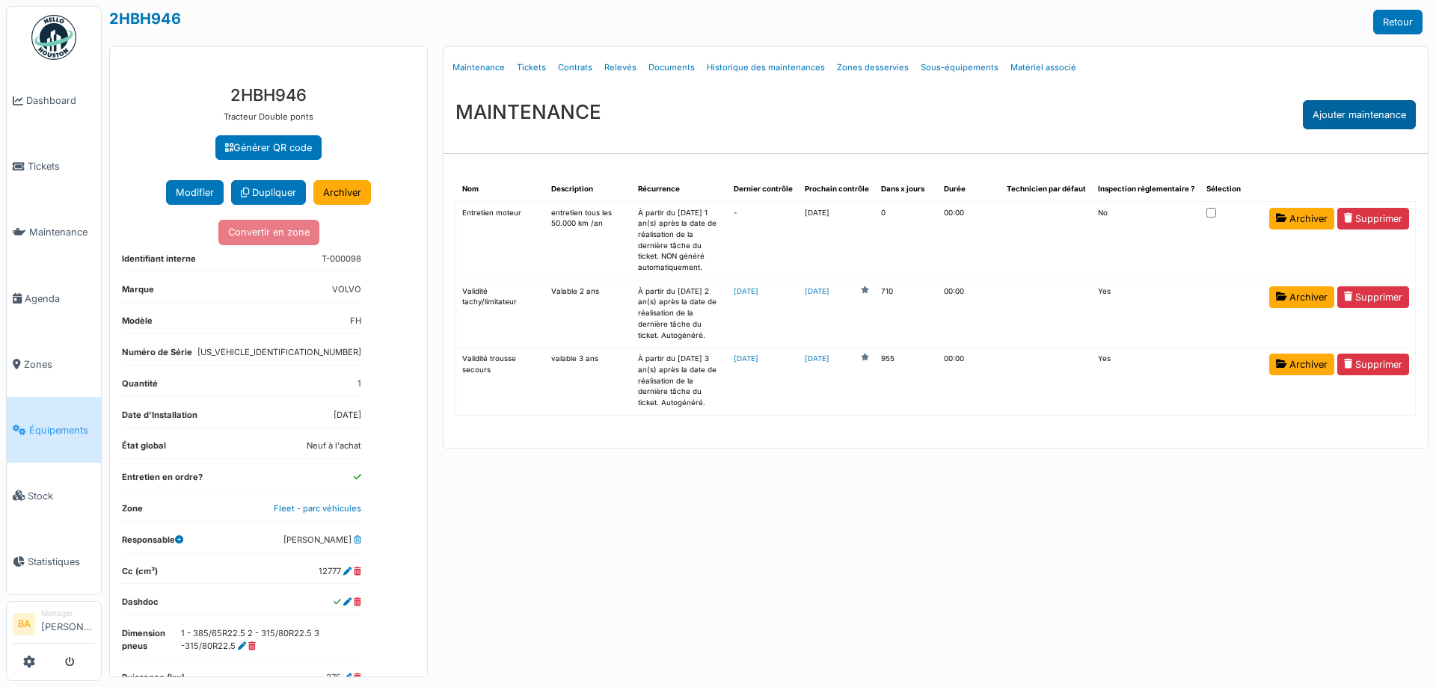
click at [1327, 118] on div "Ajouter maintenance" at bounding box center [1358, 114] width 113 height 29
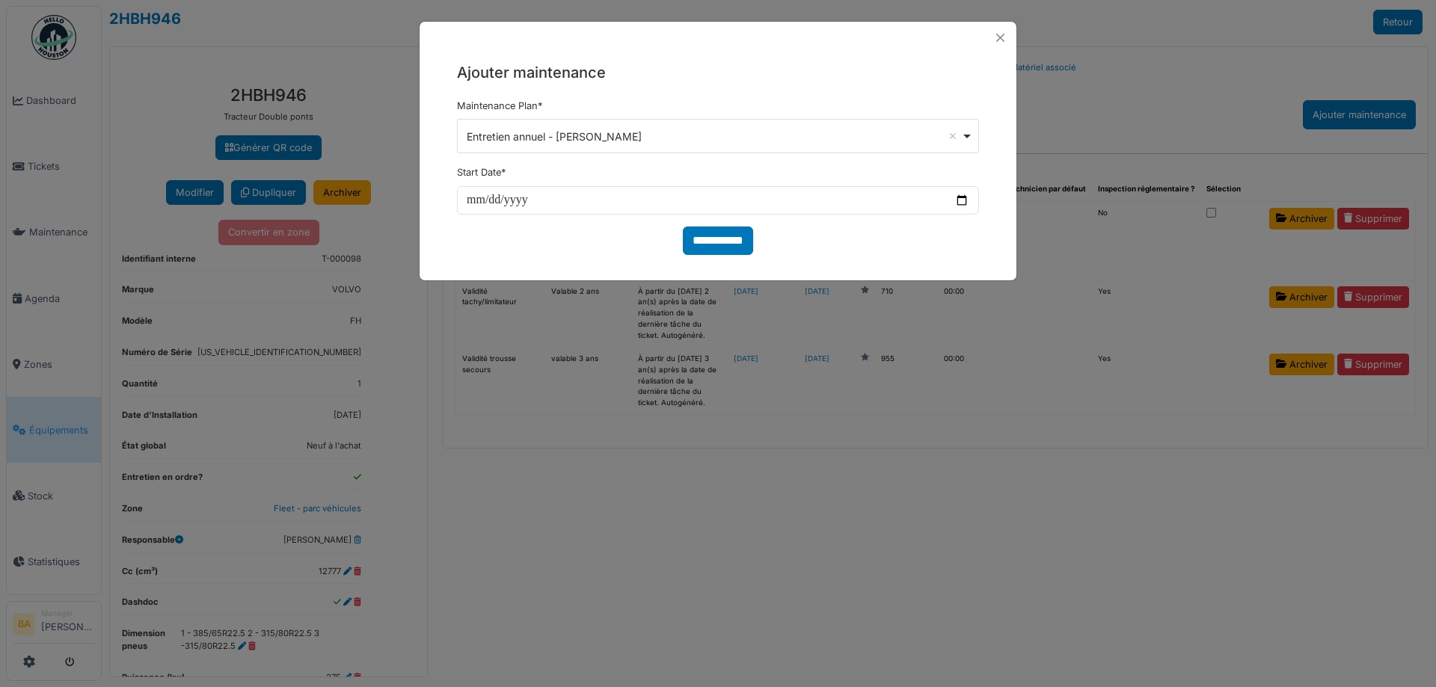
click at [964, 134] on div "Entretien annuel - moffet Remove item" at bounding box center [718, 137] width 509 height 22
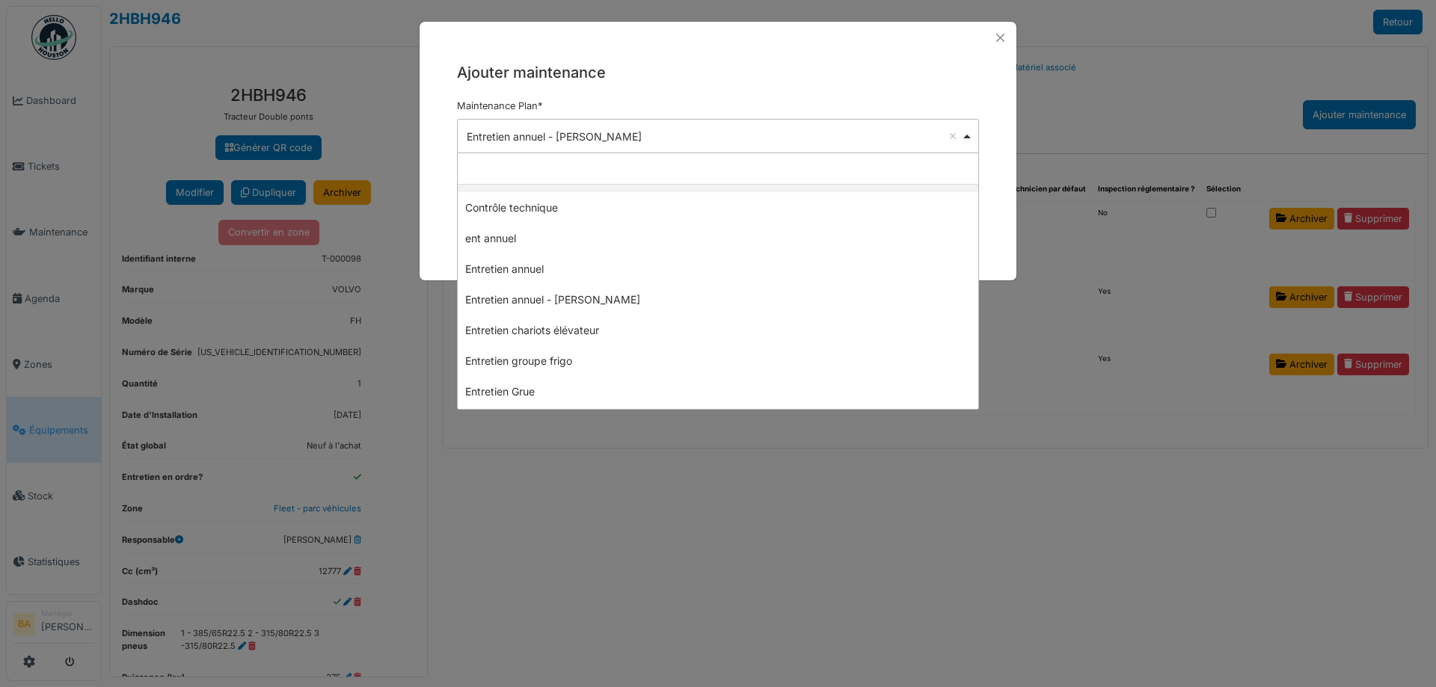
scroll to position [358, 0]
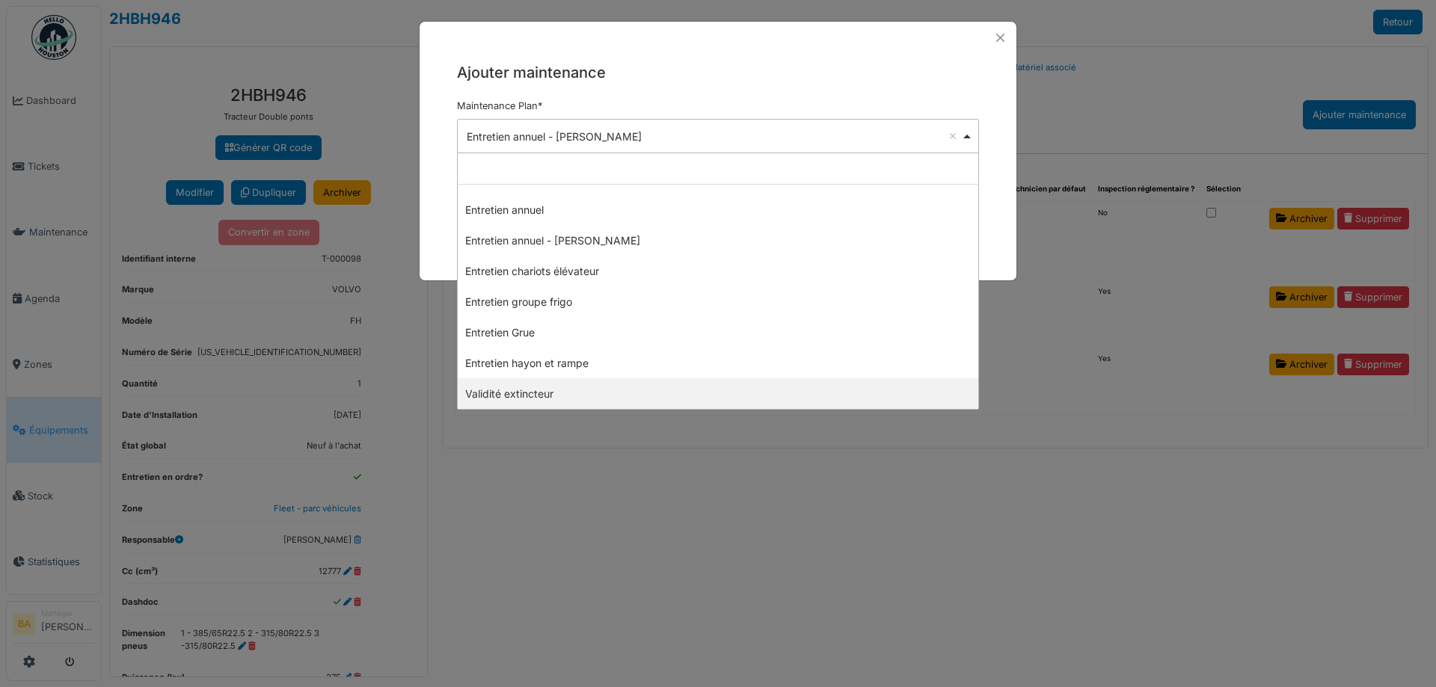
select select "****"
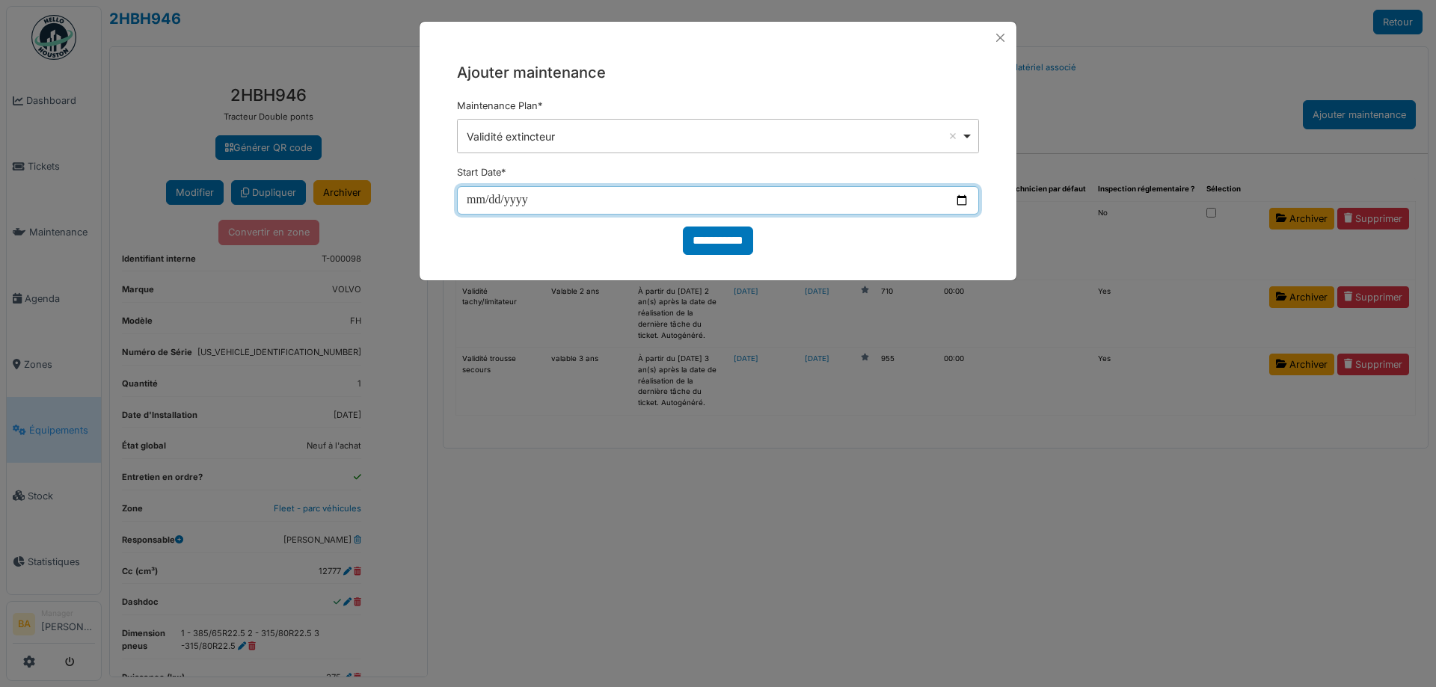
click at [467, 206] on input "date" at bounding box center [718, 200] width 522 height 28
type input "**********"
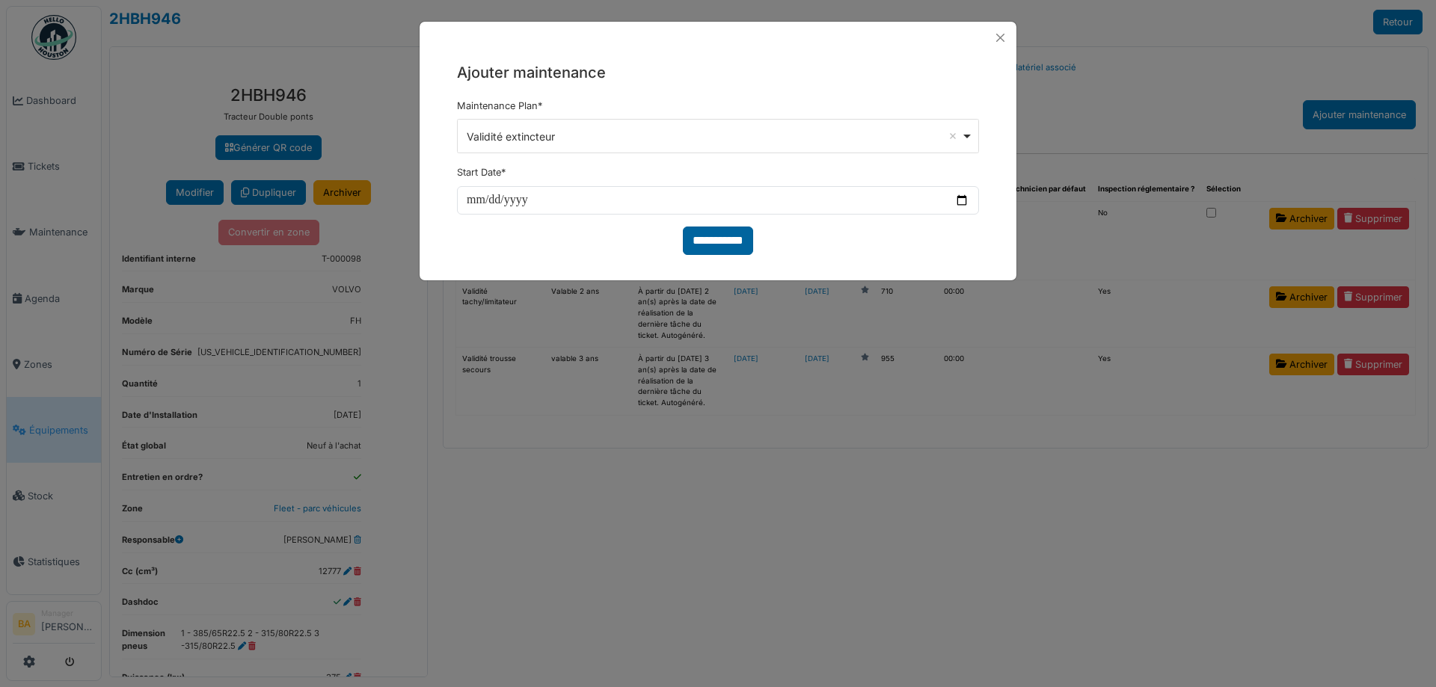
click at [710, 246] on input "**********" at bounding box center [718, 241] width 70 height 28
